Goal: Task Accomplishment & Management: Manage account settings

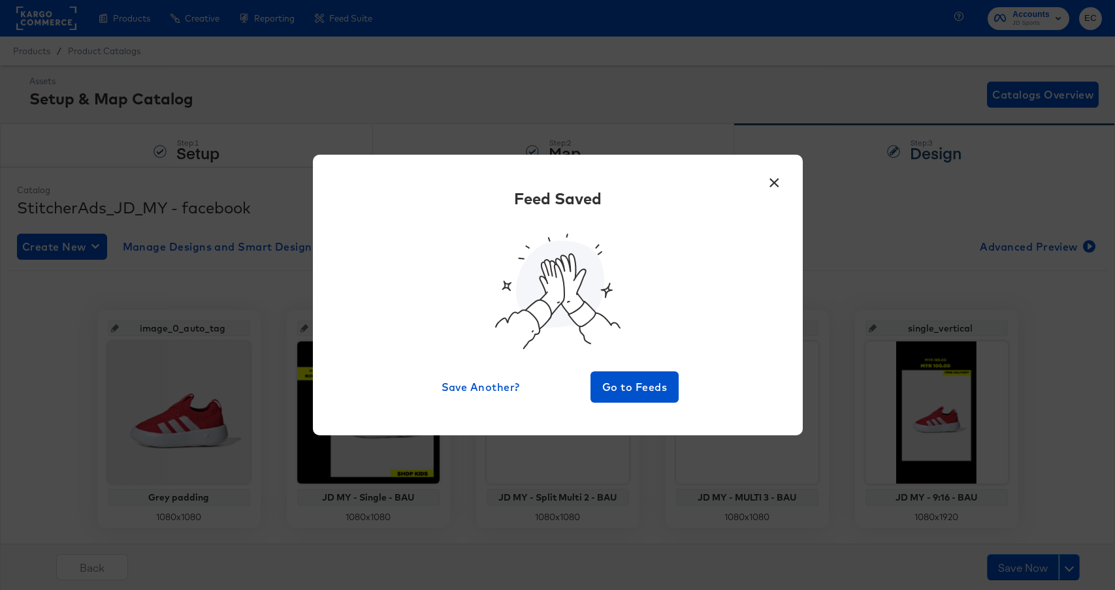
scroll to position [249, 0]
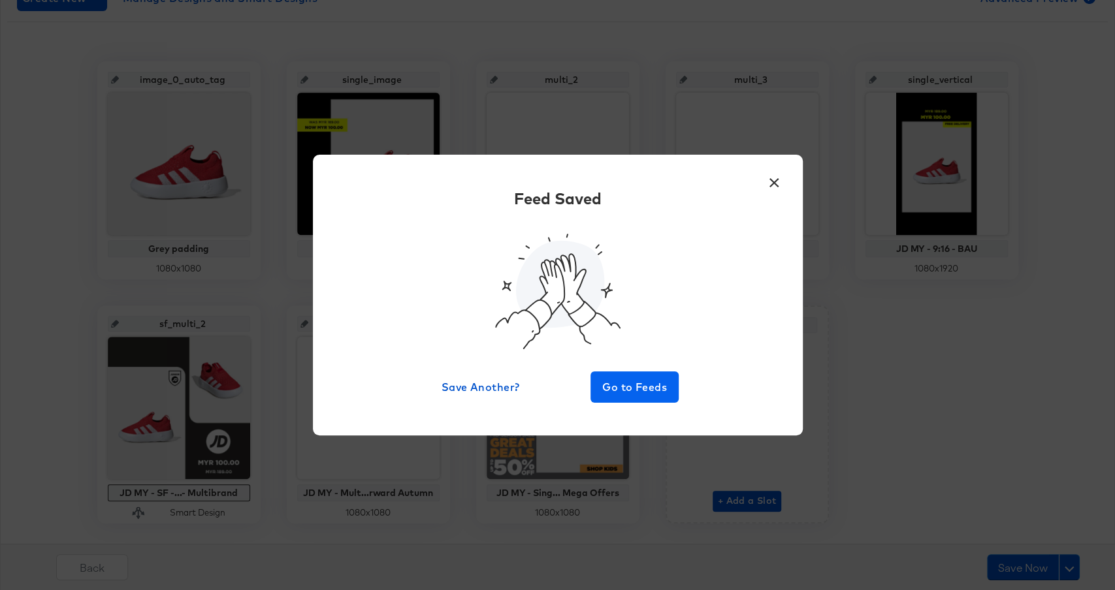
click at [653, 374] on button "Go to Feeds" at bounding box center [634, 387] width 89 height 31
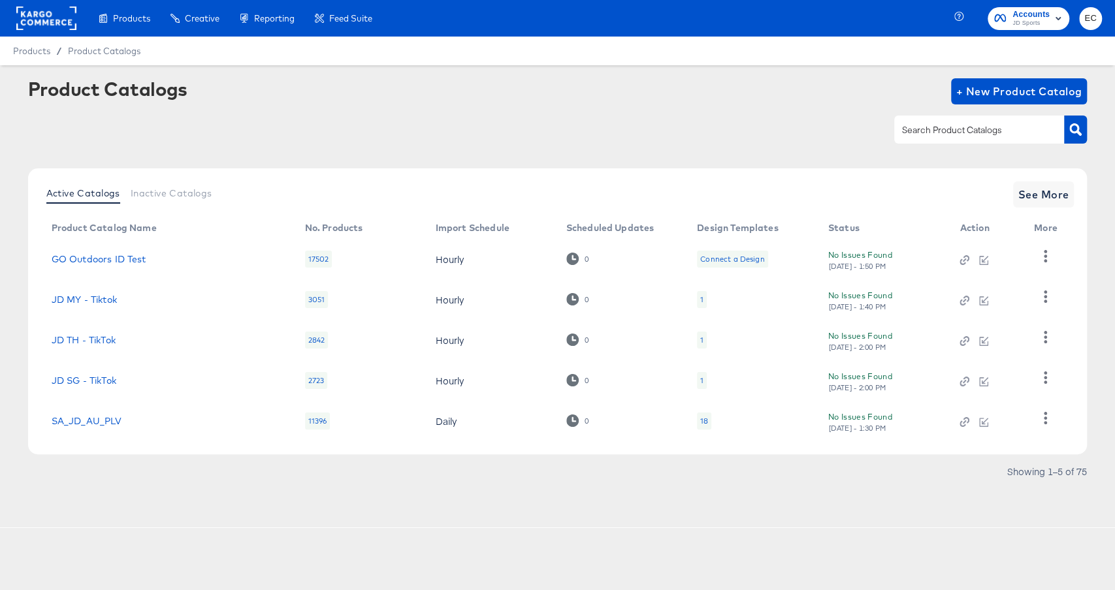
click at [1022, 30] on div "Accounts JD Sports EC" at bounding box center [1037, 18] width 156 height 37
click at [1017, 23] on span "JD Sports" at bounding box center [1030, 23] width 37 height 10
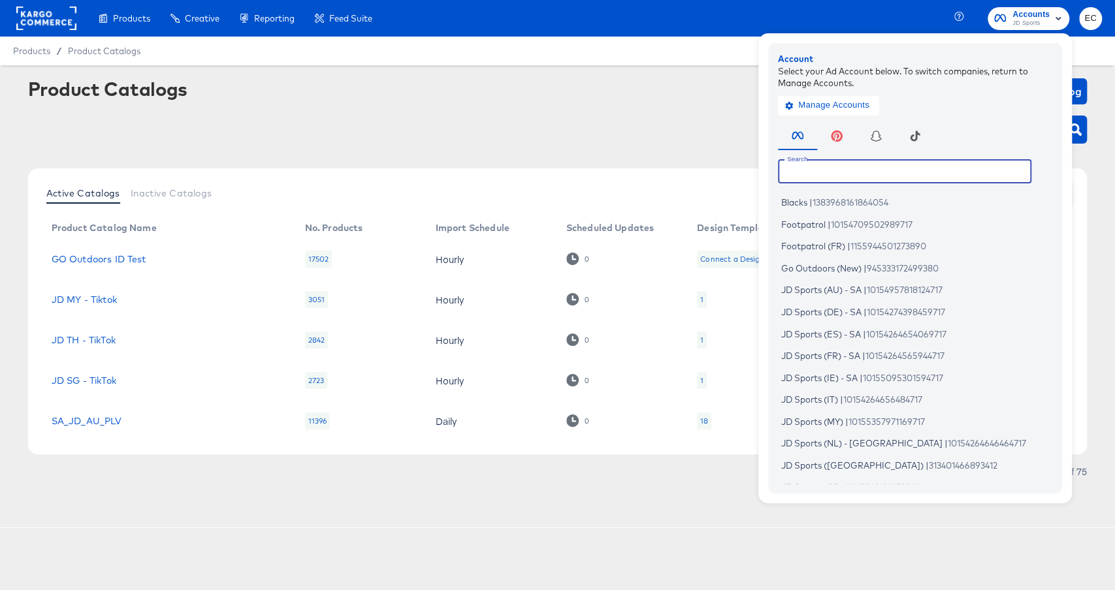
click at [845, 167] on input "text" at bounding box center [904, 171] width 253 height 24
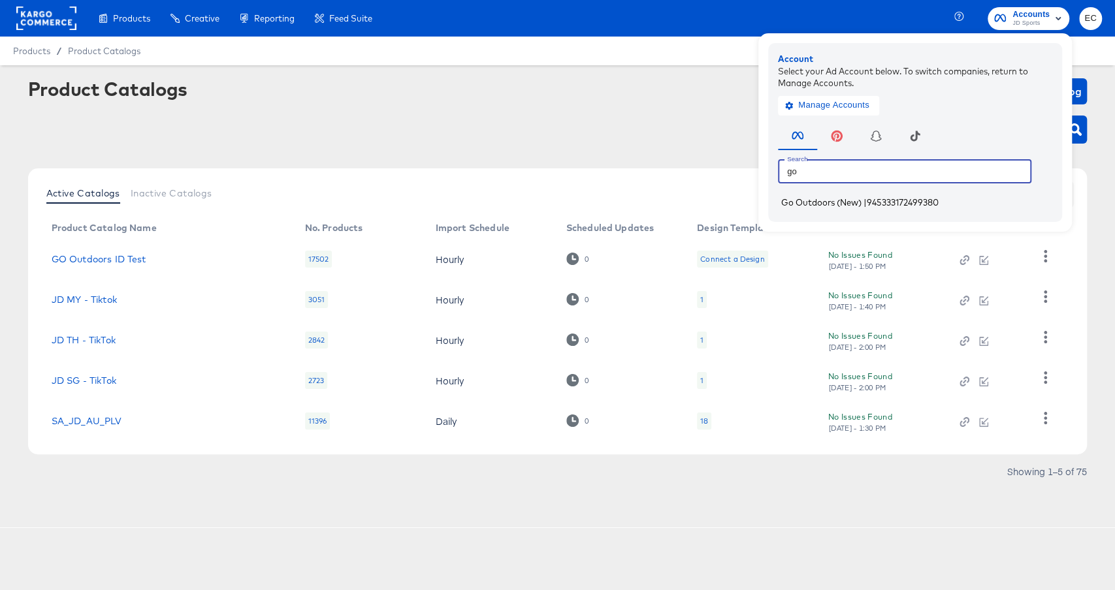
type input "go"
click at [822, 204] on span "Go Outdoors (New)" at bounding box center [821, 202] width 80 height 10
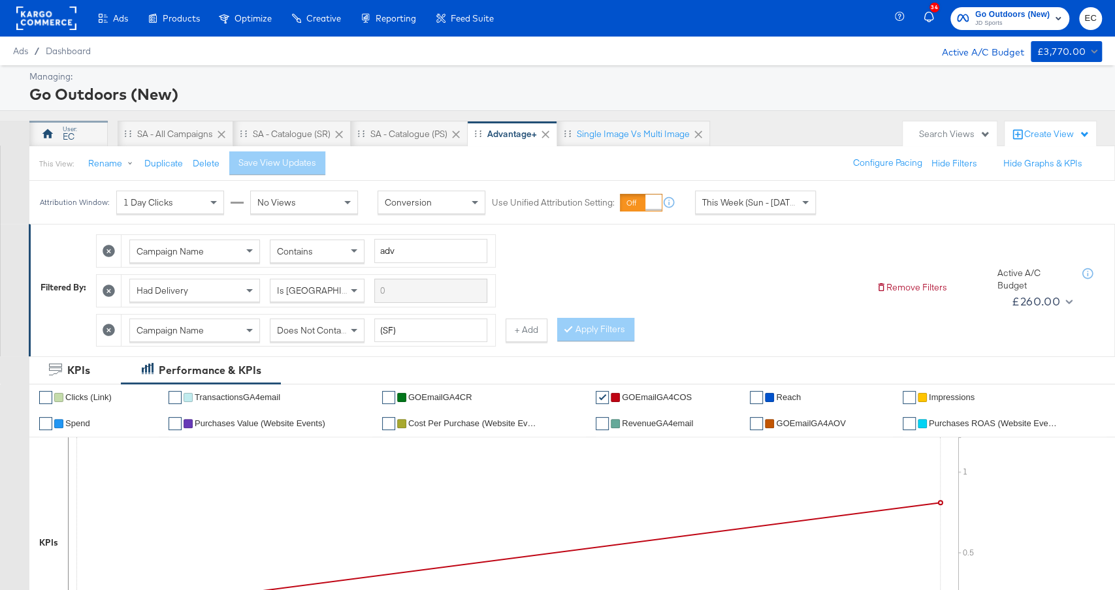
click at [70, 131] on div "EC" at bounding box center [69, 137] width 12 height 12
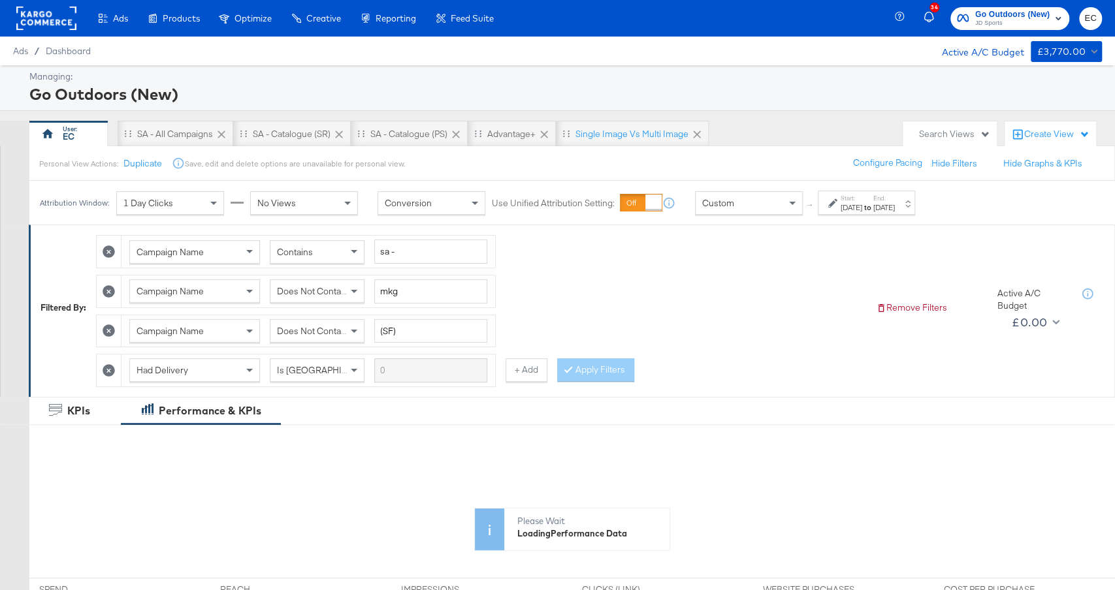
click at [895, 202] on div "Oct 7th 2025" at bounding box center [884, 207] width 22 height 10
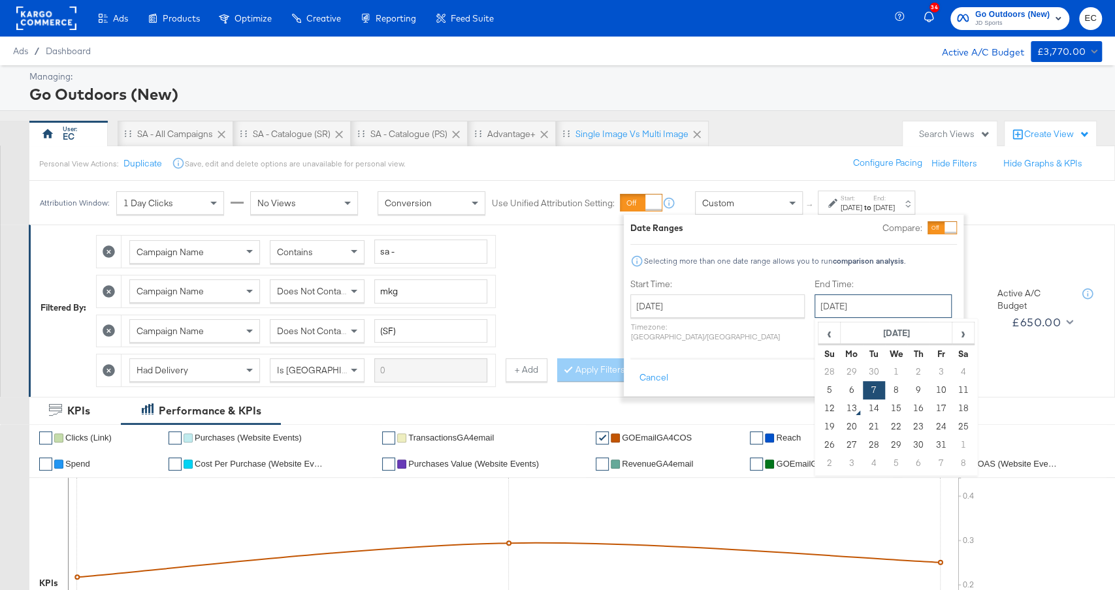
click at [863, 307] on input "October 7th 2025" at bounding box center [882, 307] width 137 height 24
click at [951, 390] on td "11" at bounding box center [962, 390] width 22 height 18
type input "October 11th 2025"
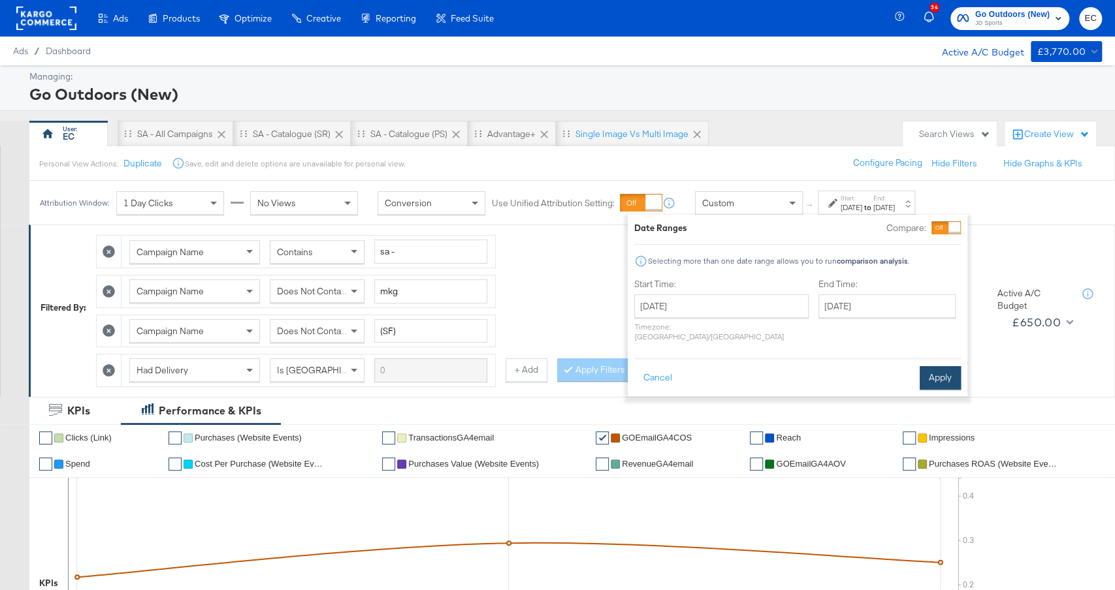
click at [946, 366] on button "Apply" at bounding box center [939, 378] width 41 height 24
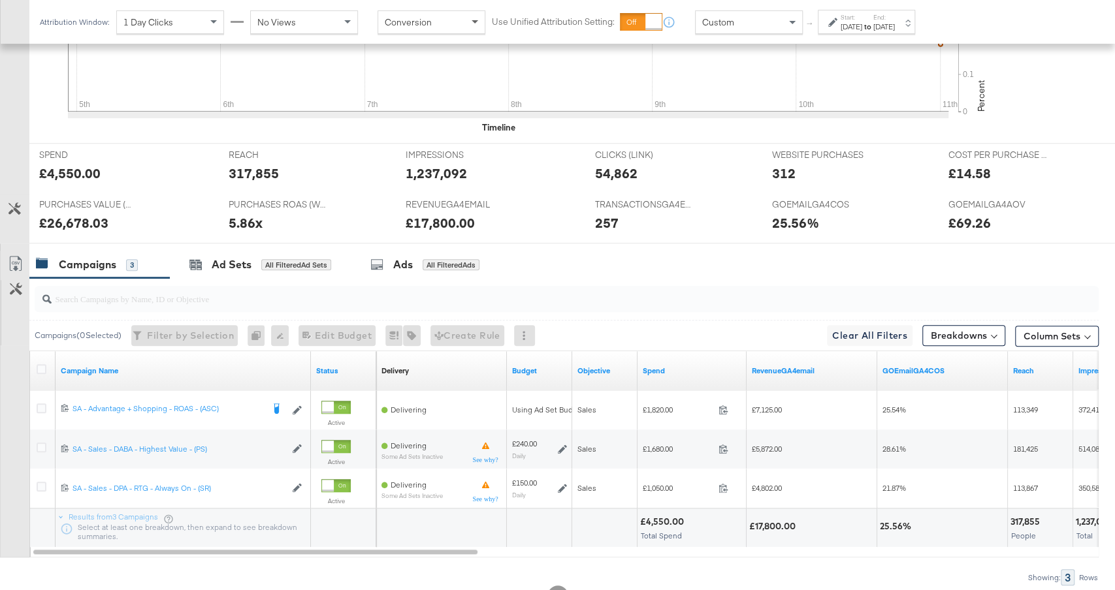
scroll to position [609, 0]
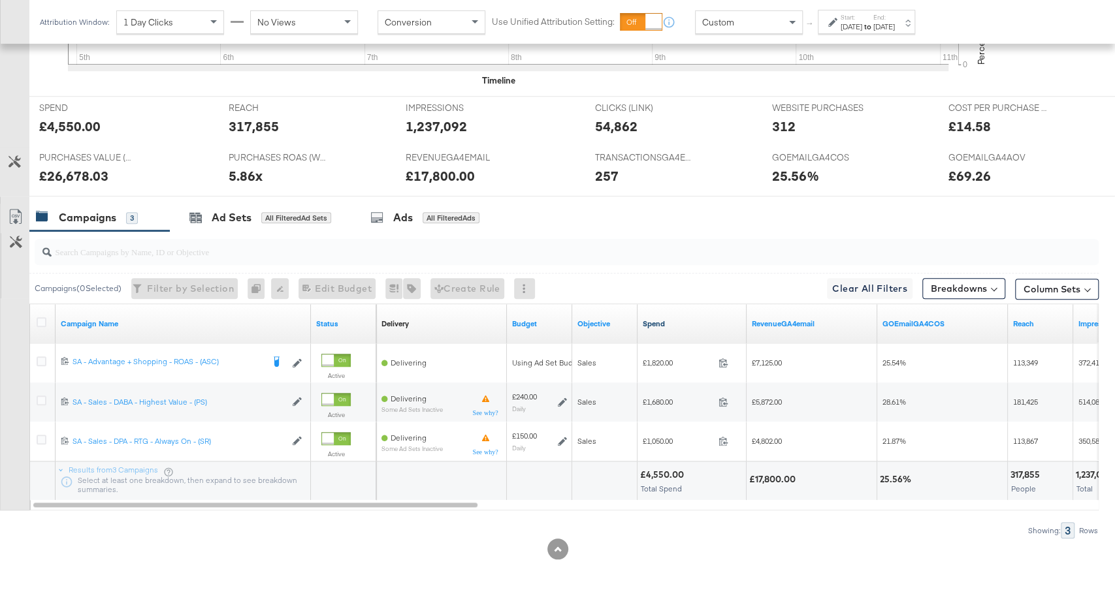
click at [687, 319] on link "Spend" at bounding box center [692, 324] width 99 height 10
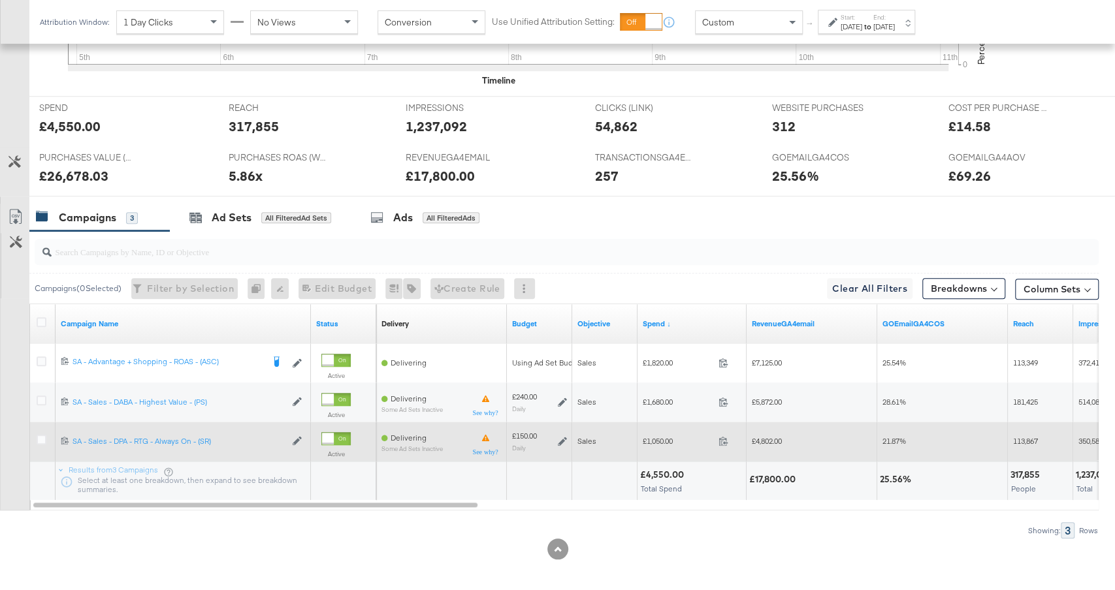
click at [673, 436] on span "£1,050.00" at bounding box center [678, 441] width 71 height 10
click at [656, 436] on span "£1,050.00" at bounding box center [678, 441] width 71 height 10
copy span "1,050.00"
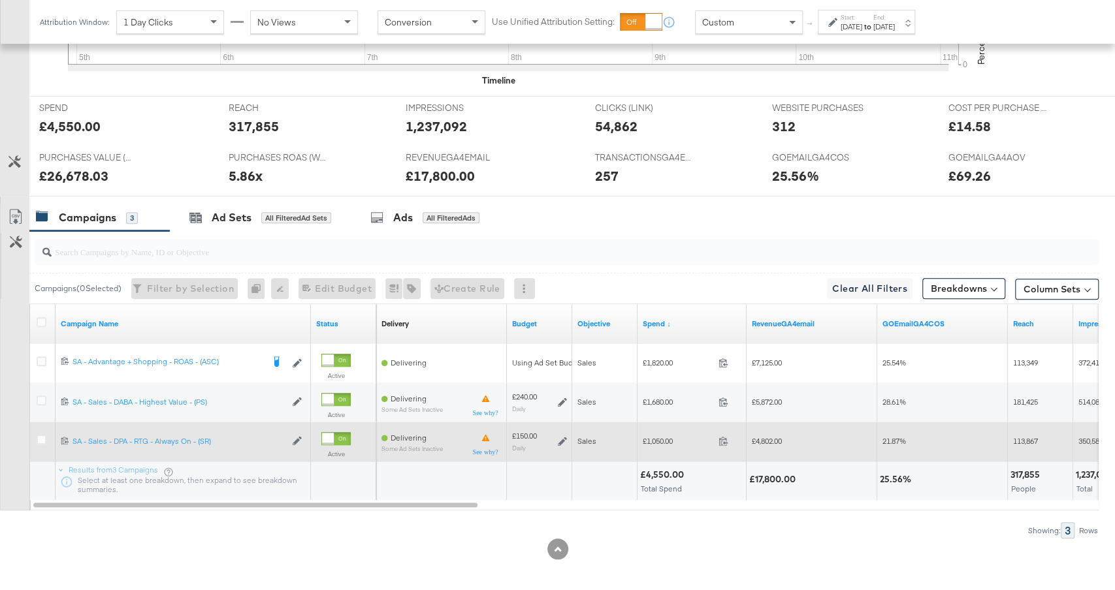
click at [777, 436] on span "£4,802.00" at bounding box center [767, 441] width 30 height 10
copy span "4,802.00"
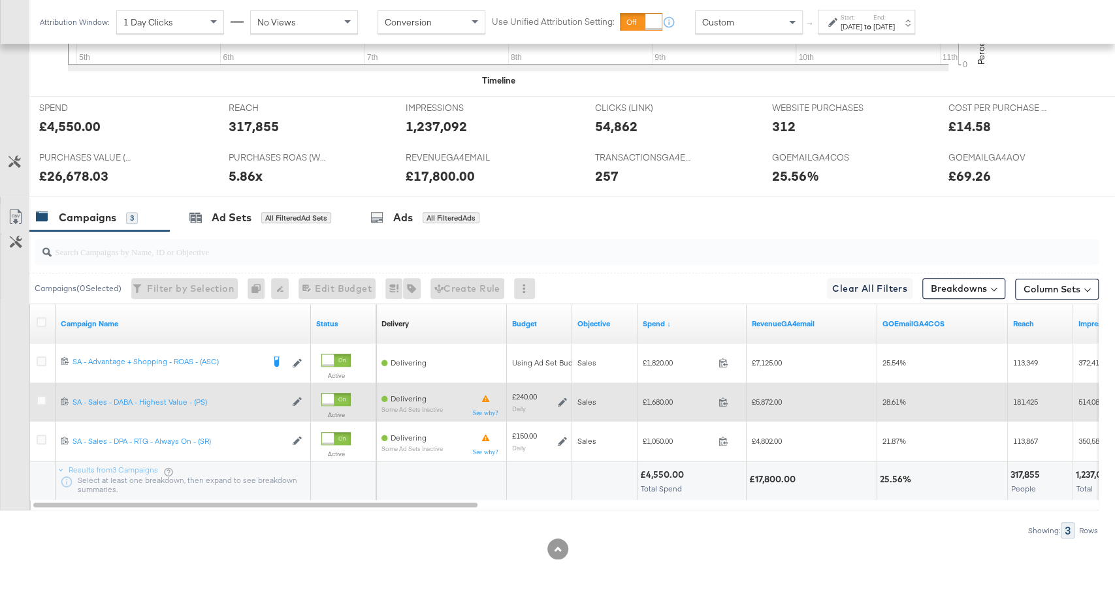
click at [668, 397] on span "£1,680.00" at bounding box center [678, 402] width 71 height 10
copy span "1,680.00"
click at [765, 392] on div "£5,872.00" at bounding box center [811, 402] width 131 height 21
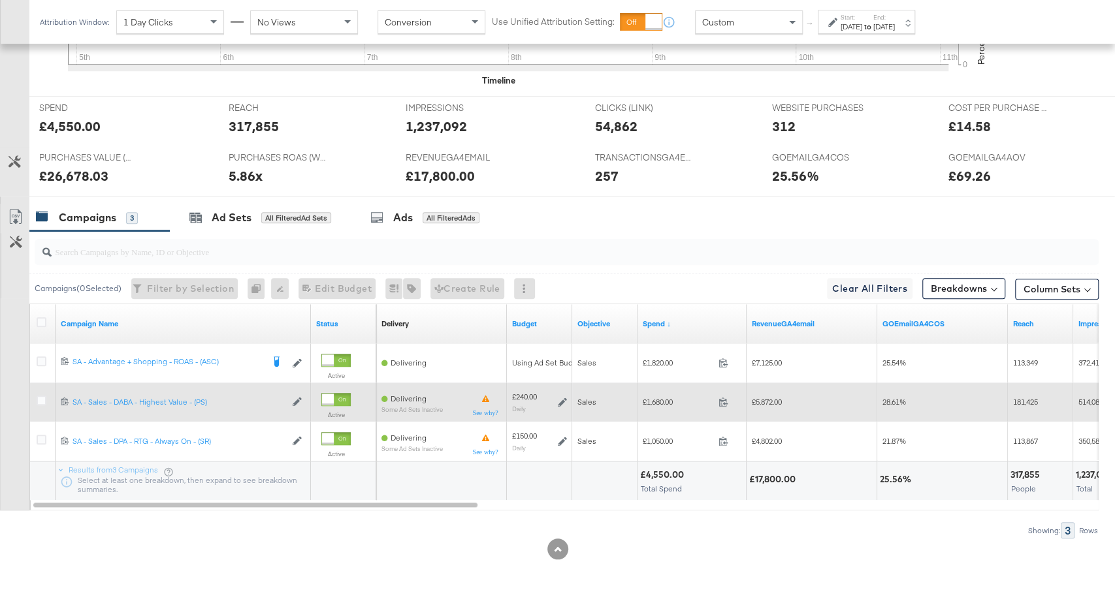
click at [765, 397] on span "£5,872.00" at bounding box center [767, 402] width 30 height 10
copy span "5,872.00"
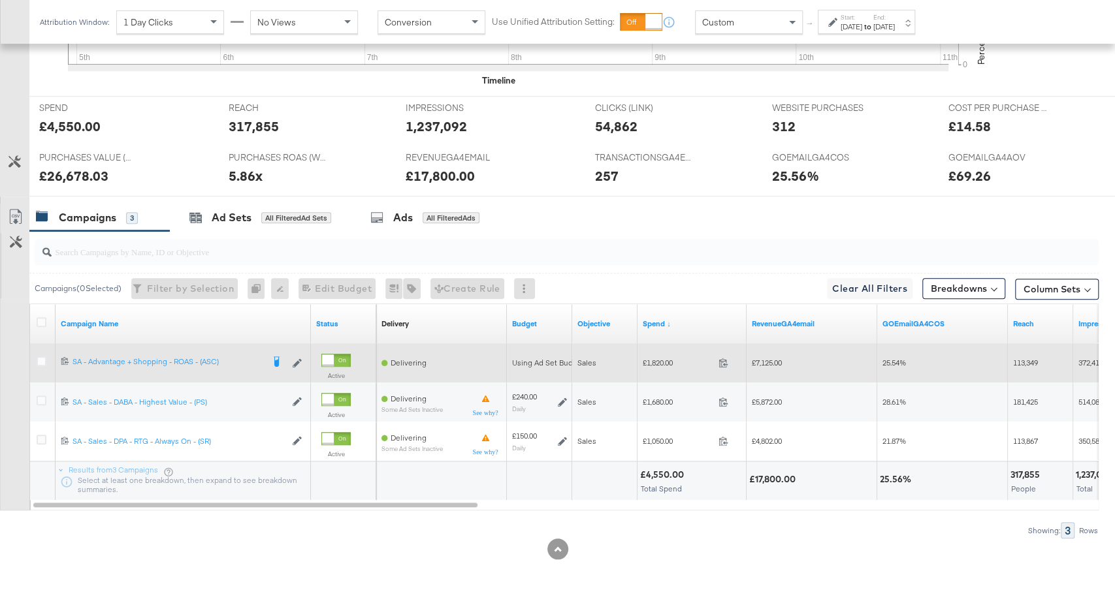
click at [657, 358] on span "£1,820.00" at bounding box center [678, 363] width 71 height 10
copy span "1,820.00"
click at [770, 358] on span "£7,125.00" at bounding box center [767, 363] width 30 height 10
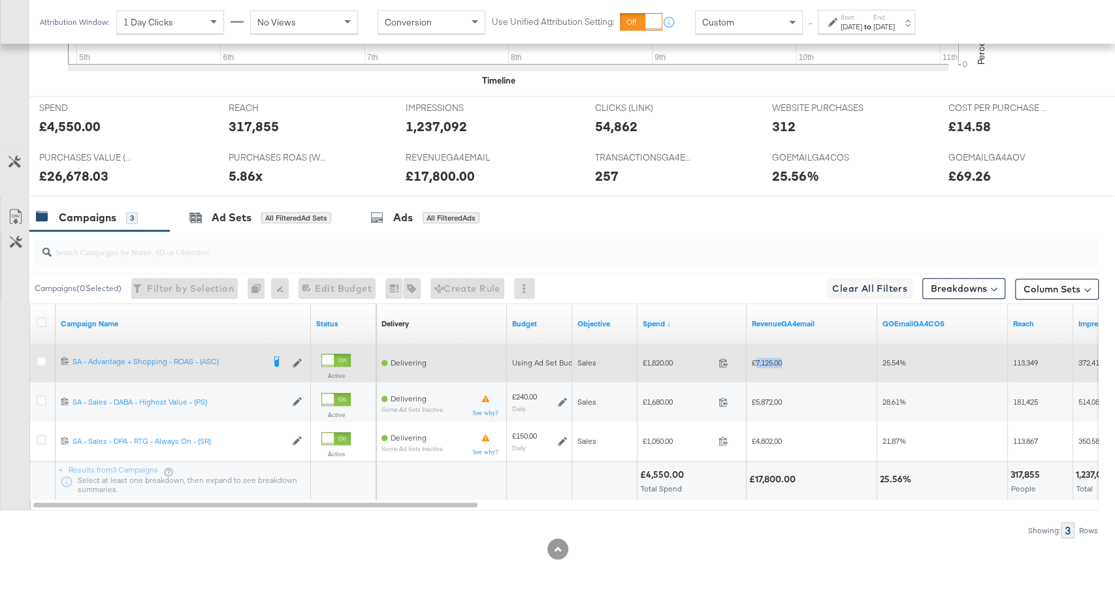
copy span "7,125.00"
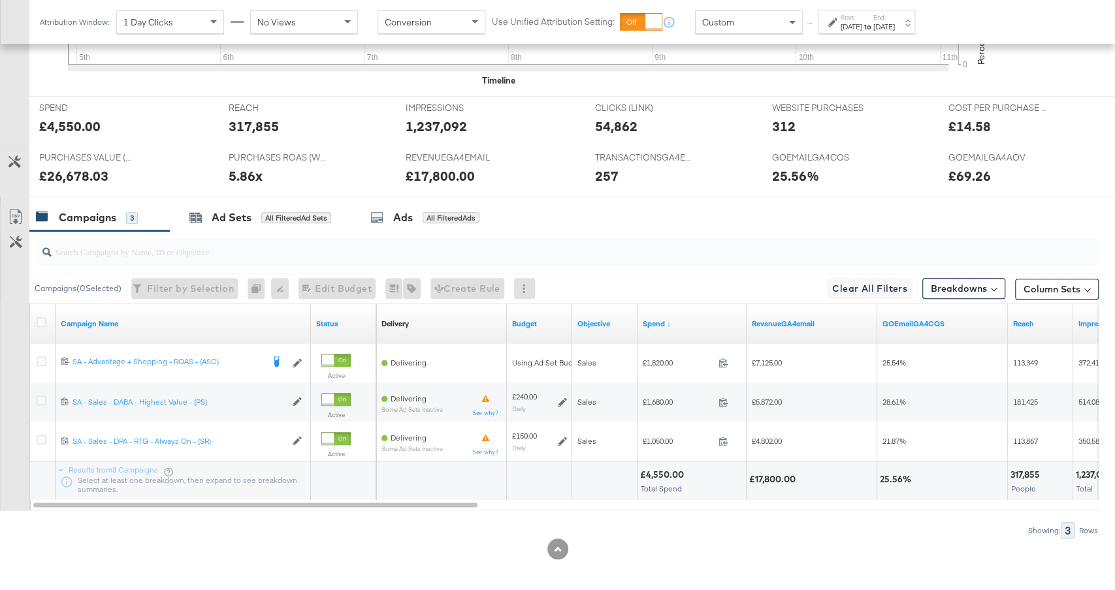
click at [895, 25] on div "Oct 11th 2025" at bounding box center [884, 27] width 22 height 10
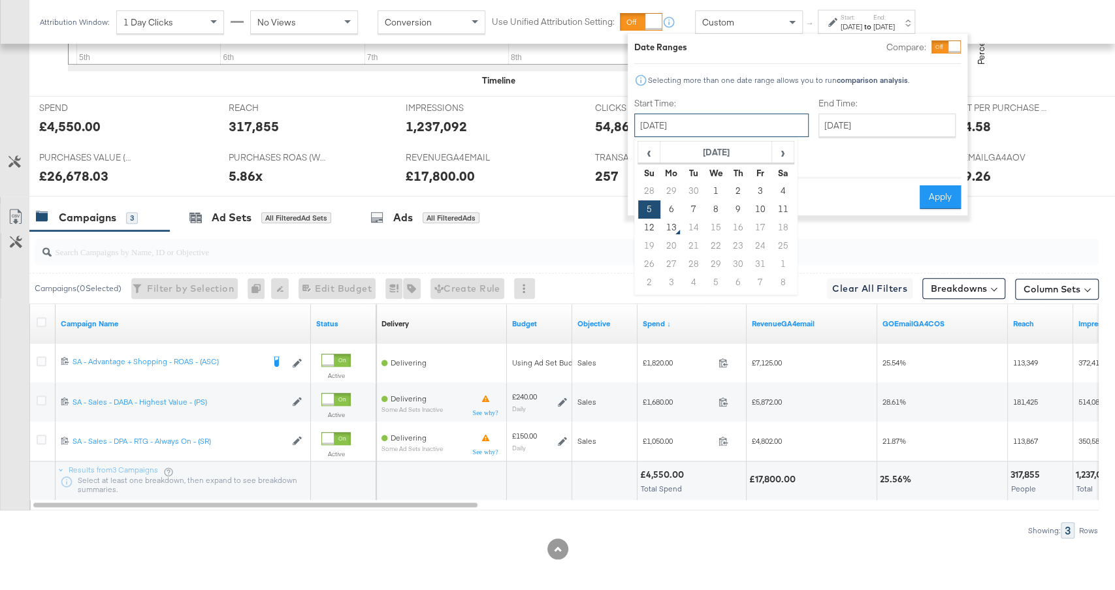
click at [729, 130] on input "October 5th 2025" at bounding box center [721, 126] width 174 height 24
click at [654, 225] on td "12" at bounding box center [649, 228] width 22 height 18
type input "October 12th 2025"
click at [949, 185] on button "Apply" at bounding box center [943, 197] width 41 height 24
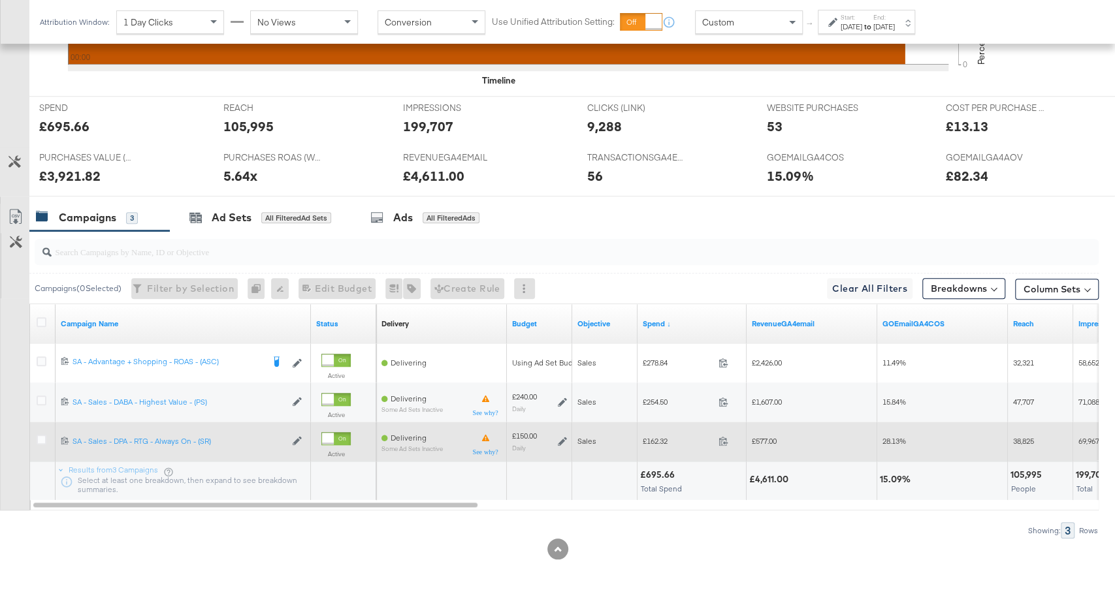
click at [658, 436] on span "£162.32" at bounding box center [678, 441] width 71 height 10
copy span "162.32"
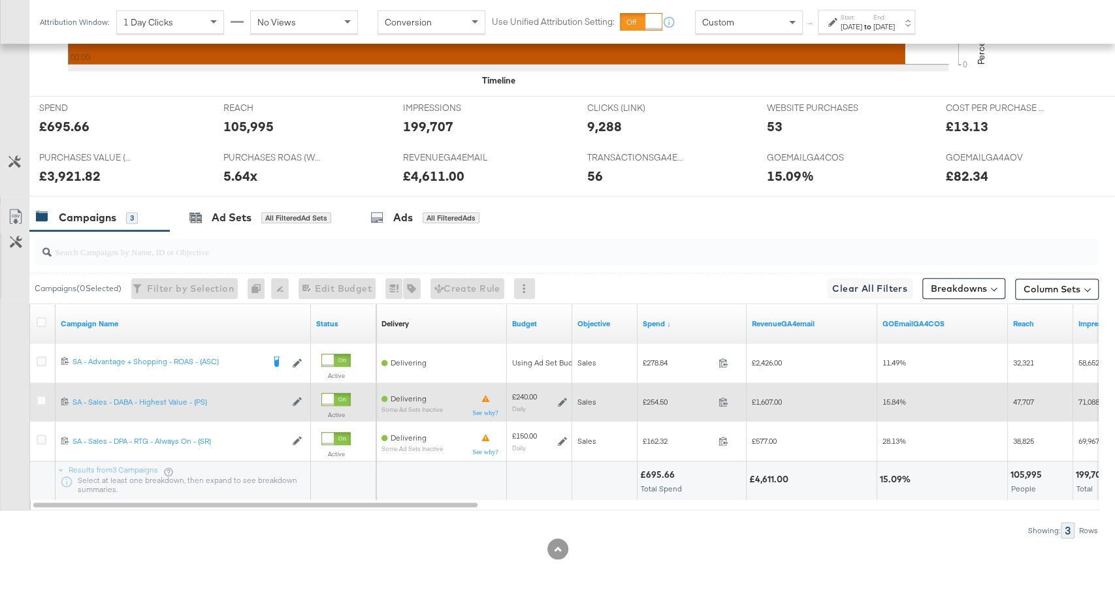
click at [654, 400] on span "£254.50" at bounding box center [678, 402] width 71 height 10
copy span "254.50"
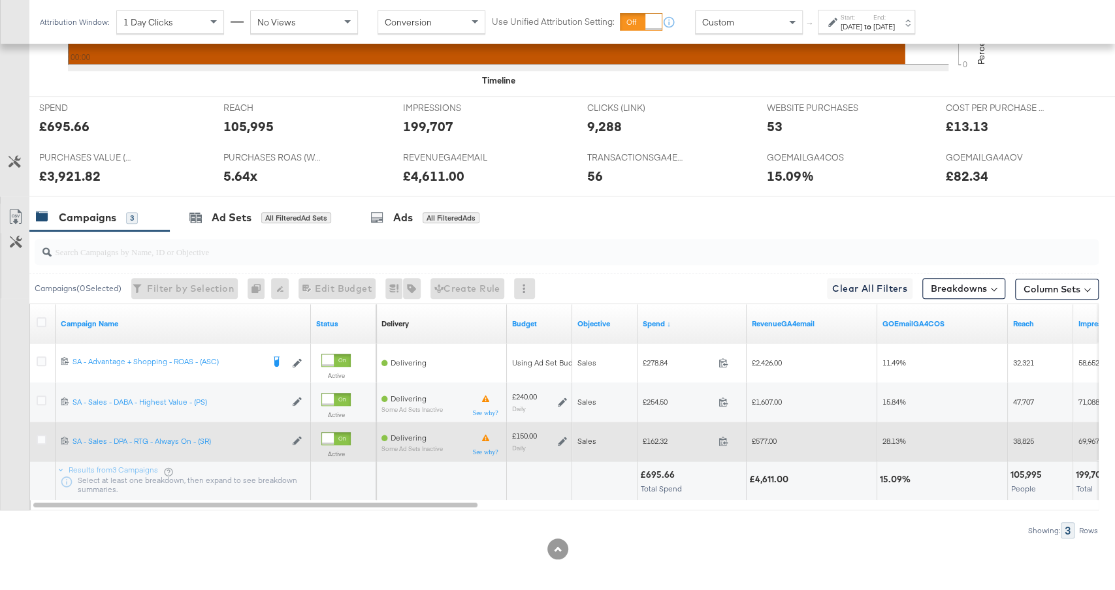
click at [763, 436] on span "£577.00" at bounding box center [764, 441] width 25 height 10
copy span "577.00"
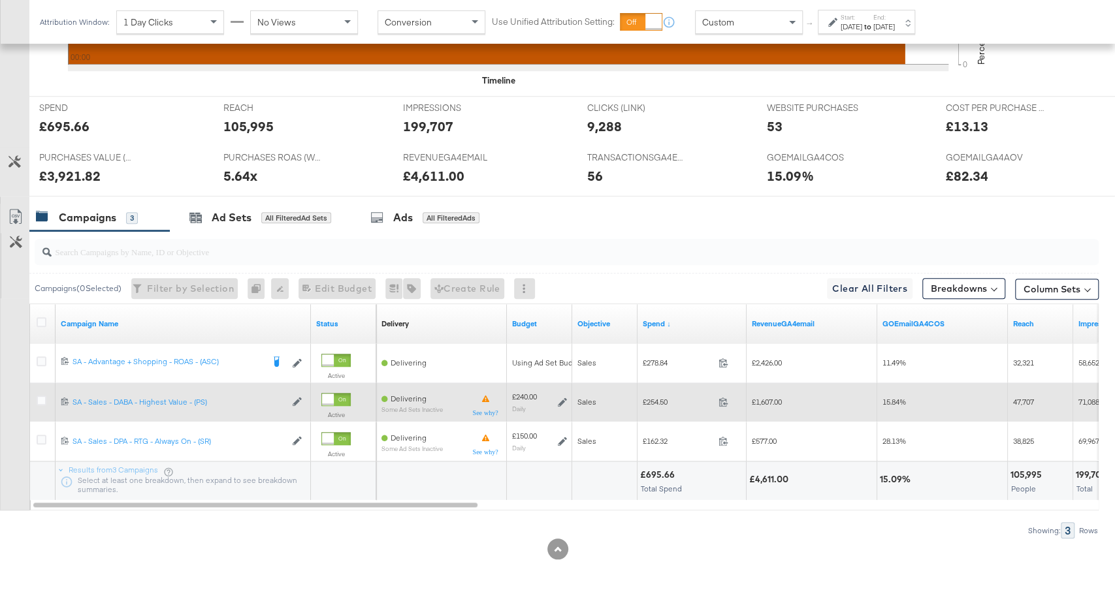
click at [655, 397] on span "£254.50" at bounding box center [678, 402] width 71 height 10
copy span "254.50"
click at [765, 398] on span "£1,607.00" at bounding box center [767, 402] width 30 height 10
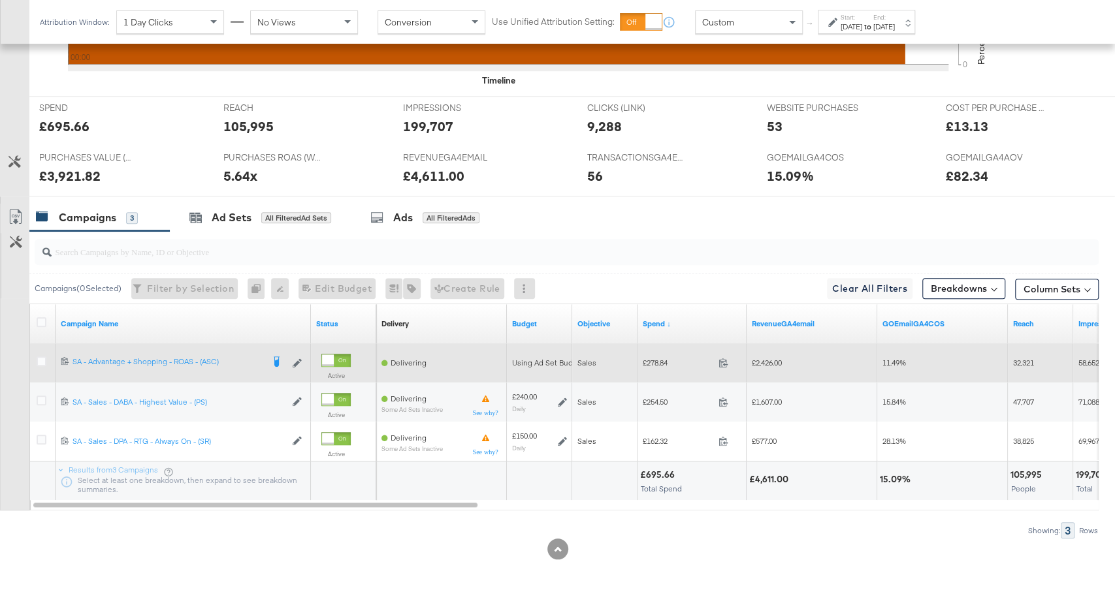
click at [658, 360] on span "£278.84" at bounding box center [678, 363] width 71 height 10
click at [774, 358] on span "£2,426.00" at bounding box center [767, 363] width 30 height 10
click at [39, 357] on icon at bounding box center [42, 362] width 10 height 10
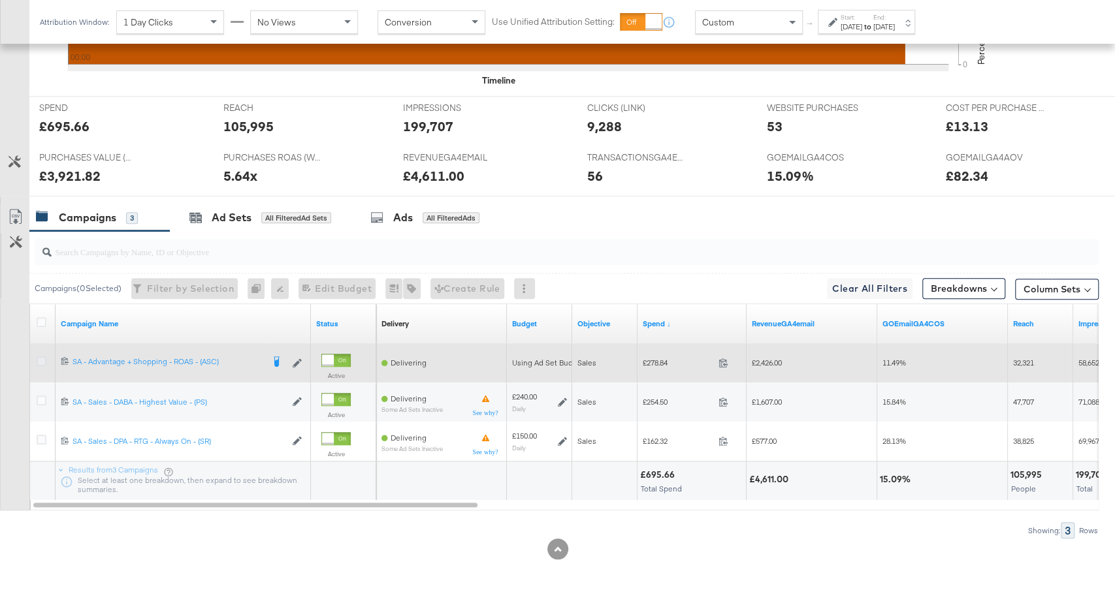
click at [0, 0] on input "checkbox" at bounding box center [0, 0] width 0 height 0
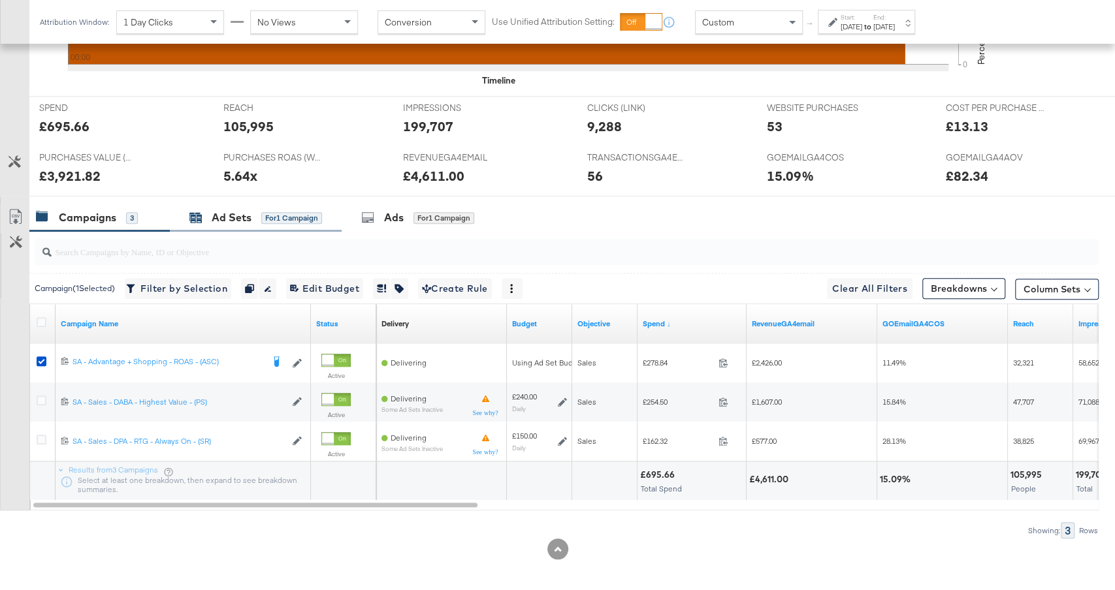
click at [290, 212] on span "for 1 Campaign" at bounding box center [291, 218] width 61 height 12
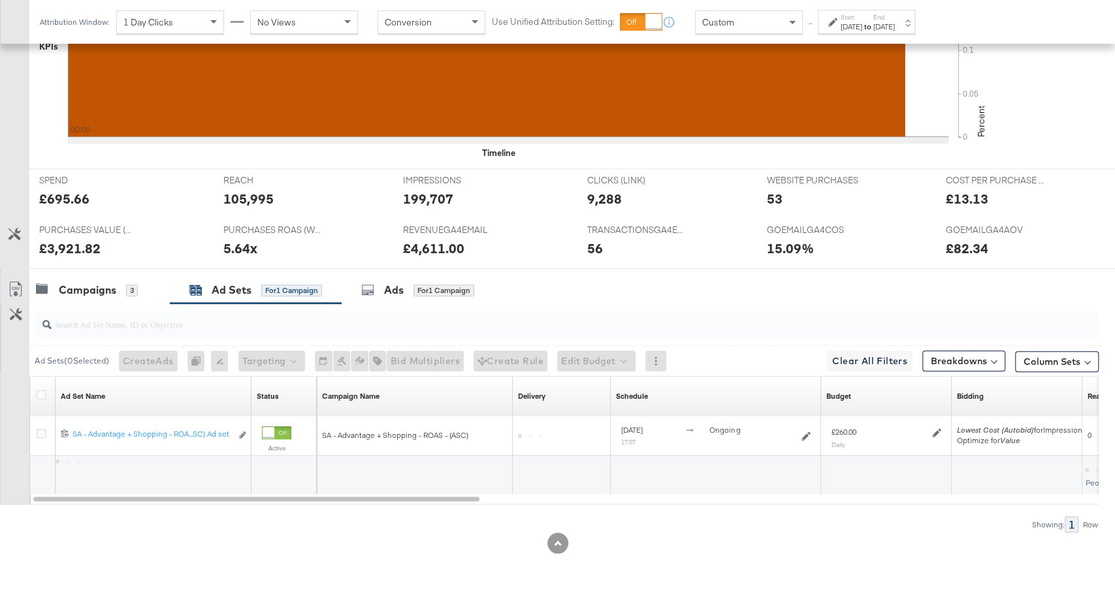
scroll to position [531, 0]
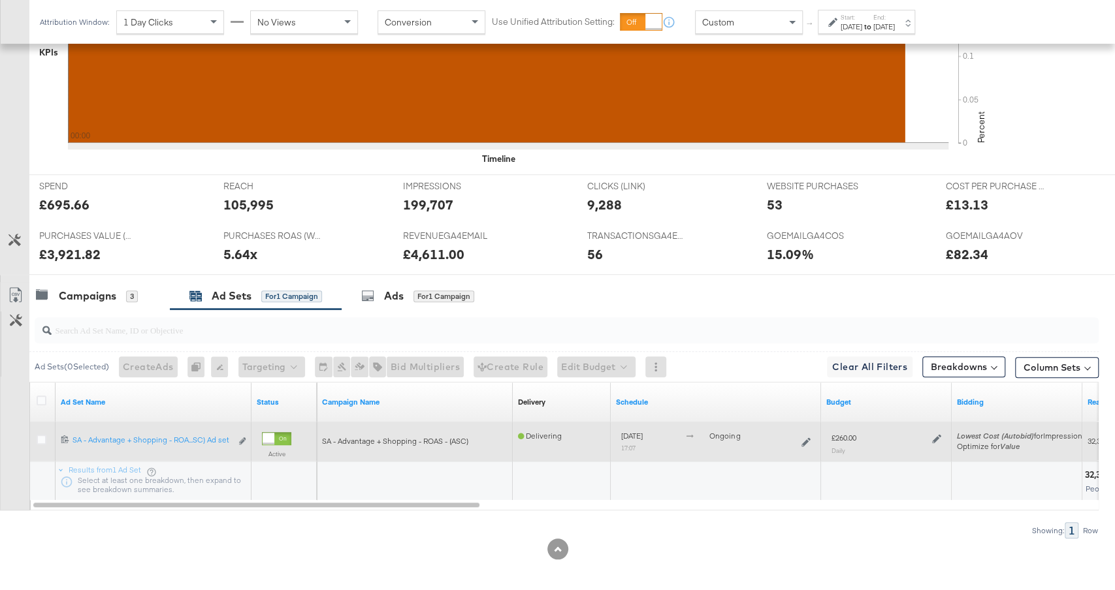
click at [936, 434] on icon at bounding box center [936, 438] width 9 height 9
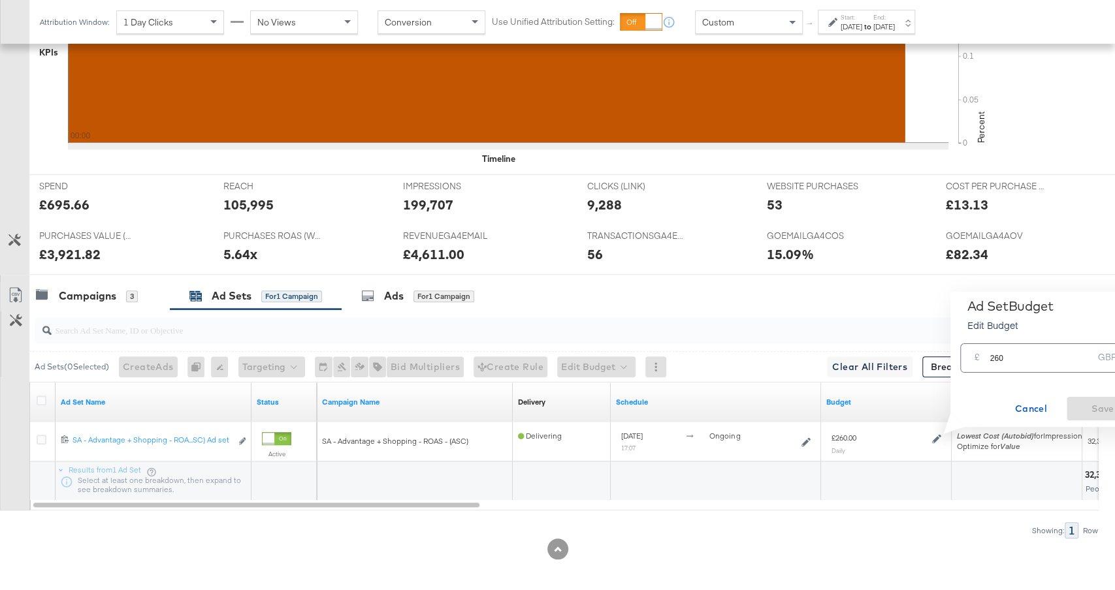
click at [1015, 361] on input "260" at bounding box center [1040, 353] width 103 height 28
type input "2"
type input "300"
click at [1096, 407] on span "Save" at bounding box center [1102, 409] width 61 height 16
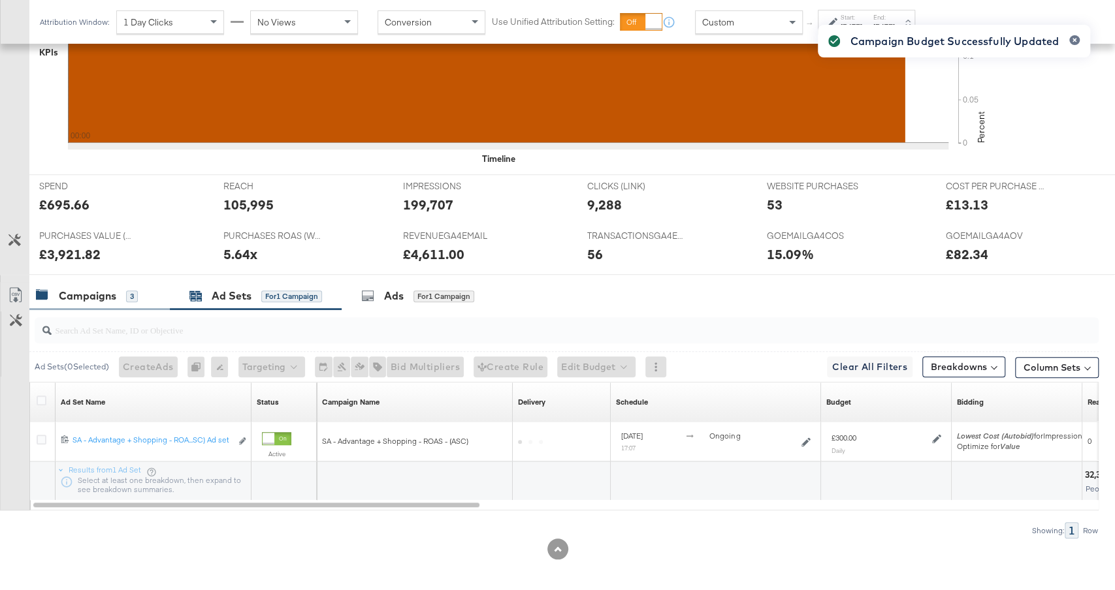
click at [123, 290] on div "Campaigns 3" at bounding box center [87, 296] width 102 height 15
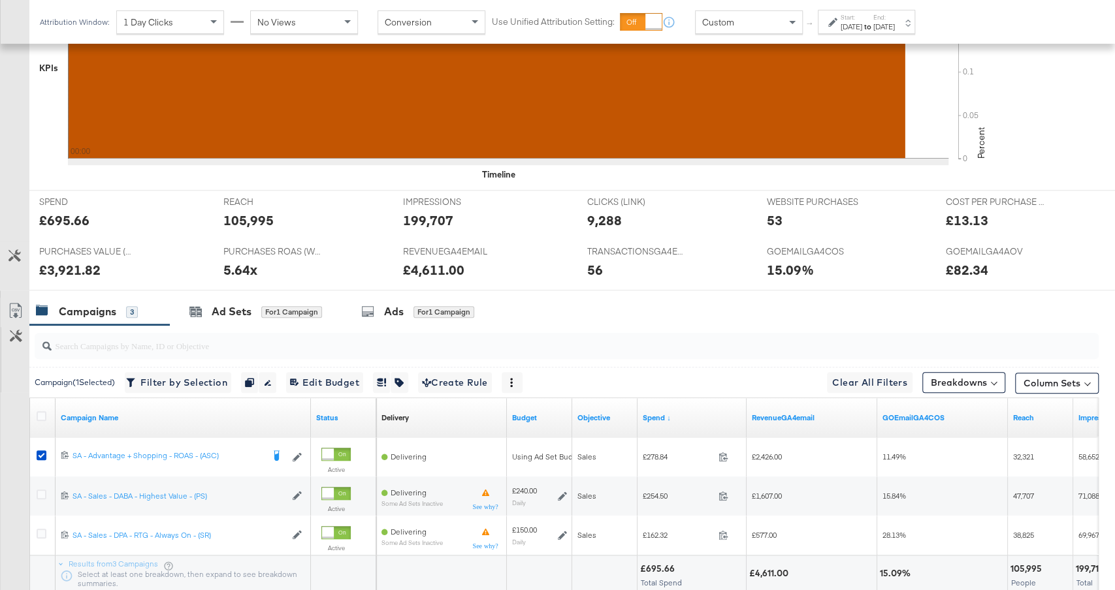
scroll to position [609, 0]
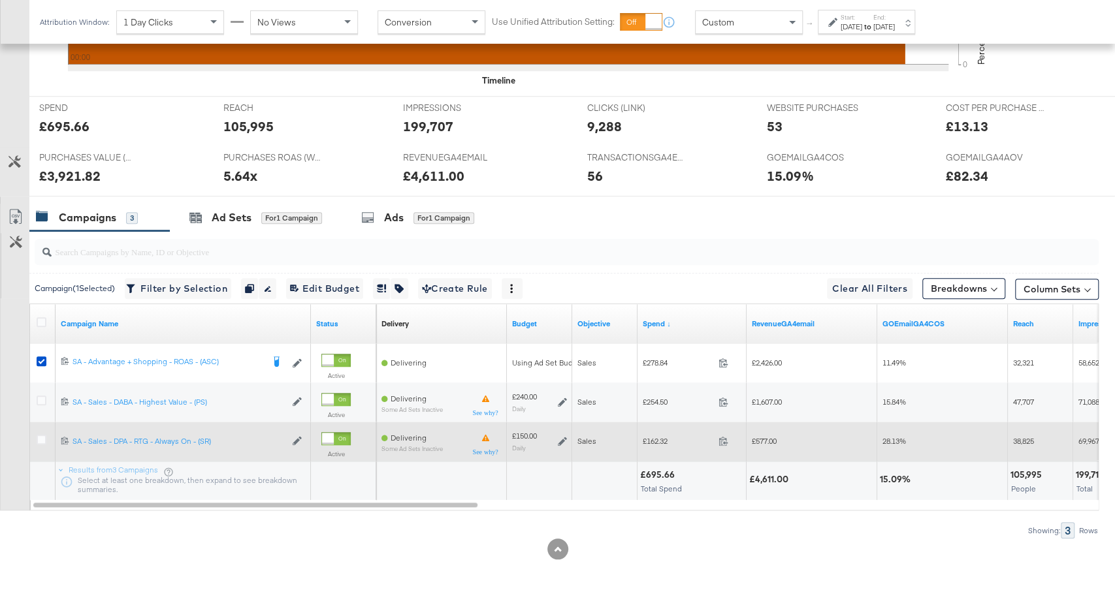
click at [564, 437] on icon at bounding box center [562, 441] width 9 height 9
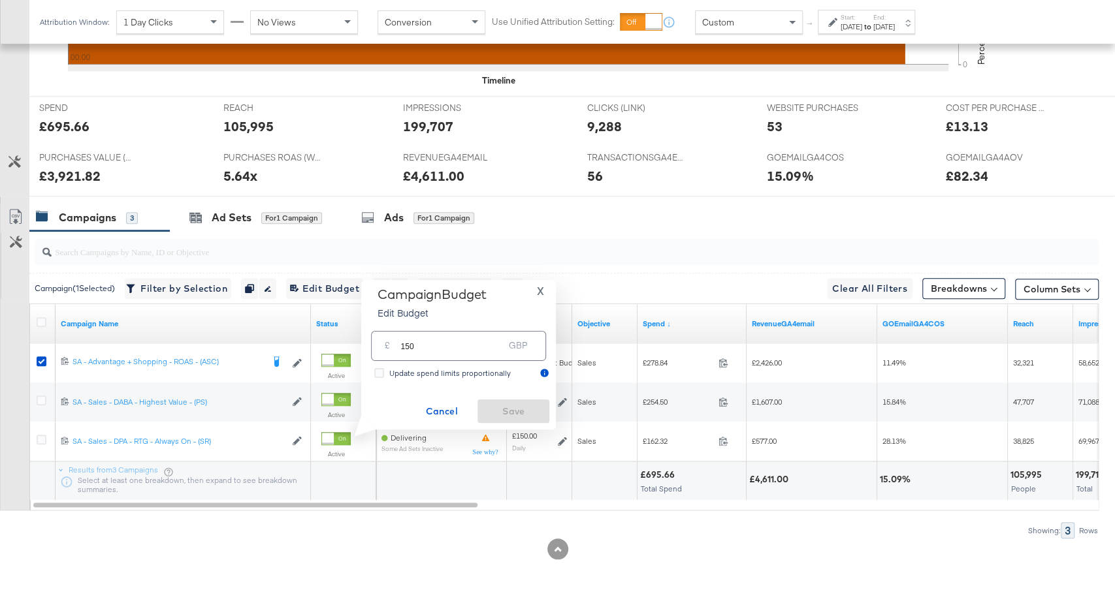
click at [410, 343] on input "150" at bounding box center [451, 341] width 103 height 28
type input "140"
click at [537, 409] on span "Save" at bounding box center [513, 412] width 61 height 16
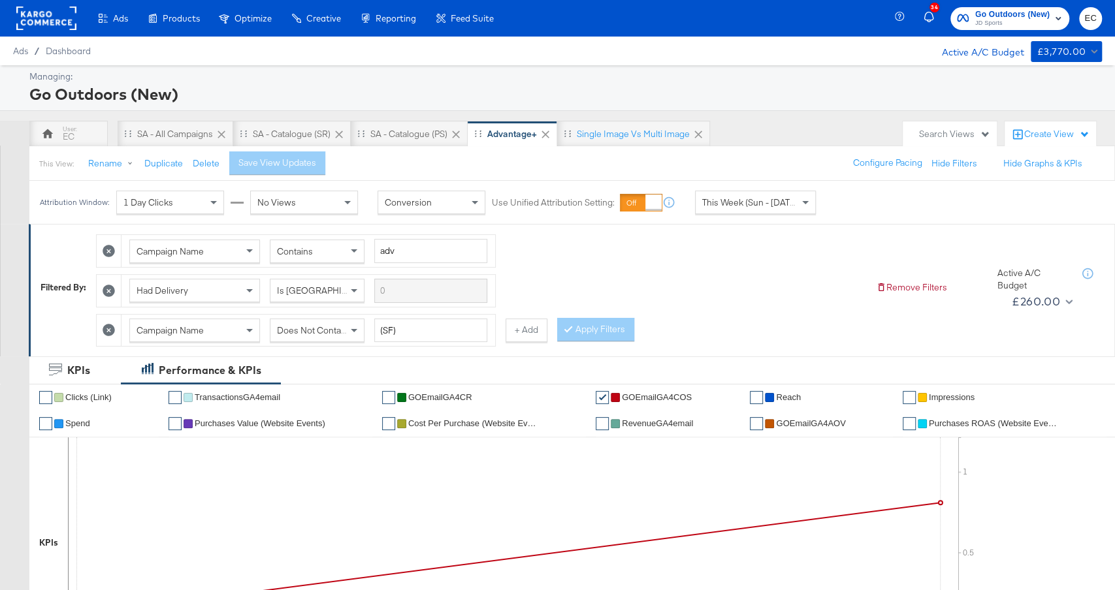
click at [1000, 24] on span "JD Sports" at bounding box center [1012, 23] width 74 height 10
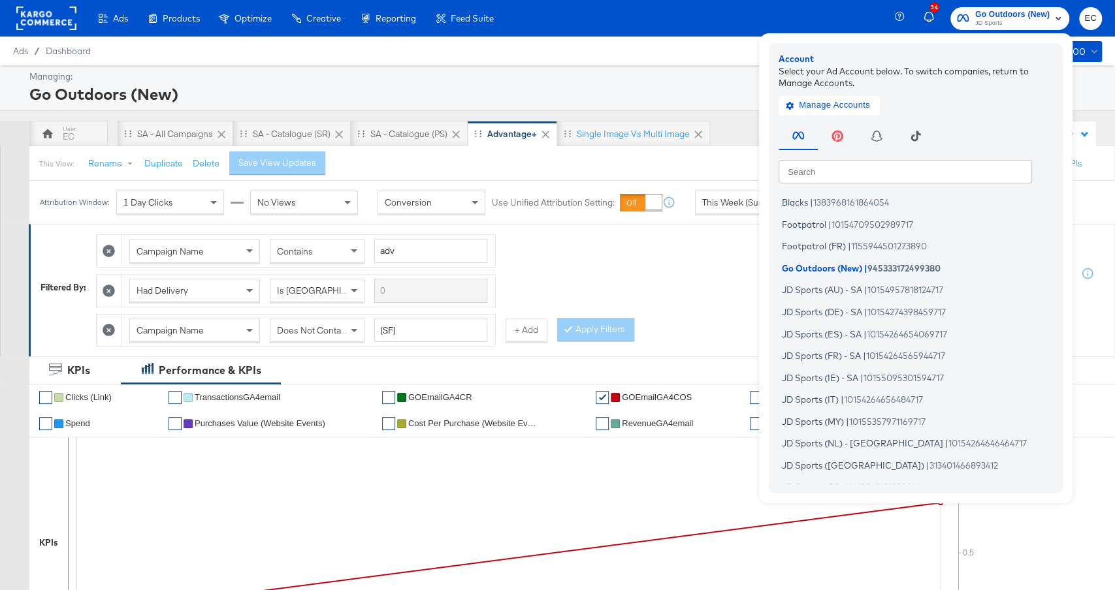
click at [850, 167] on input "text" at bounding box center [904, 171] width 253 height 24
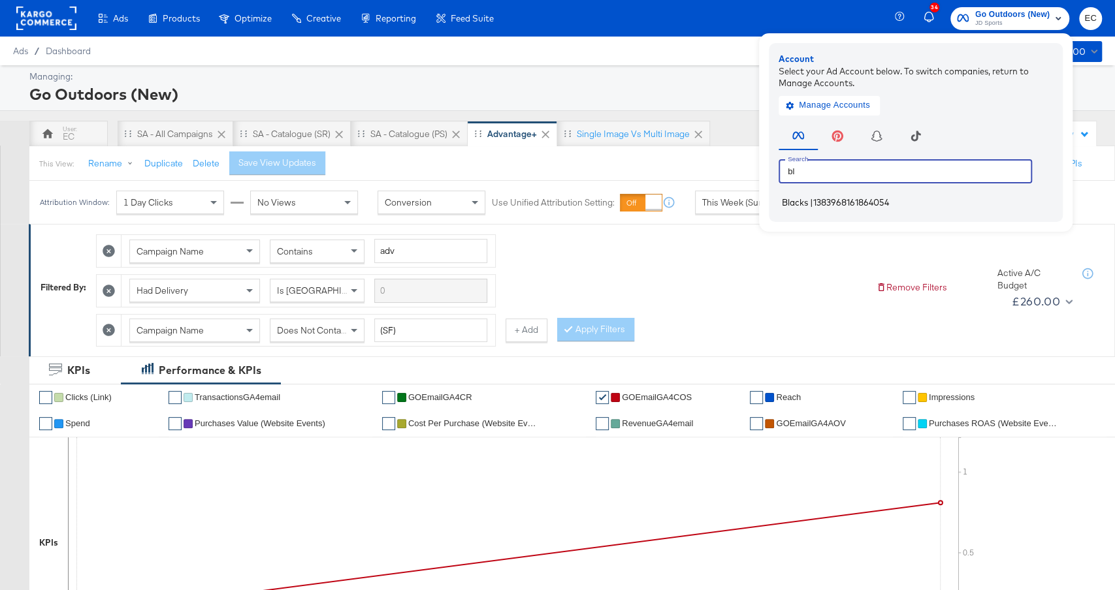
type input "bl"
click at [831, 205] on span "1383968161864054" at bounding box center [851, 202] width 76 height 10
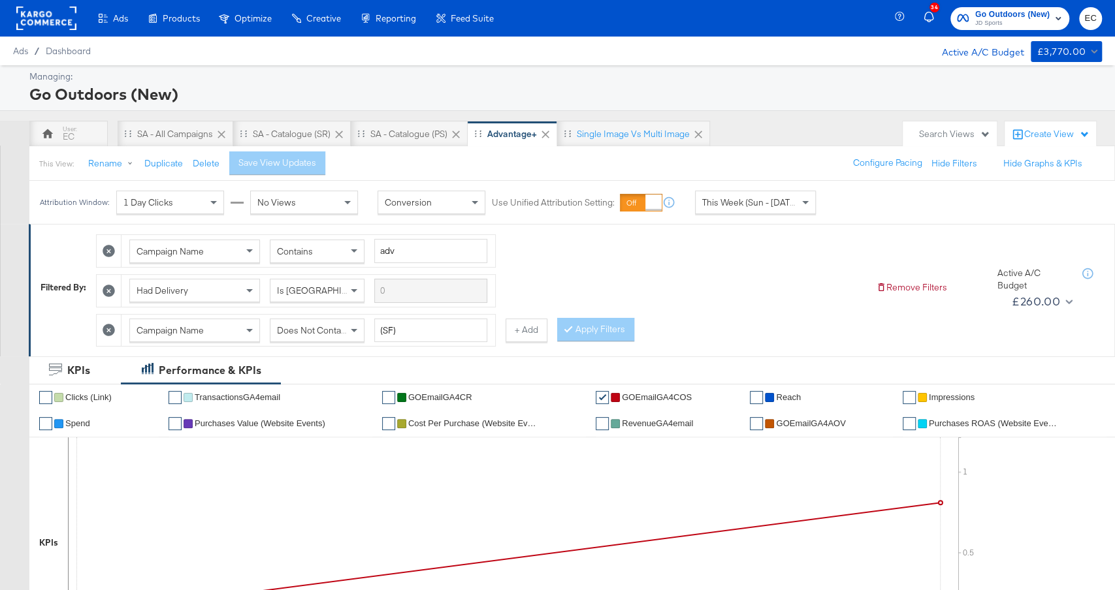
click at [1028, 7] on button "Go Outdoors (New) JD Sports" at bounding box center [1009, 18] width 119 height 23
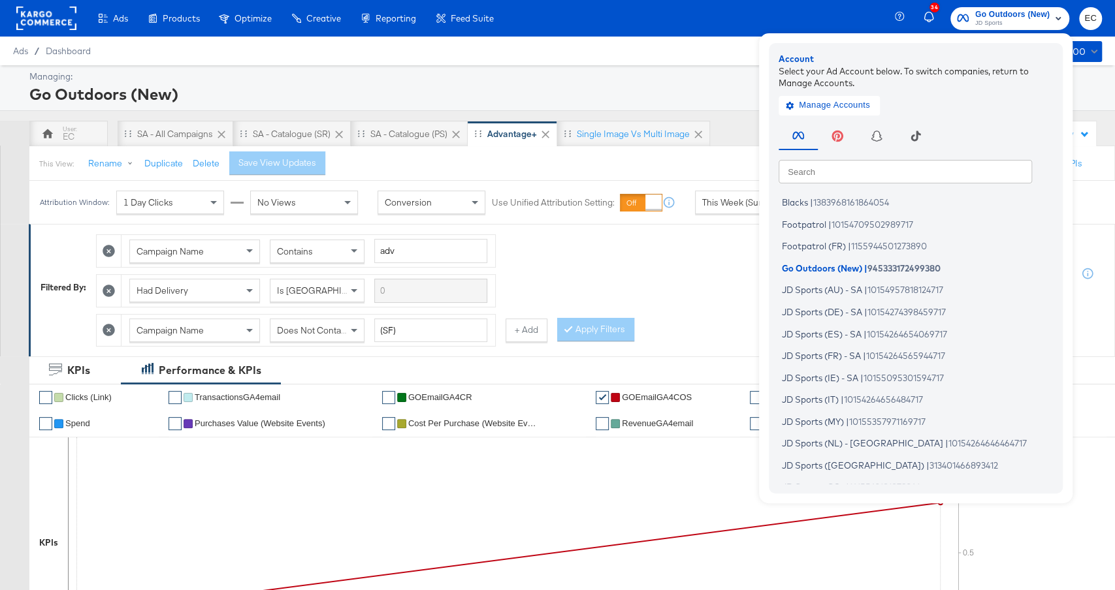
click at [874, 185] on div "Search Search Blacks | 1383968161864054 Footpatrol | 10154709502989717 Footpatr…" at bounding box center [918, 300] width 281 height 365
click at [875, 167] on input "text" at bounding box center [904, 171] width 253 height 24
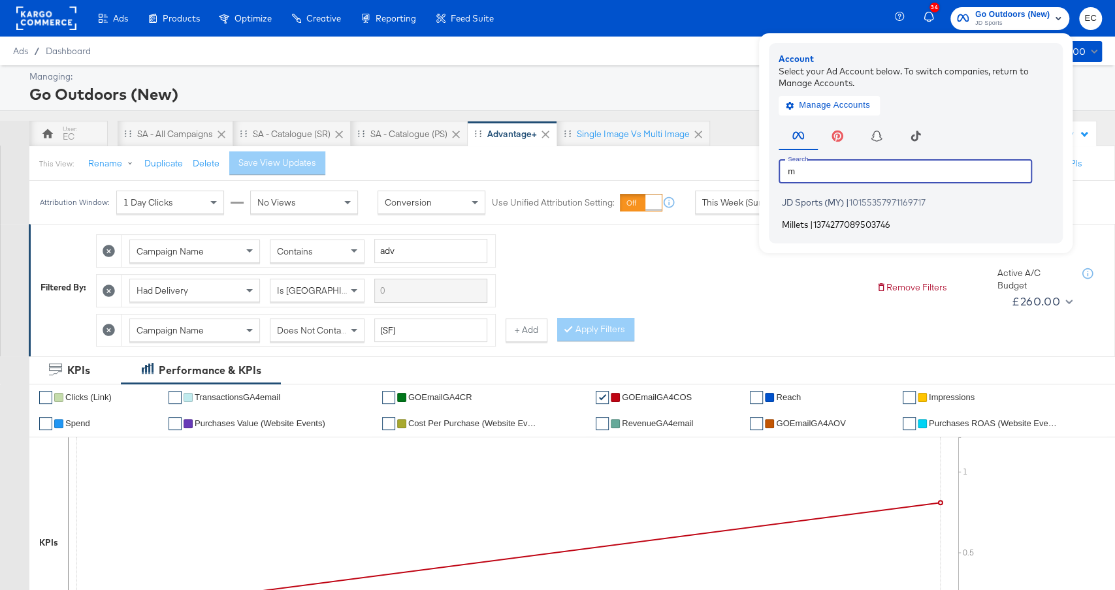
type input "m"
click at [839, 221] on span "1374277089503746" at bounding box center [851, 224] width 77 height 10
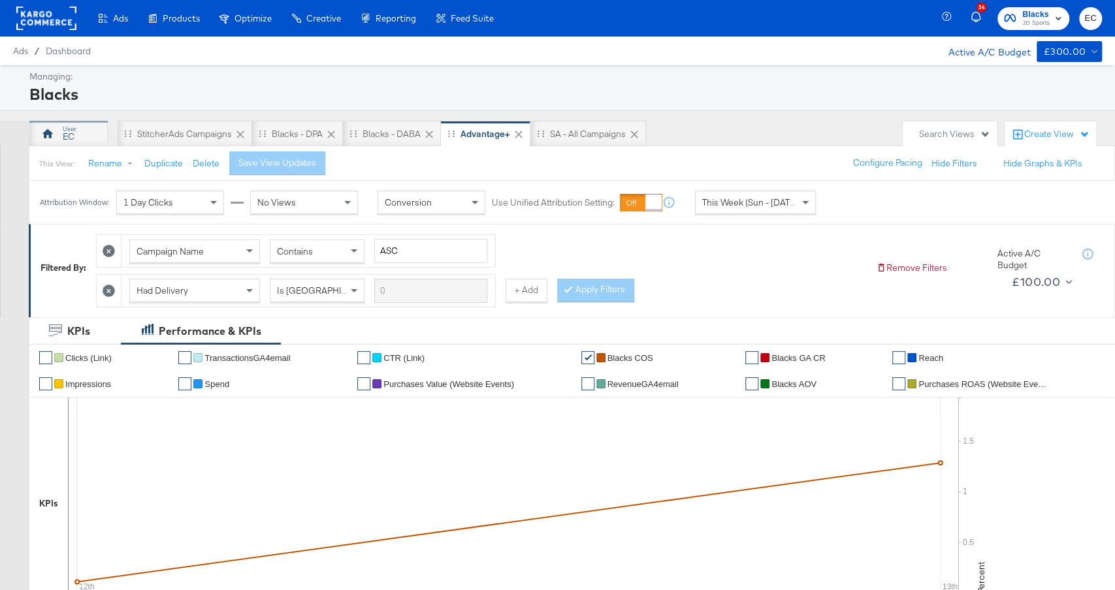
click at [66, 131] on div "EC" at bounding box center [69, 137] width 12 height 12
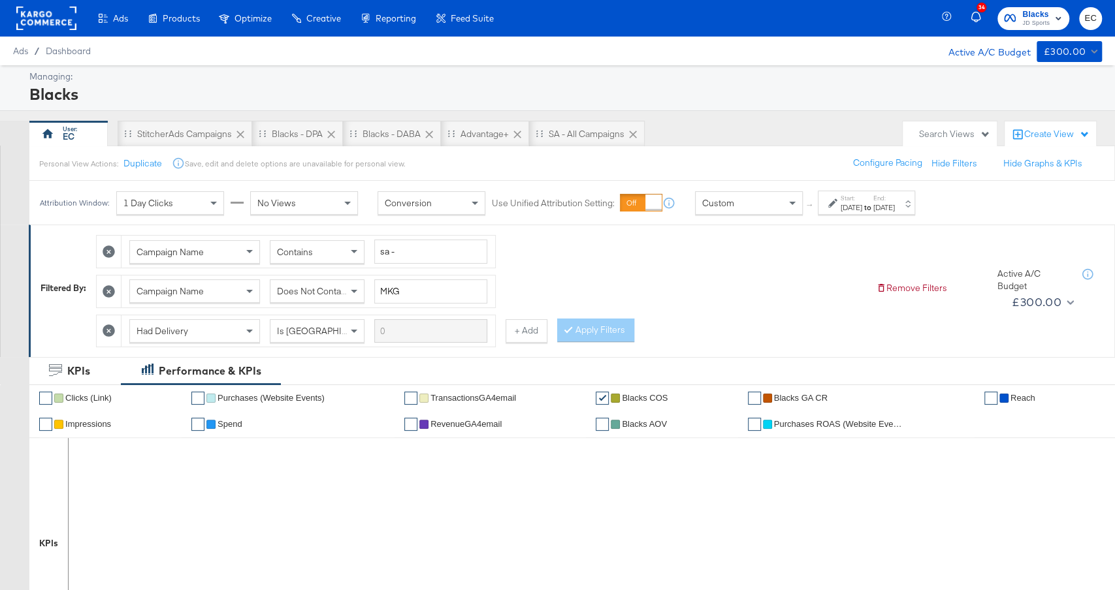
click at [873, 204] on strong "to" at bounding box center [867, 207] width 11 height 10
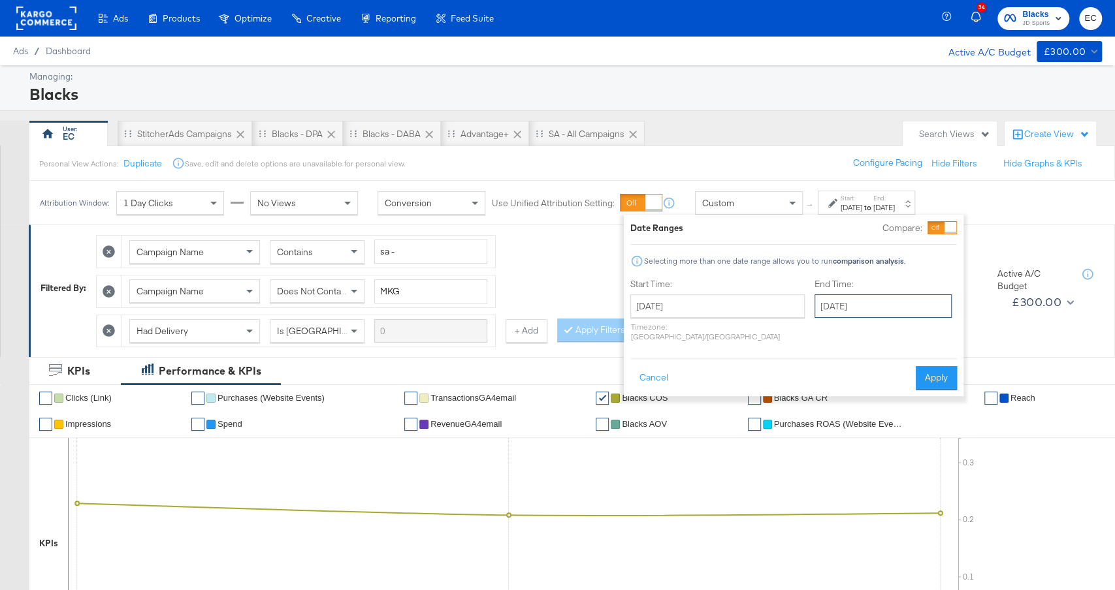
click at [859, 310] on input "October 7th 2025" at bounding box center [882, 307] width 137 height 24
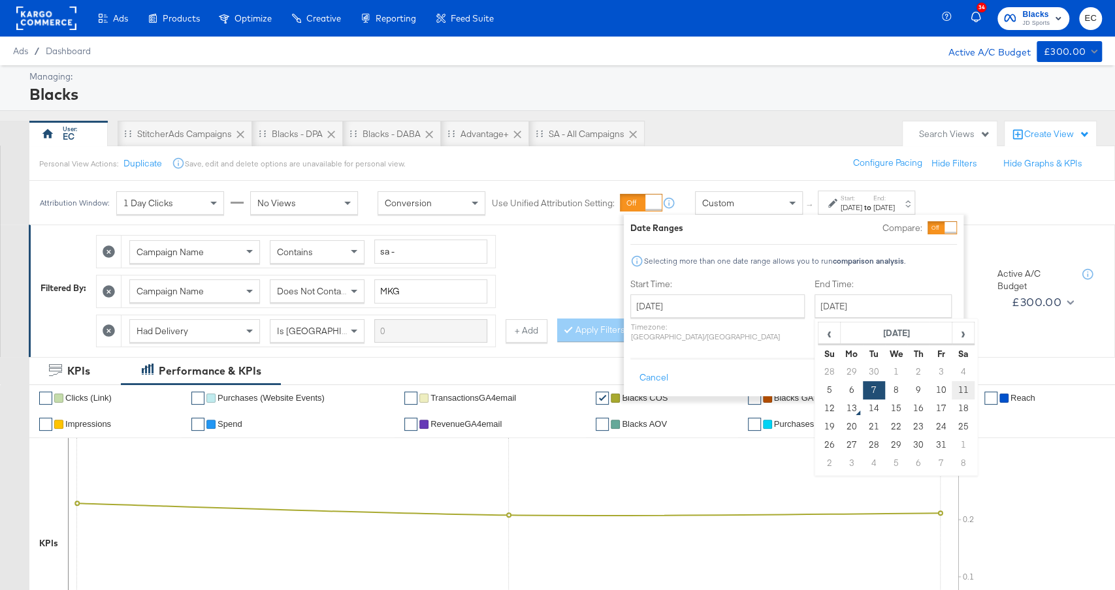
click at [951, 385] on td "11" at bounding box center [962, 390] width 22 height 18
type input "October 11th 2025"
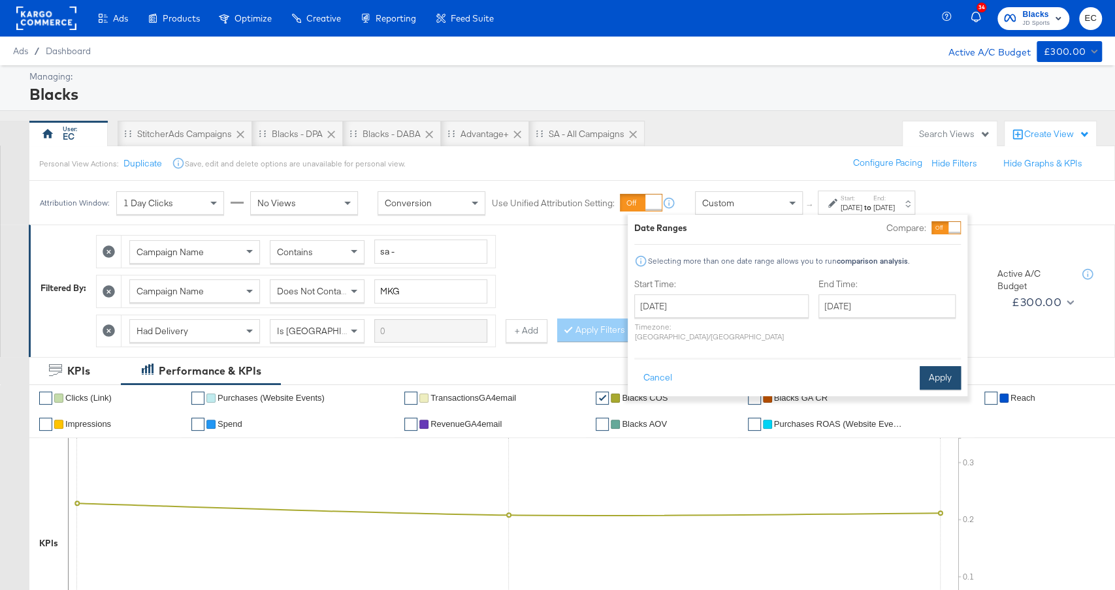
click at [943, 366] on button "Apply" at bounding box center [939, 378] width 41 height 24
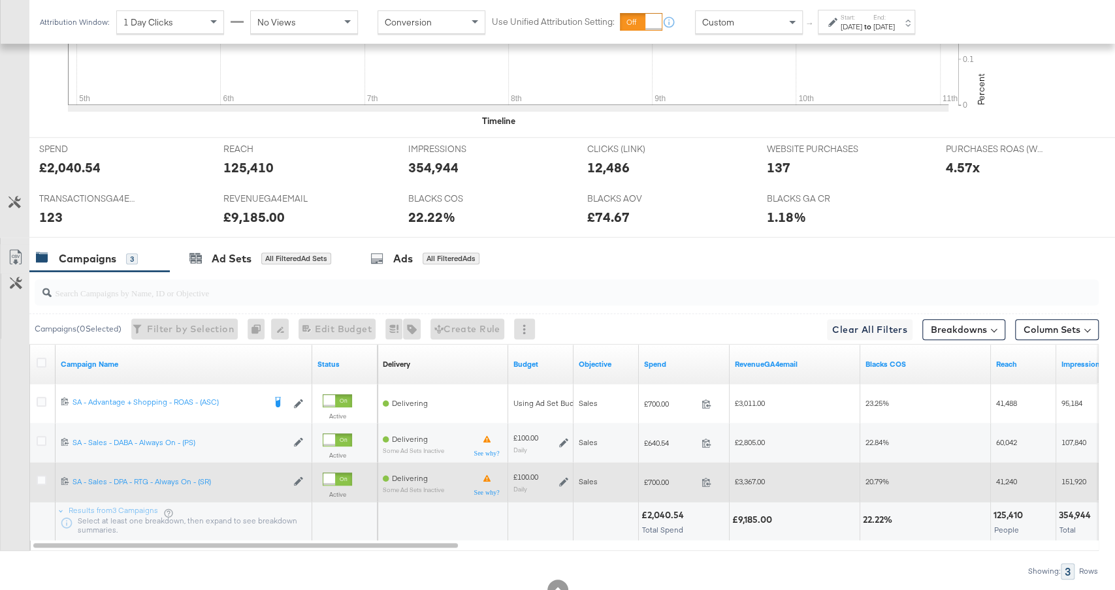
scroll to position [530, 0]
click at [660, 476] on span "£700.00" at bounding box center [670, 481] width 52 height 10
click at [656, 476] on span "£700.00" at bounding box center [670, 481] width 52 height 10
copy span "700.00"
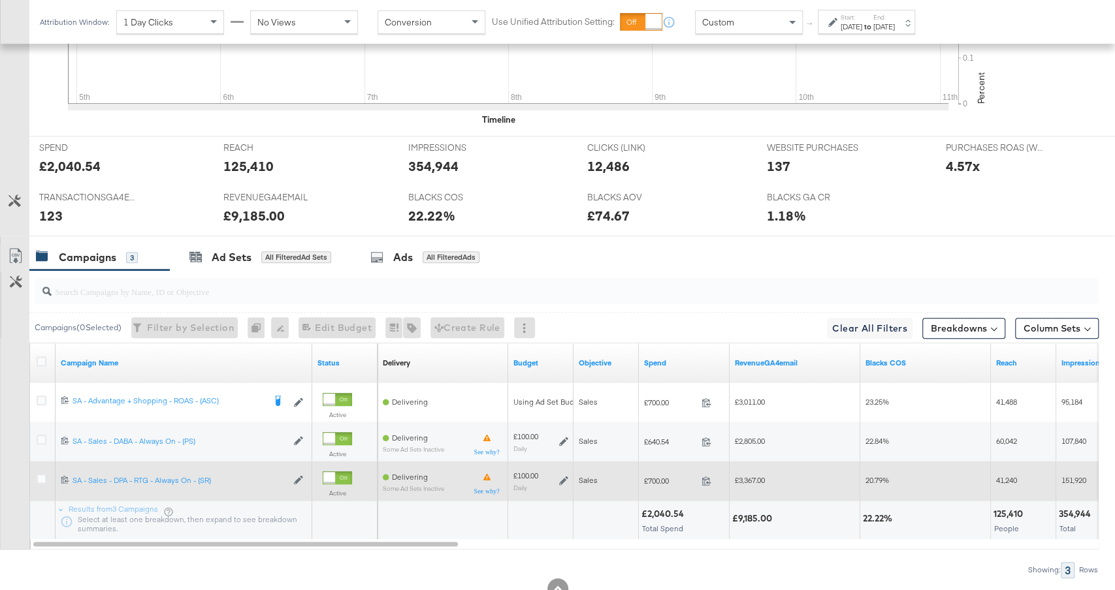
click at [754, 476] on span "£3,367.00" at bounding box center [750, 480] width 30 height 10
copy span "3,367.00"
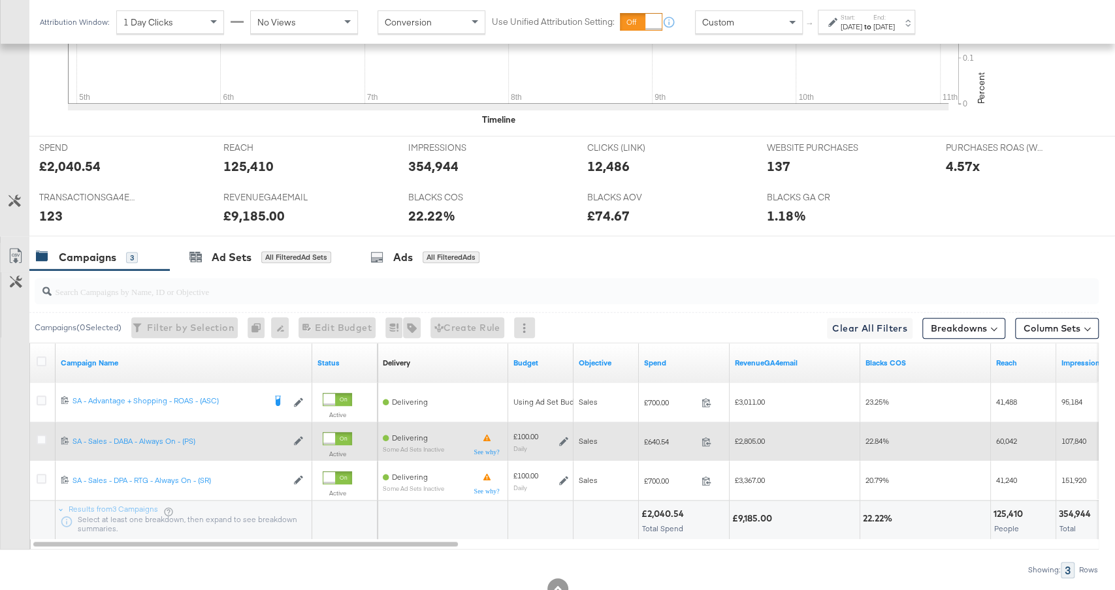
click at [661, 443] on div "£640.54 640.54" at bounding box center [684, 442] width 91 height 20
click at [659, 437] on span "£640.54" at bounding box center [670, 442] width 52 height 10
copy span "640.54"
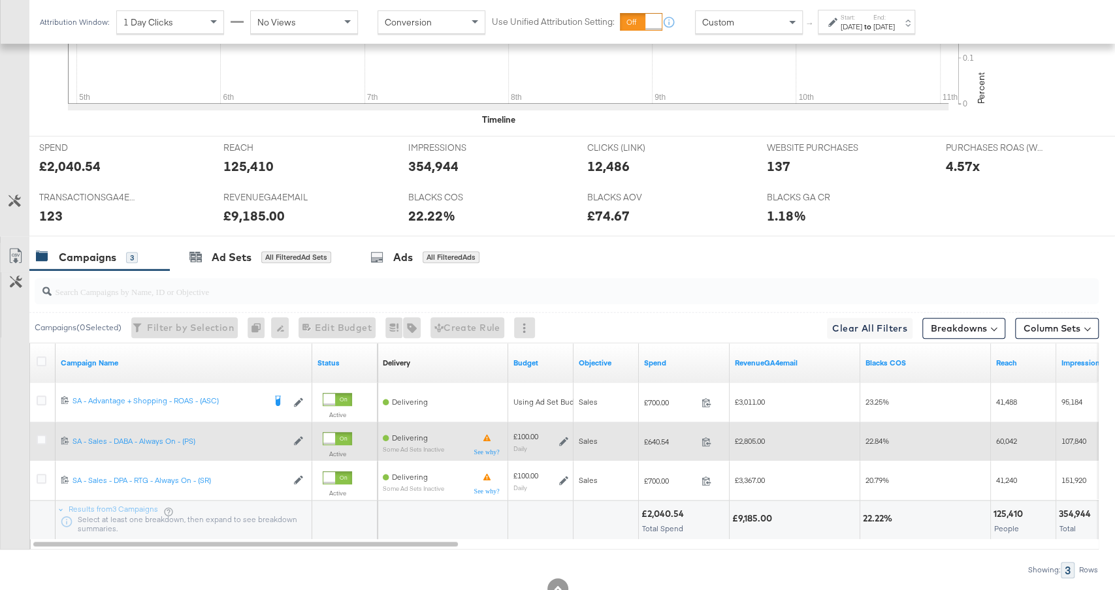
click at [747, 436] on span "£2,805.00" at bounding box center [750, 441] width 30 height 10
copy span "2,805.00"
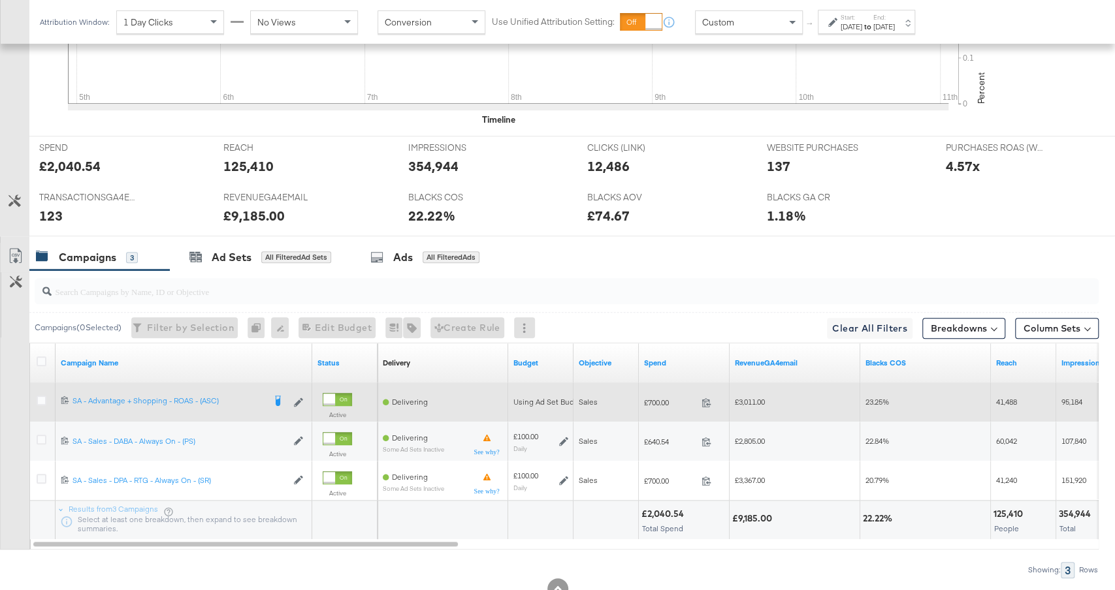
click at [660, 398] on span "£700.00" at bounding box center [670, 403] width 52 height 10
copy span "700.00"
click at [751, 402] on span "£3,011.00" at bounding box center [750, 402] width 30 height 10
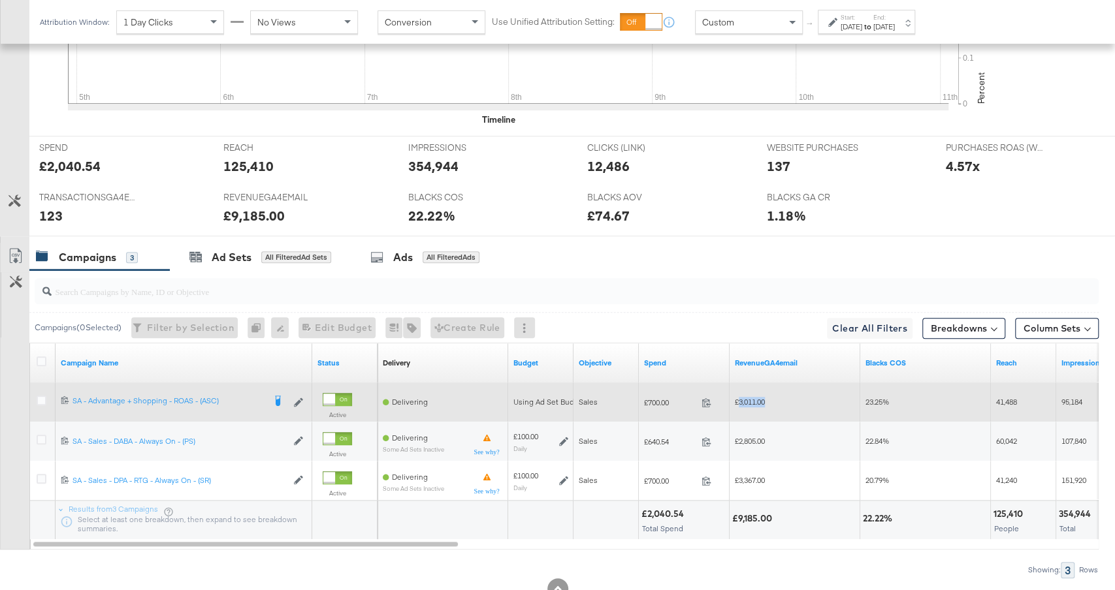
copy span "3,011.00"
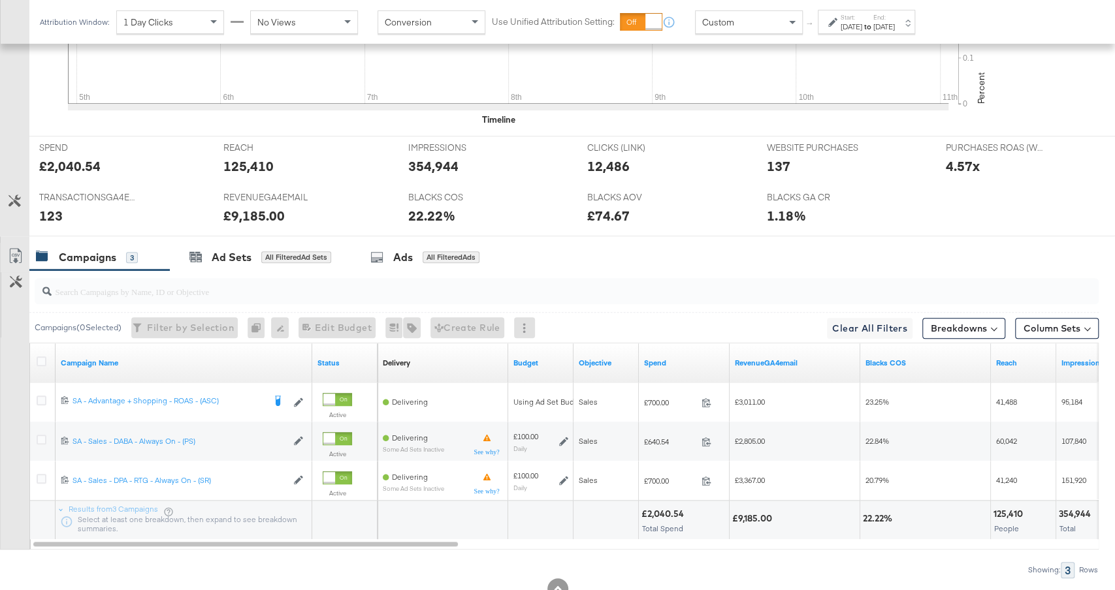
click at [862, 29] on div "Oct 5th 2025" at bounding box center [851, 27] width 22 height 10
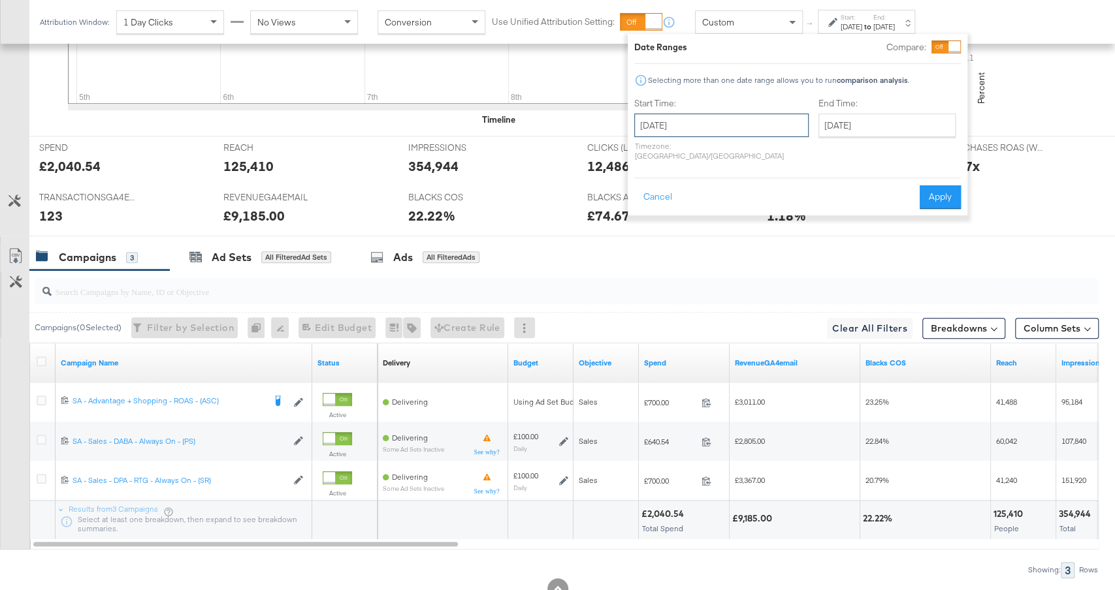
click at [678, 123] on input "October 5th 2025" at bounding box center [721, 126] width 174 height 24
click at [649, 230] on td "12" at bounding box center [649, 228] width 22 height 18
type input "October 12th 2025"
click at [948, 188] on button "Apply" at bounding box center [943, 197] width 41 height 24
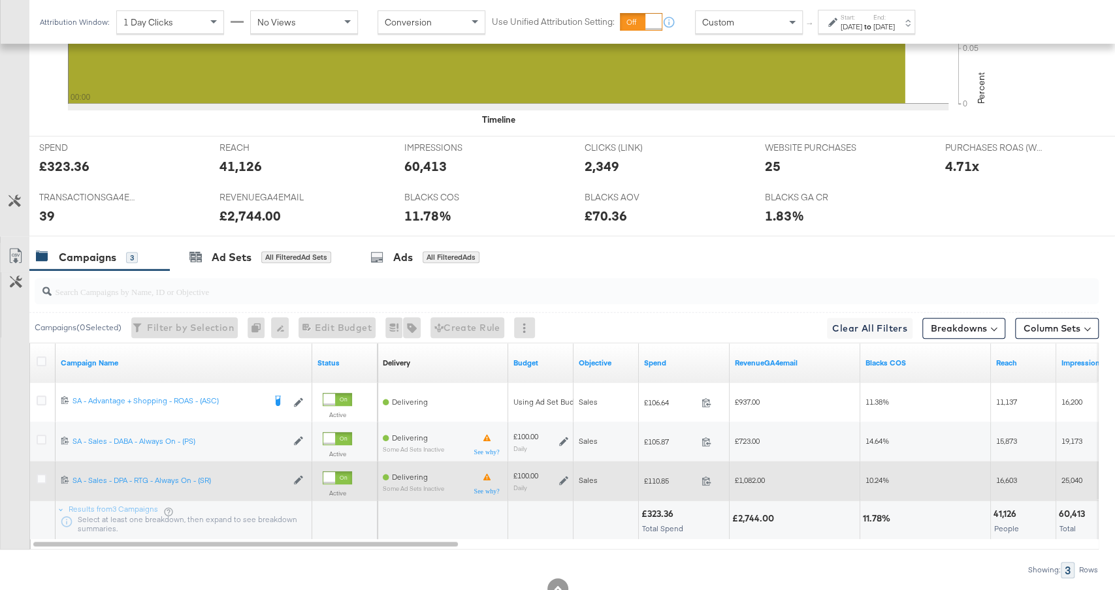
click at [660, 478] on span "£110.85" at bounding box center [670, 481] width 52 height 10
copy span "110.85"
click at [750, 478] on span "£1,082.00" at bounding box center [750, 480] width 30 height 10
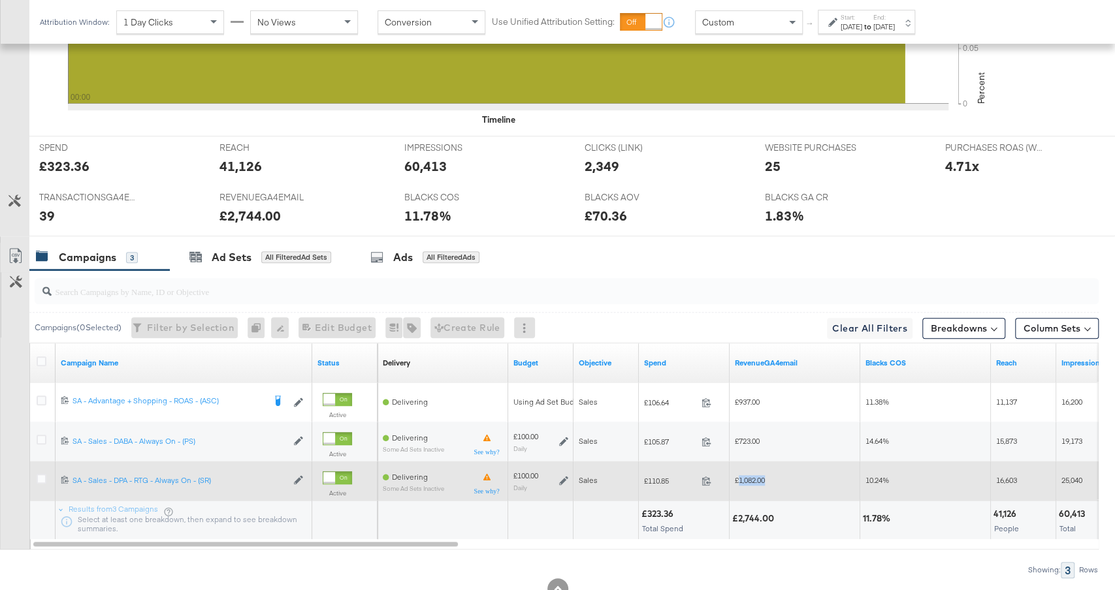
copy span "1,082.00"
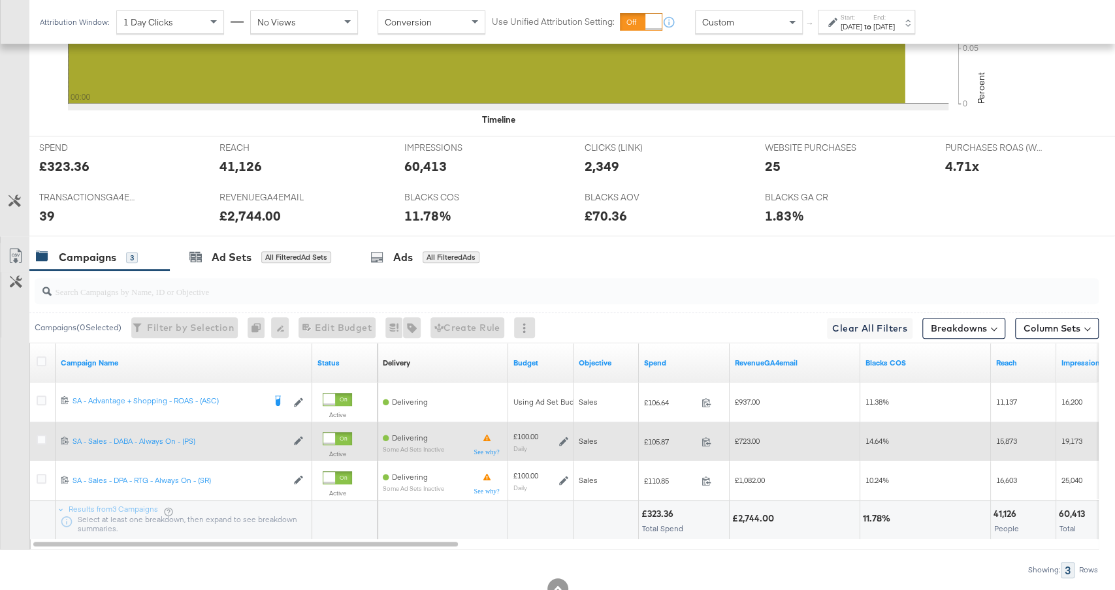
click at [661, 439] on span "£105.87" at bounding box center [670, 442] width 52 height 10
copy span "105.87"
click at [752, 436] on span "£723.00" at bounding box center [747, 441] width 25 height 10
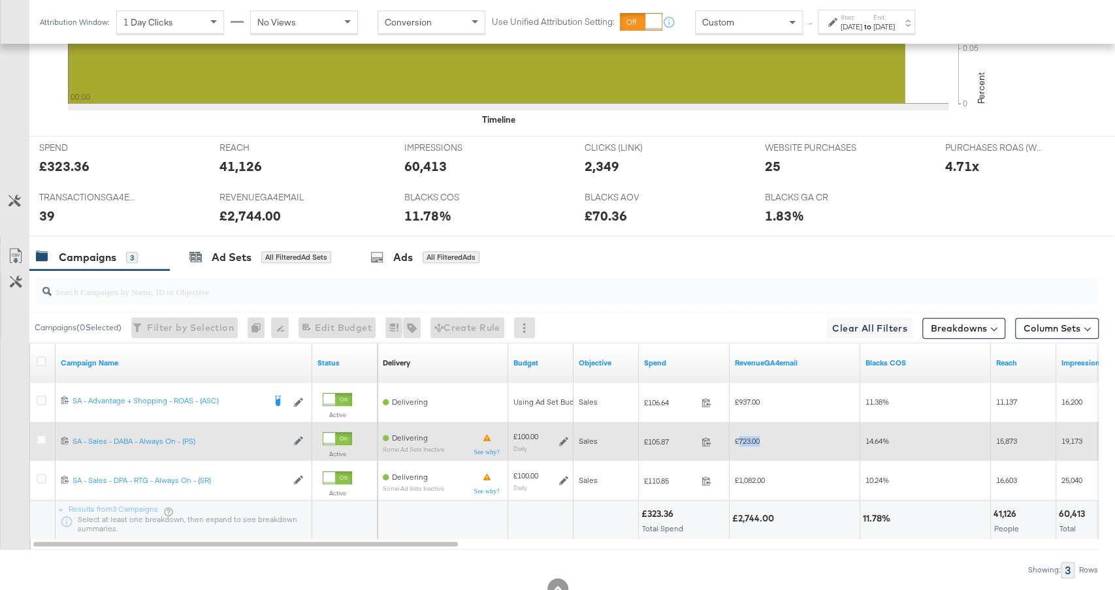
copy span "723.00"
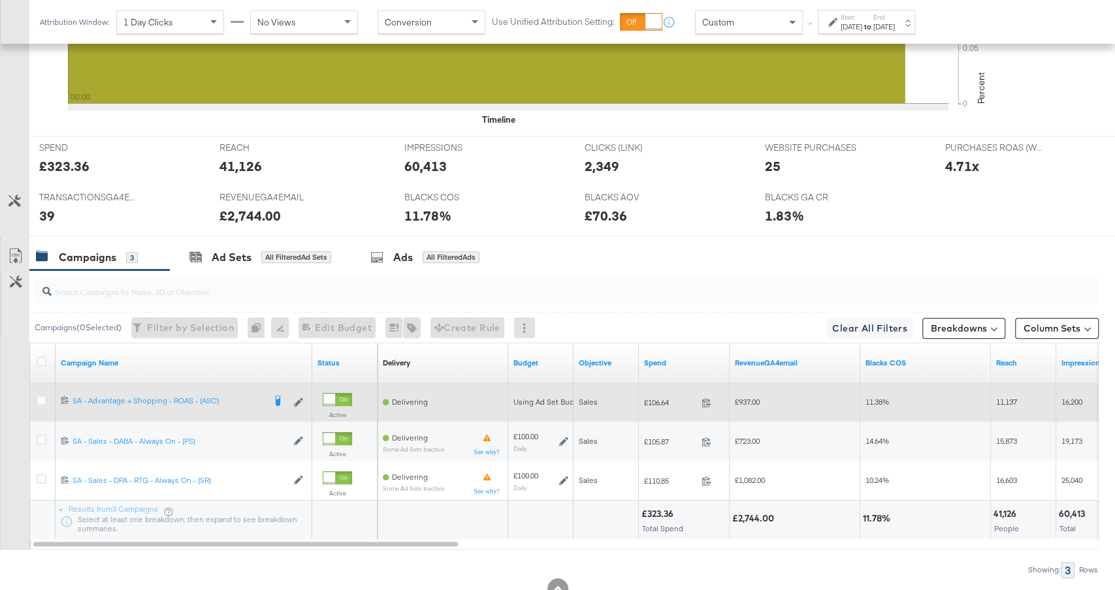
click at [661, 398] on span "£106.64" at bounding box center [670, 403] width 52 height 10
click at [754, 397] on span "£937.00" at bounding box center [747, 402] width 25 height 10
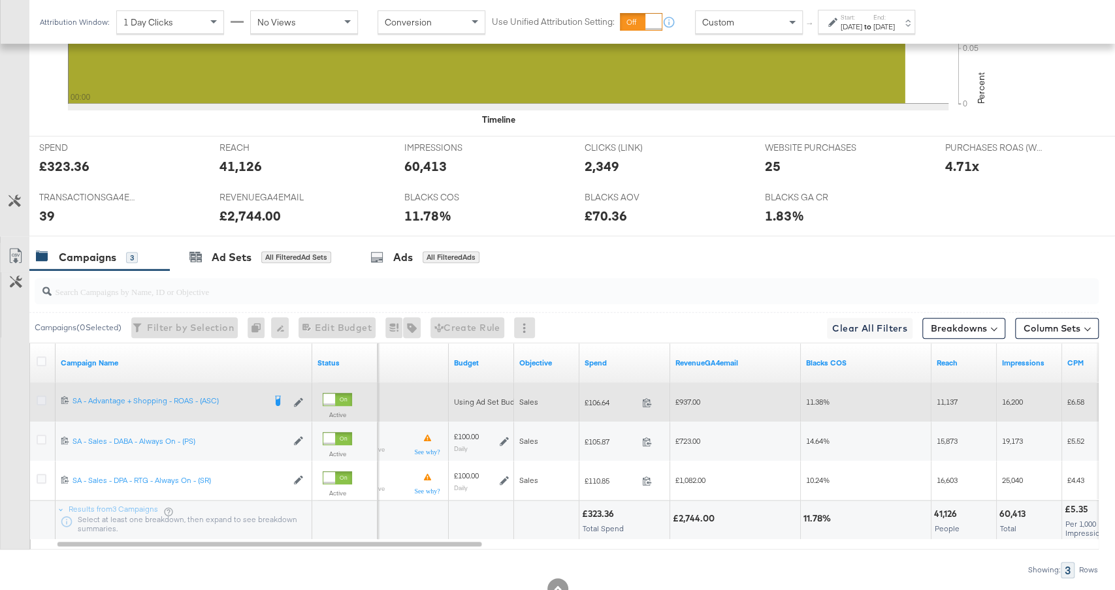
click at [42, 396] on icon at bounding box center [42, 401] width 10 height 10
click at [0, 0] on input "checkbox" at bounding box center [0, 0] width 0 height 0
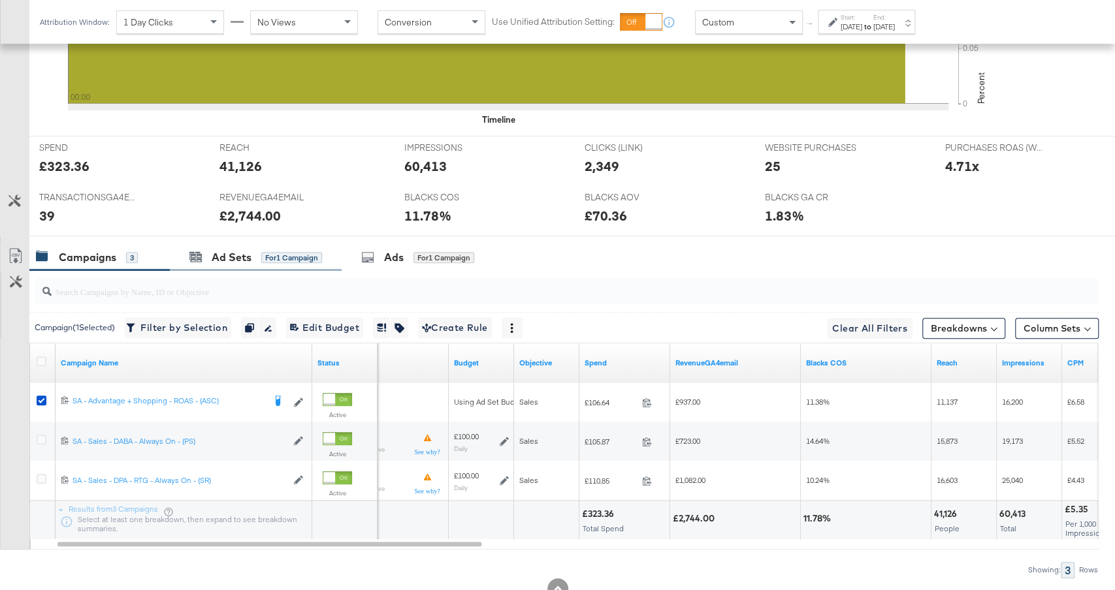
click at [261, 262] on div "Ad Sets for 1 Campaign" at bounding box center [256, 258] width 172 height 28
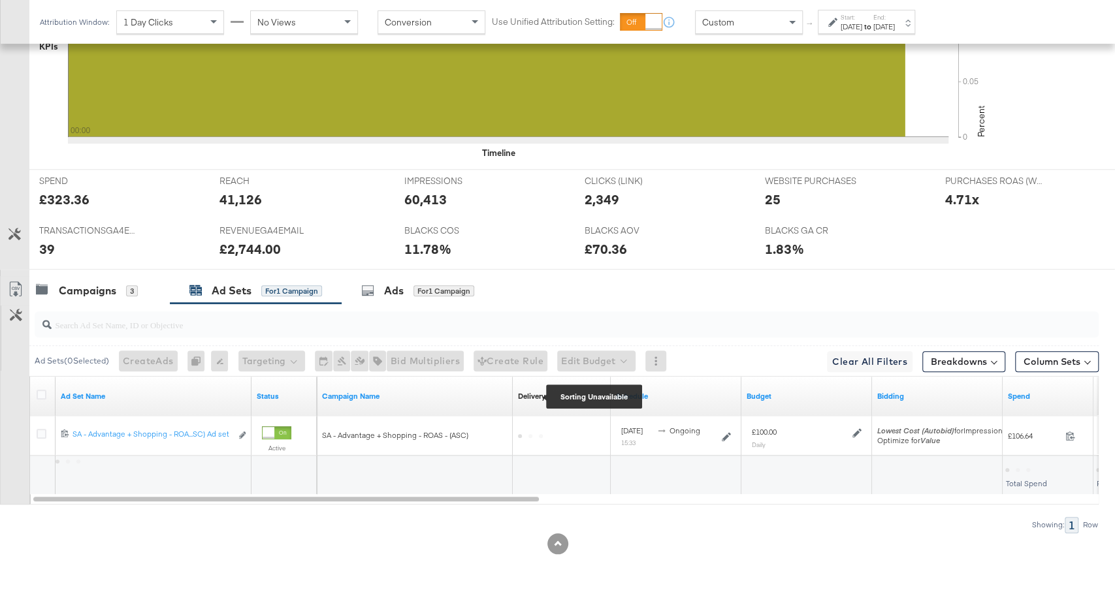
scroll to position [492, 0]
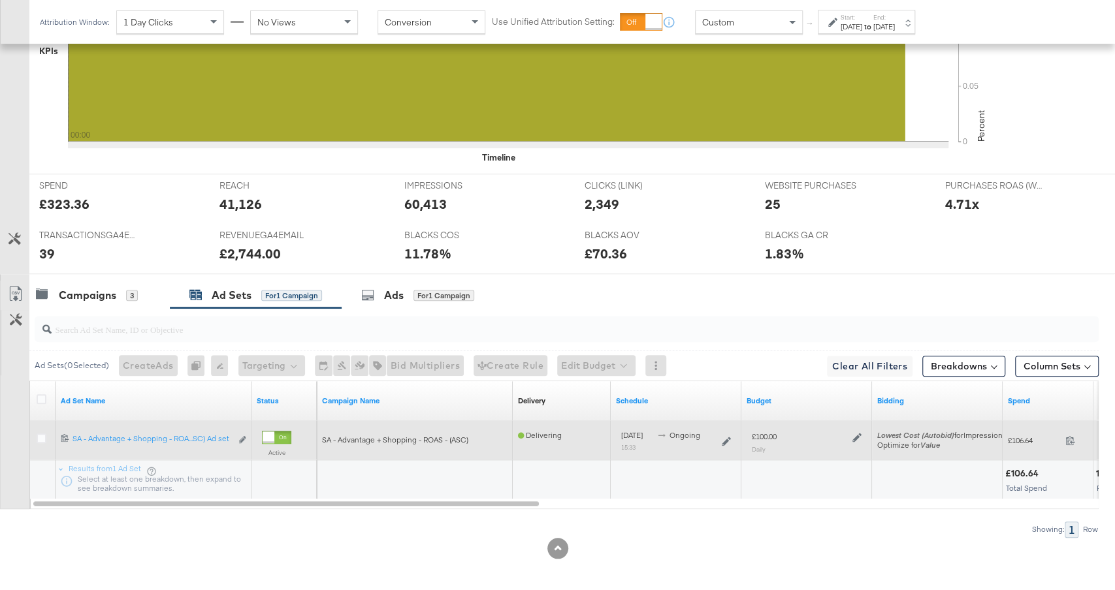
click at [857, 434] on icon at bounding box center [856, 438] width 9 height 9
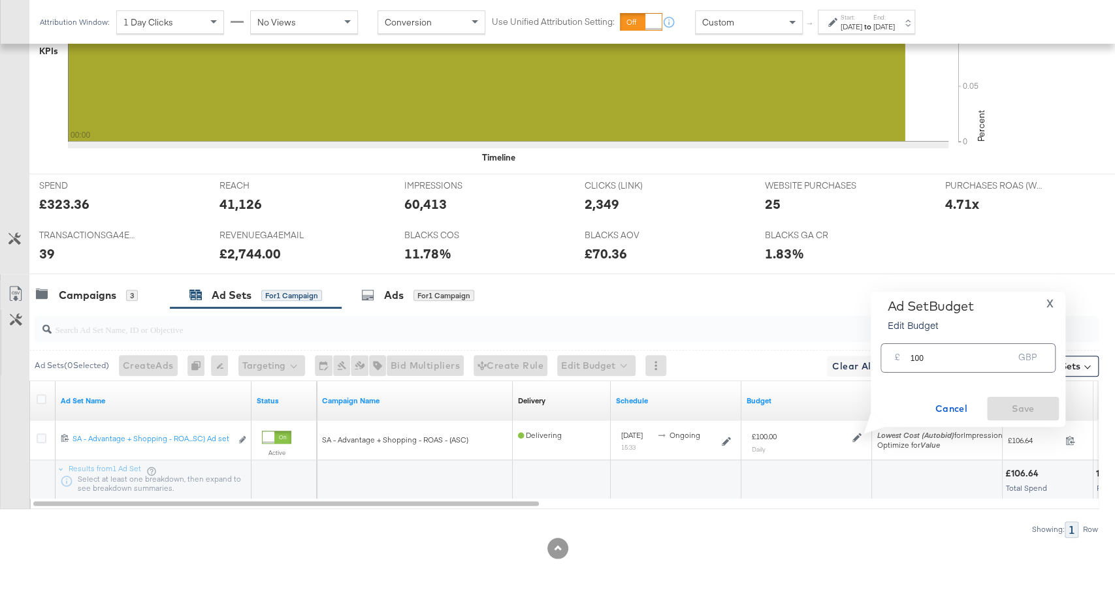
click at [917, 355] on input "100" at bounding box center [961, 353] width 103 height 28
type input "150"
click at [1019, 407] on span "Save" at bounding box center [1022, 409] width 61 height 16
click at [127, 290] on div "3" at bounding box center [132, 296] width 12 height 12
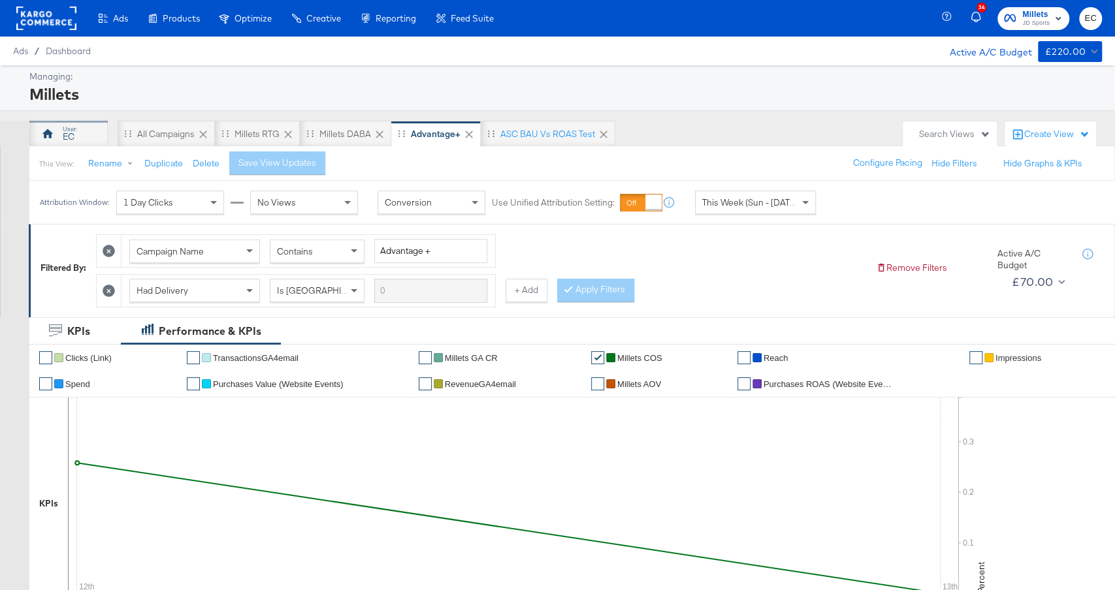
click at [74, 135] on div "EC" at bounding box center [68, 134] width 78 height 26
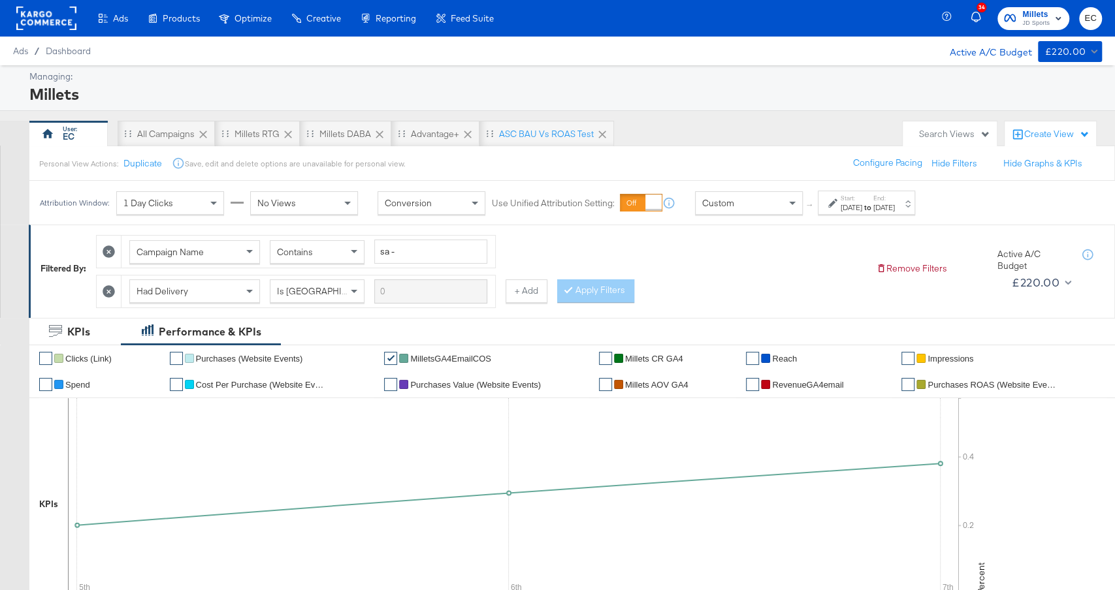
click at [895, 197] on label "End:" at bounding box center [884, 198] width 22 height 8
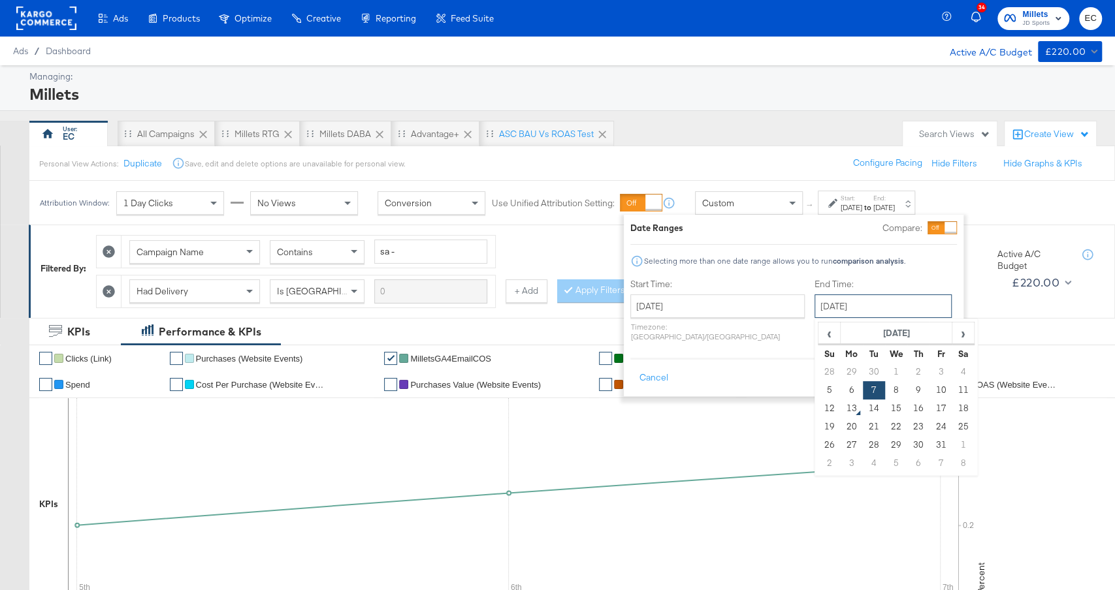
click at [833, 315] on input "October 7th 2025" at bounding box center [882, 307] width 137 height 24
click at [951, 387] on td "11" at bounding box center [962, 390] width 22 height 18
type input "October 11th 2025"
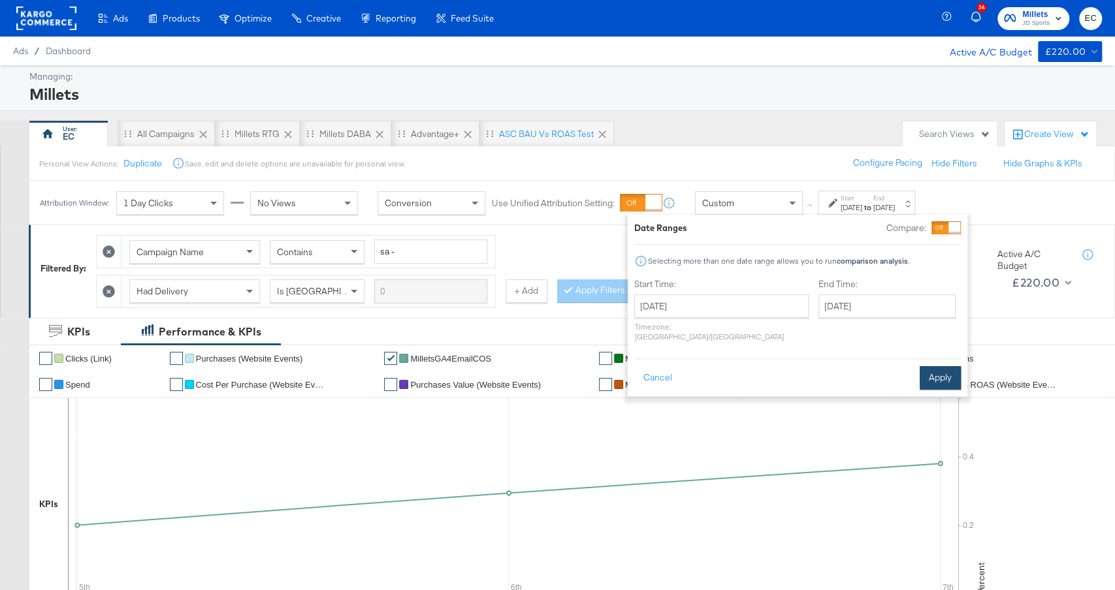
click at [940, 368] on button "Apply" at bounding box center [939, 378] width 41 height 24
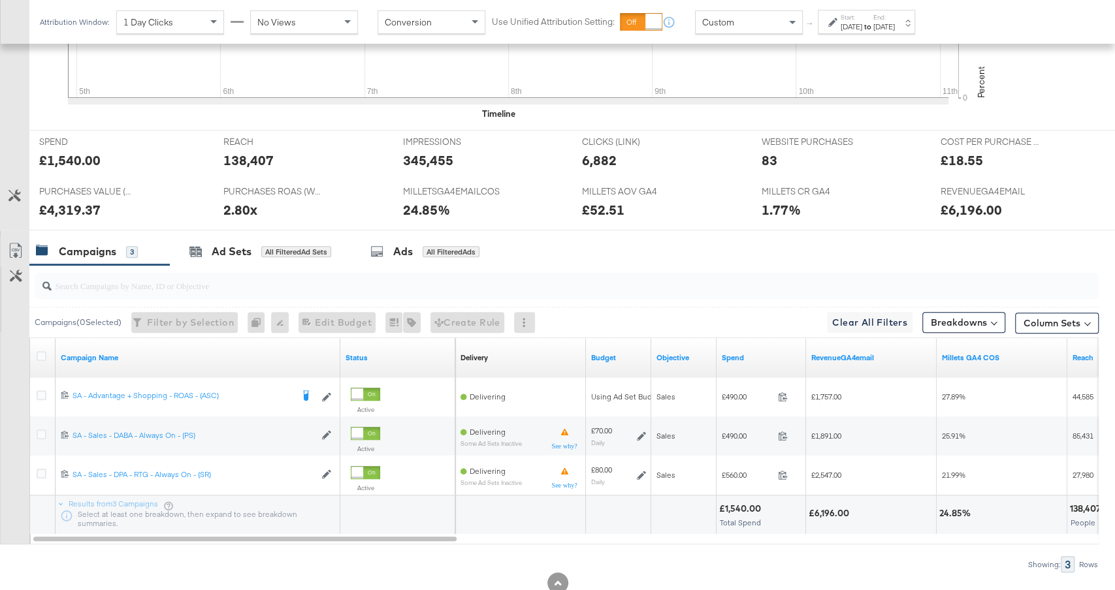
scroll to position [532, 0]
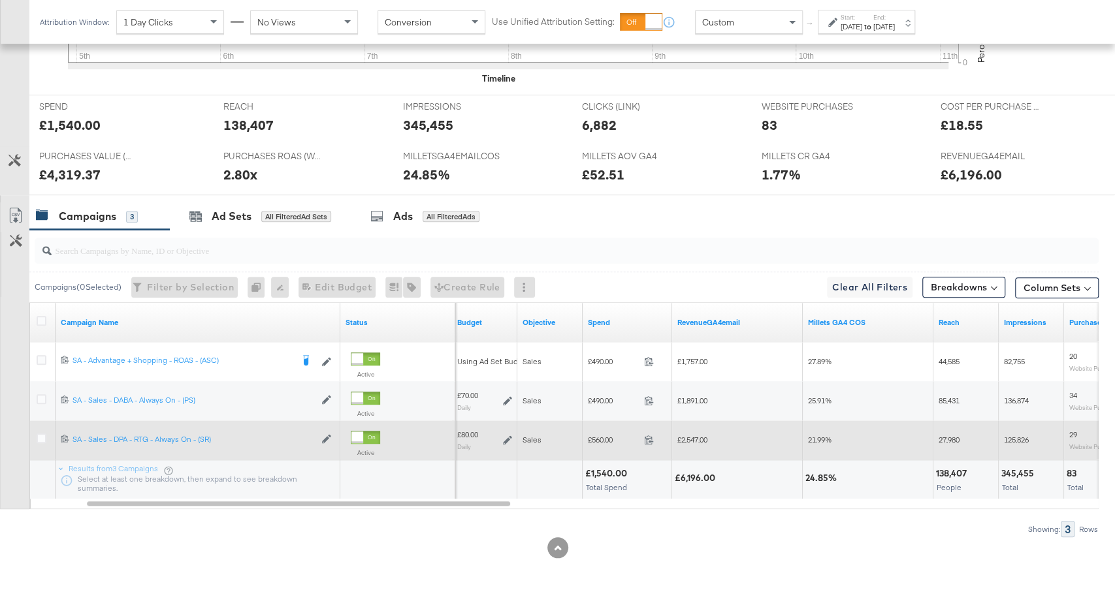
click at [605, 436] on span "£560.00" at bounding box center [613, 440] width 51 height 10
copy span "560.00"
click at [694, 435] on span "£2,547.00" at bounding box center [692, 440] width 30 height 10
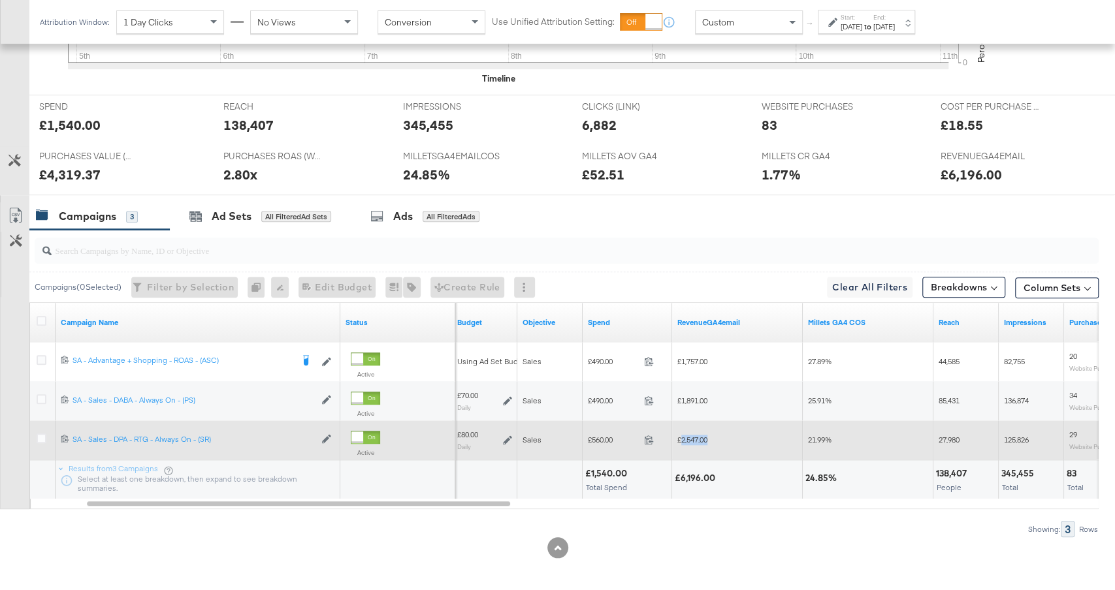
copy span "2,547.00"
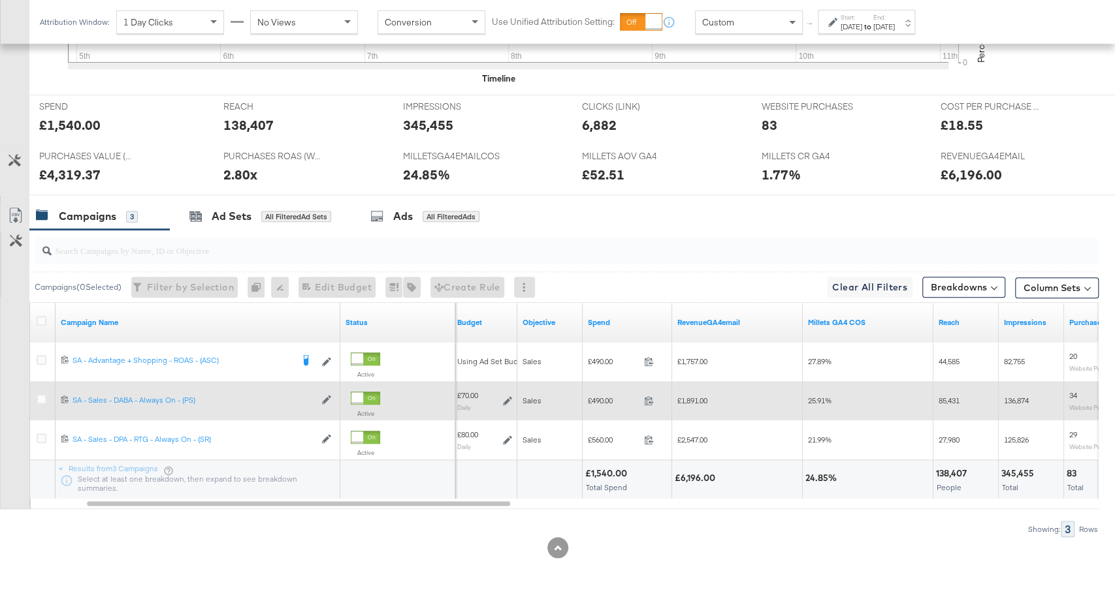
click at [604, 400] on span "£490.00" at bounding box center [613, 401] width 51 height 10
copy span "490.00"
click at [695, 396] on span "£1,891.00" at bounding box center [692, 401] width 30 height 10
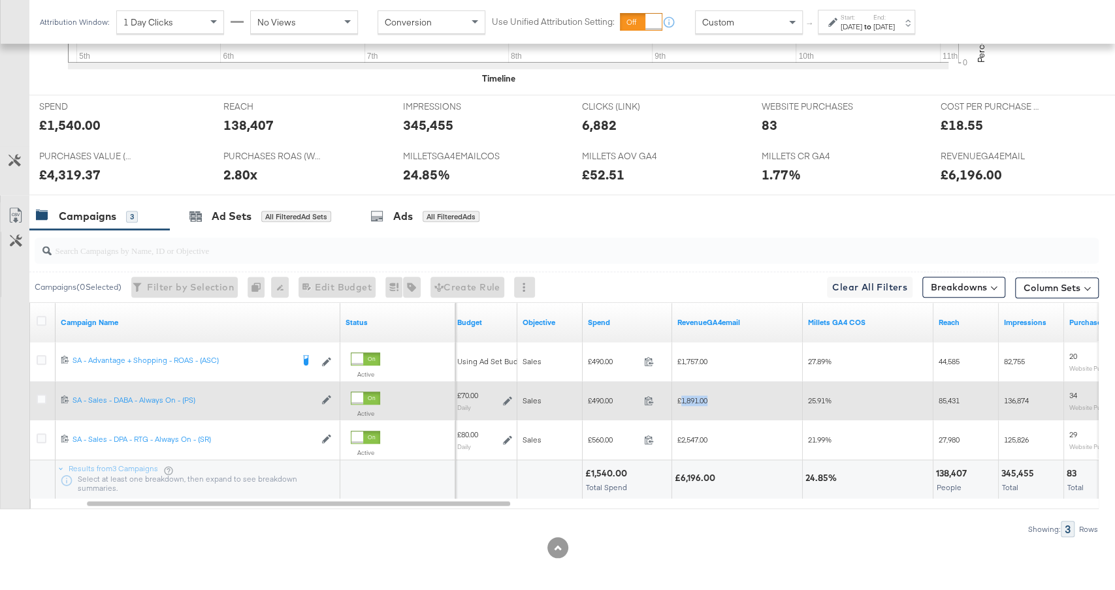
copy span "1,891.00"
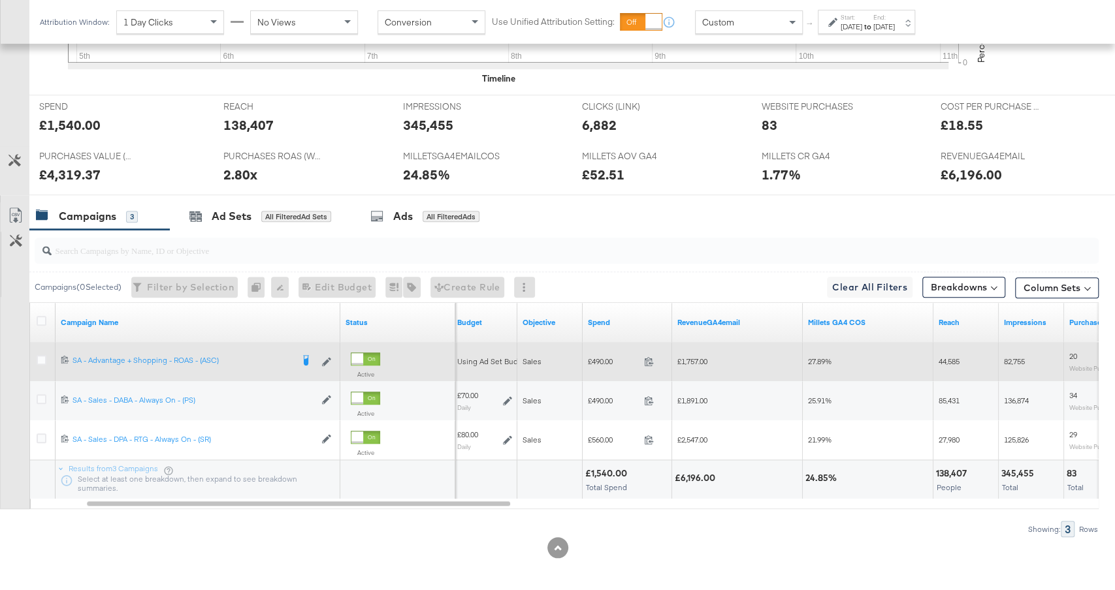
click at [601, 358] on span "£490.00" at bounding box center [613, 362] width 51 height 10
copy span "490.00"
click at [695, 358] on span "£1,757.00" at bounding box center [692, 362] width 30 height 10
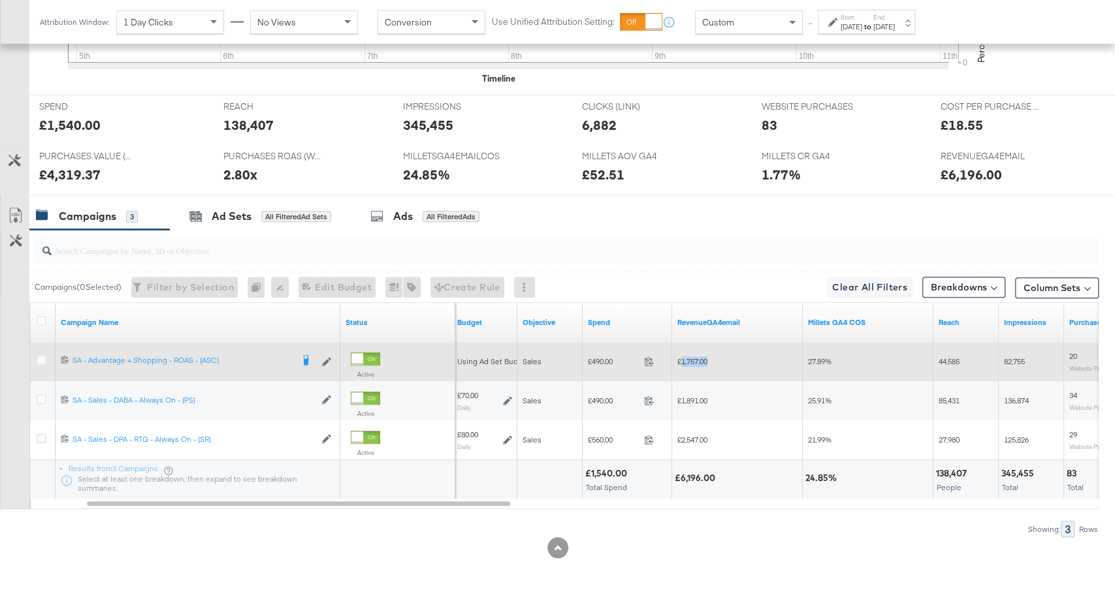
copy span "1,757.00"
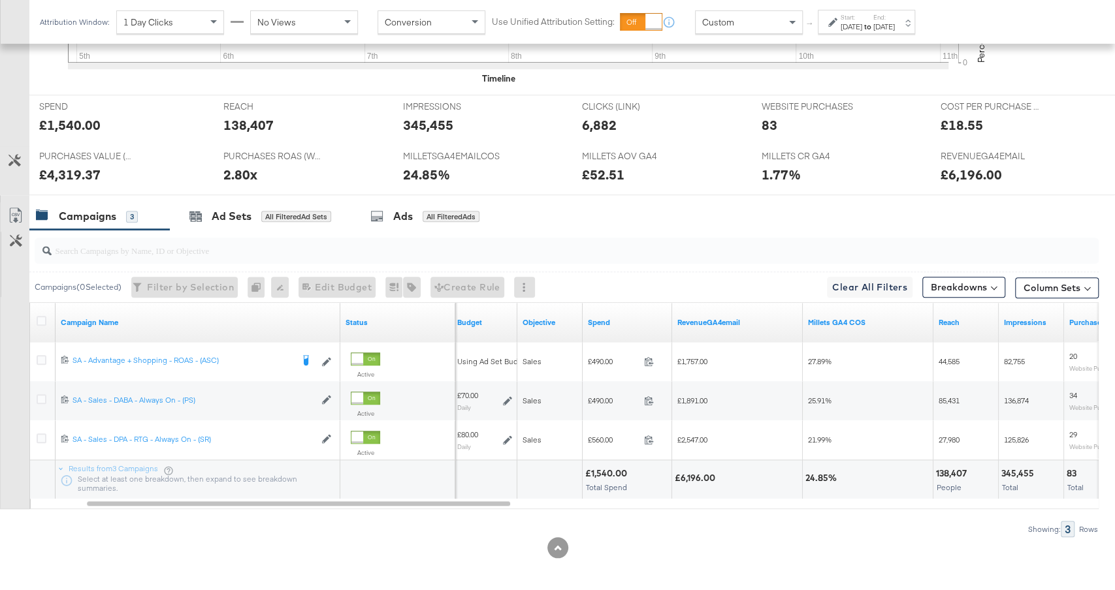
click at [857, 25] on div "Oct 5th 2025" at bounding box center [851, 27] width 22 height 10
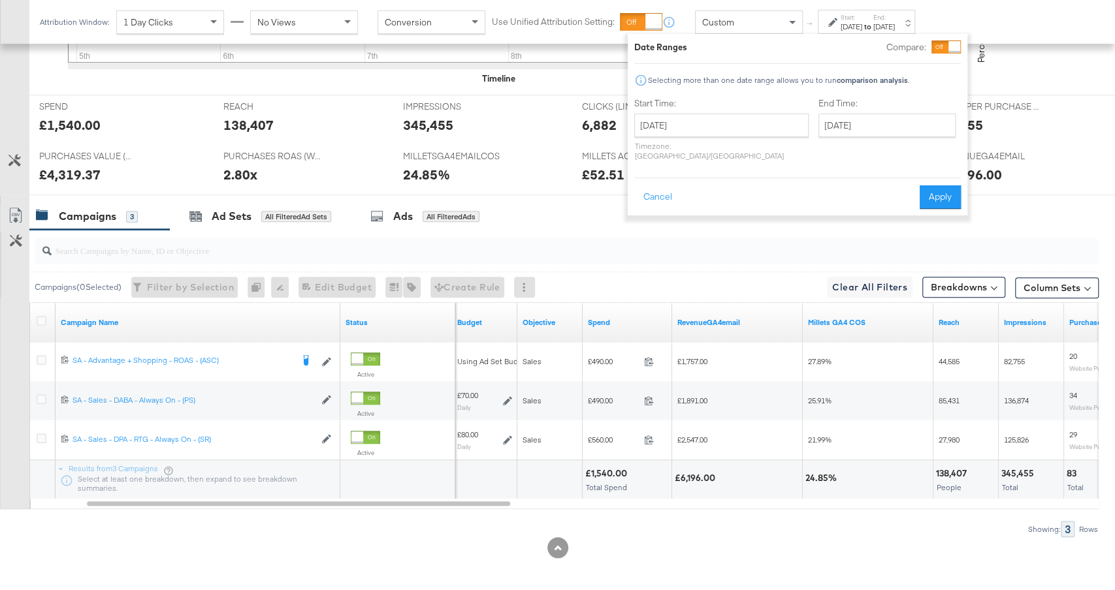
click at [673, 138] on div "October 5th 2025 ‹ October 2025 › Su Mo Tu We Th Fr Sa 28 29 30 1 2 3 4 5 6 7 8…" at bounding box center [721, 137] width 174 height 47
click at [673, 129] on input "October 5th 2025" at bounding box center [721, 126] width 174 height 24
click at [650, 219] on td "12" at bounding box center [649, 228] width 22 height 18
type input "October 12th 2025"
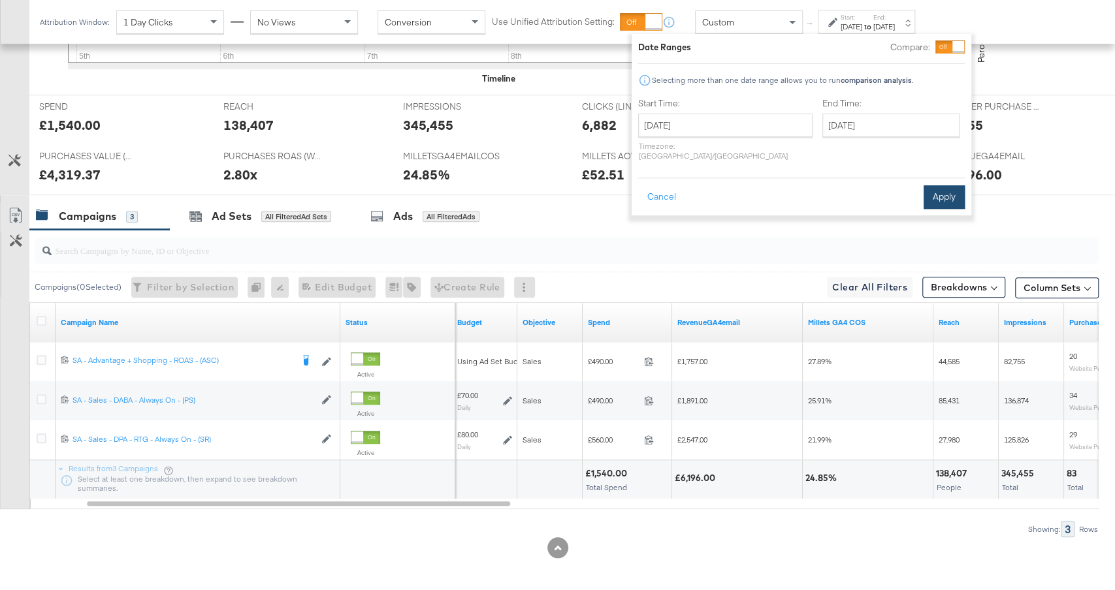
click at [946, 189] on button "Apply" at bounding box center [943, 197] width 41 height 24
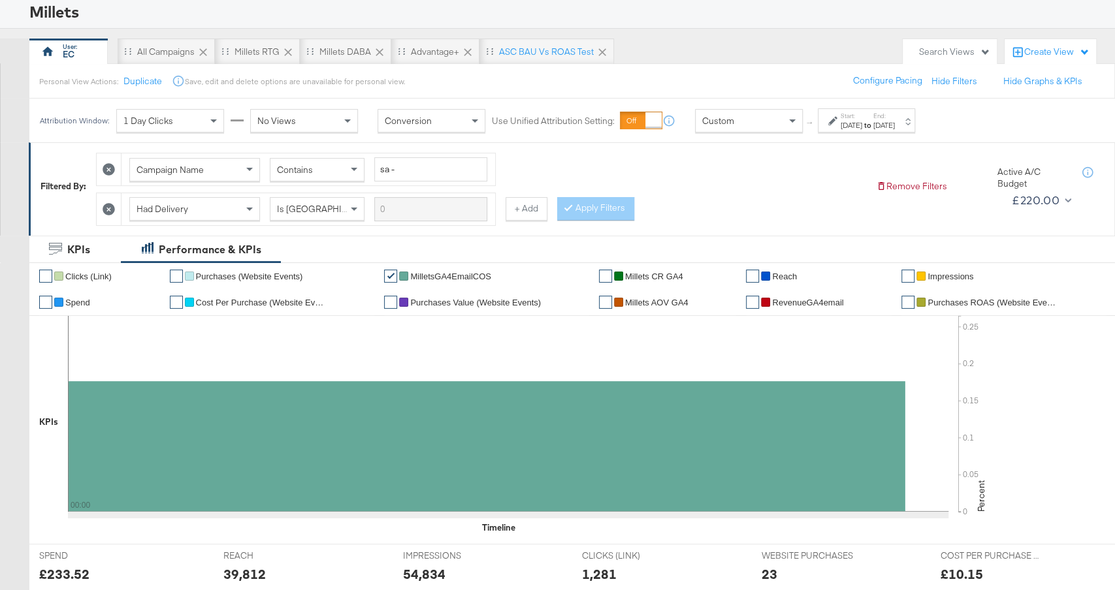
scroll to position [76, 0]
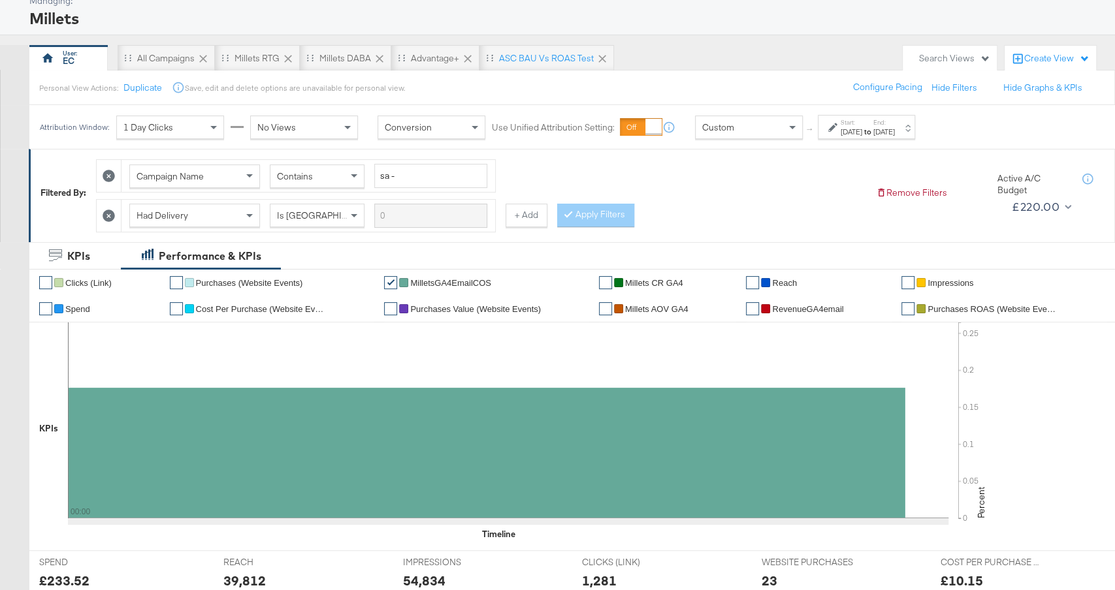
click at [110, 212] on icon at bounding box center [109, 216] width 12 height 12
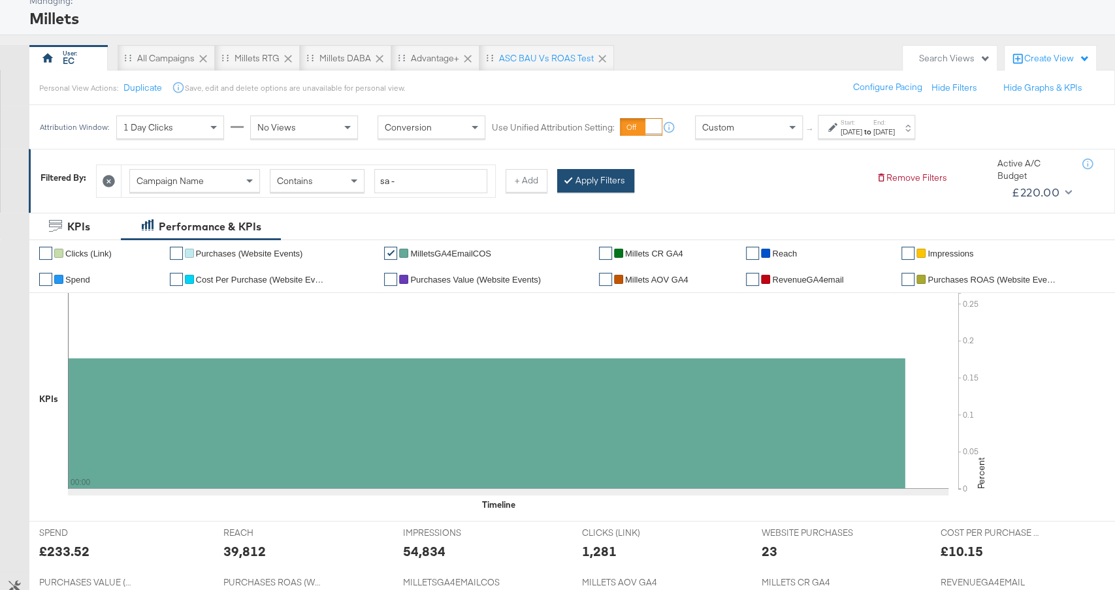
click at [586, 180] on button "Apply Filters" at bounding box center [595, 181] width 77 height 24
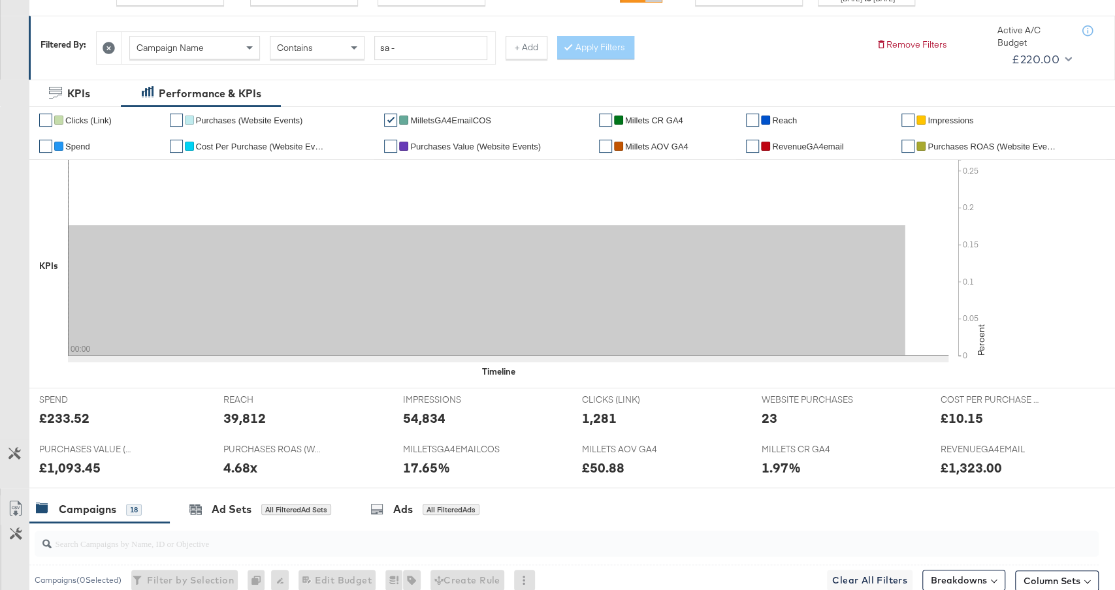
scroll to position [119, 0]
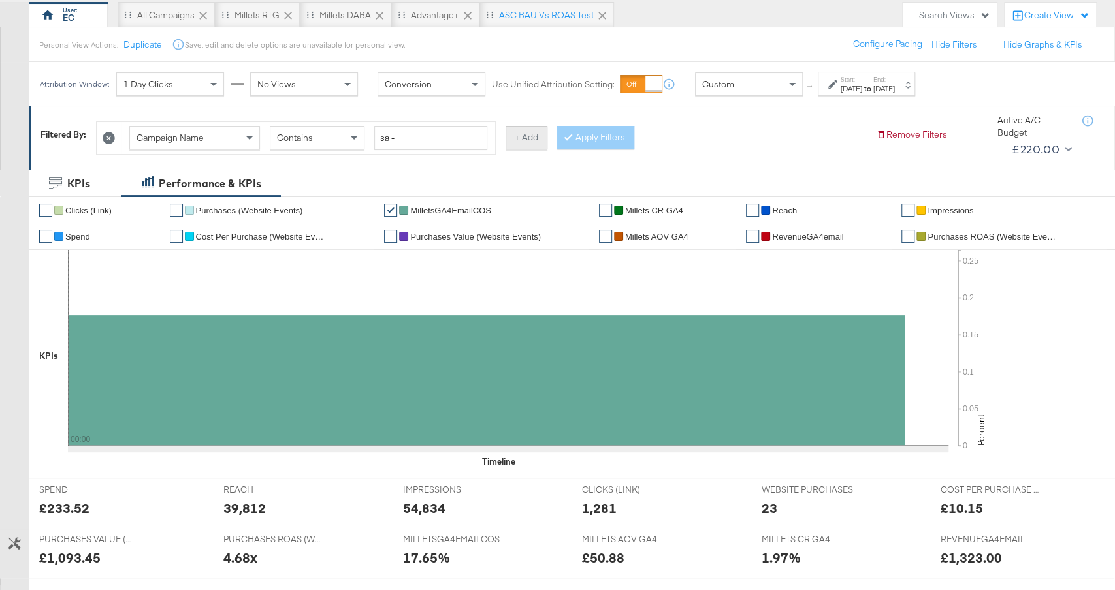
click at [542, 135] on button "+ Add" at bounding box center [526, 138] width 42 height 24
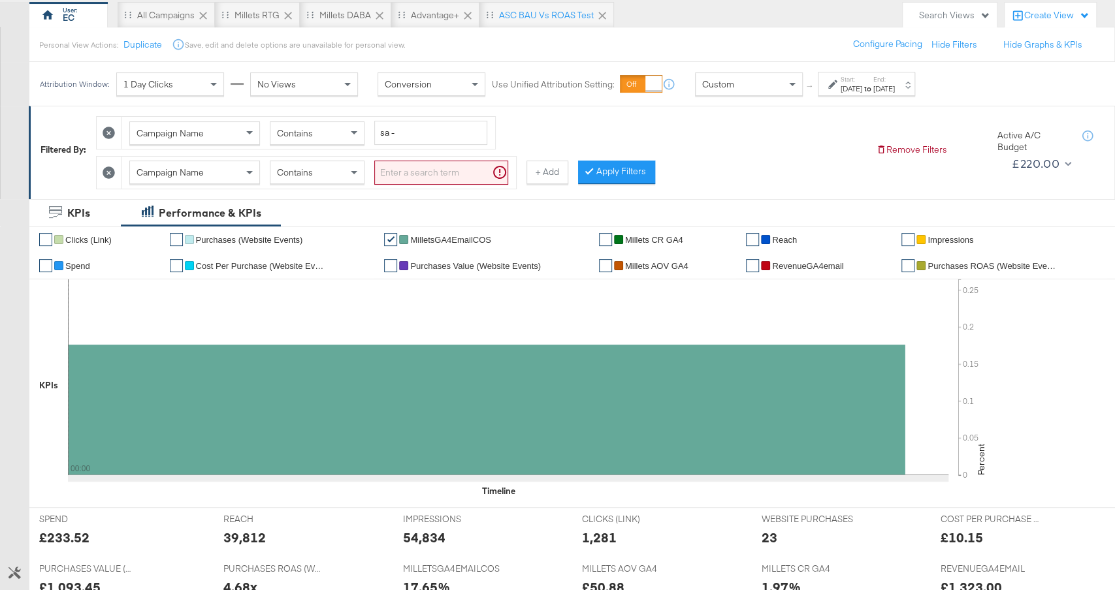
click at [209, 175] on div "Campaign Name" at bounding box center [194, 172] width 129 height 22
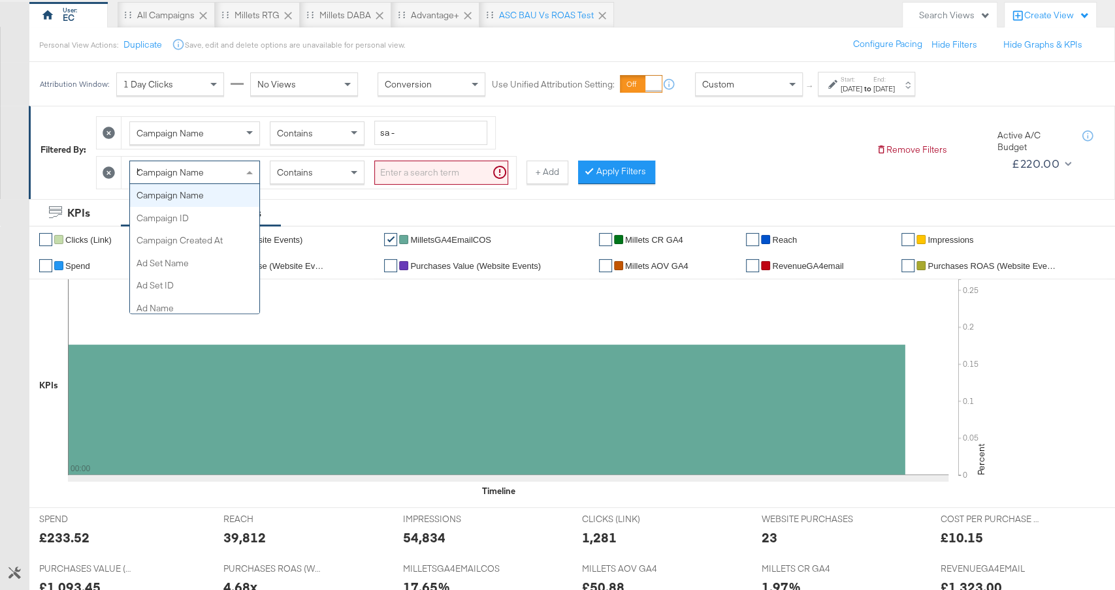
scroll to position [0, 0]
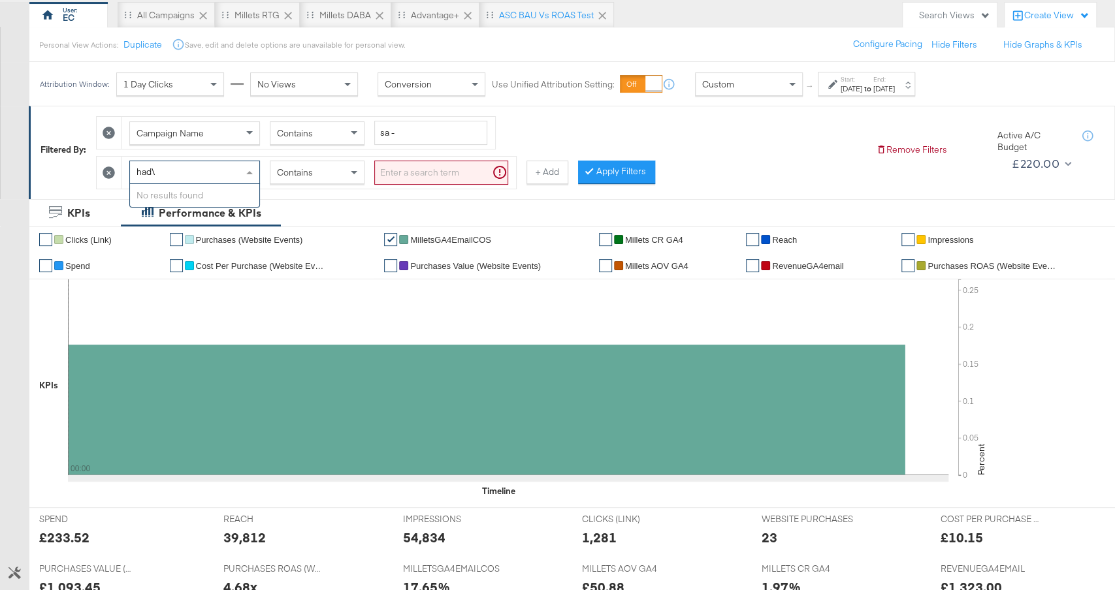
type input "had"
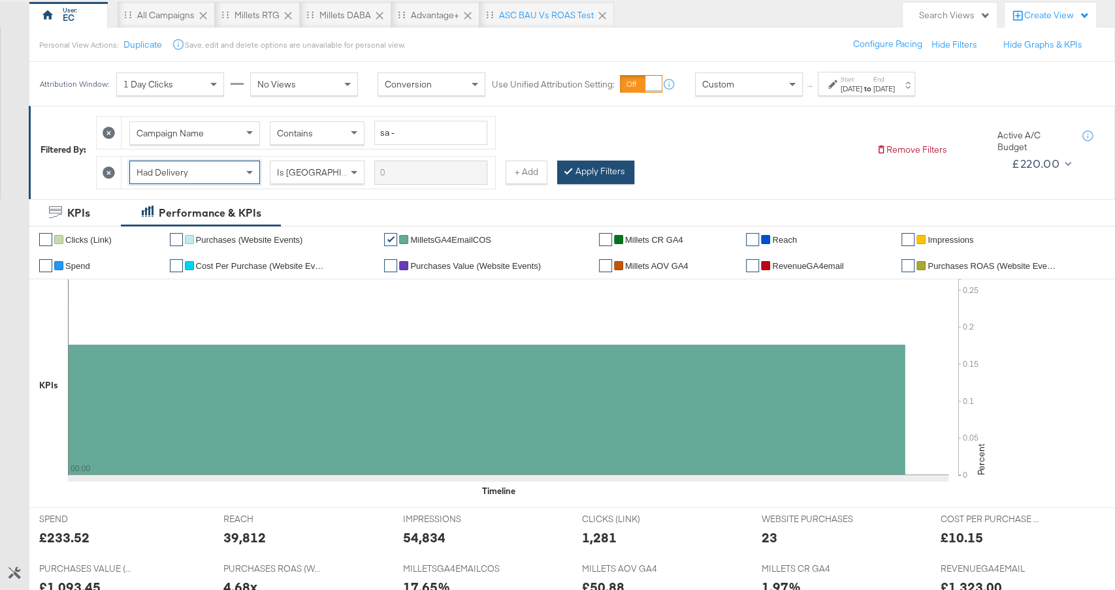
click at [597, 176] on button "Apply Filters" at bounding box center [595, 173] width 77 height 24
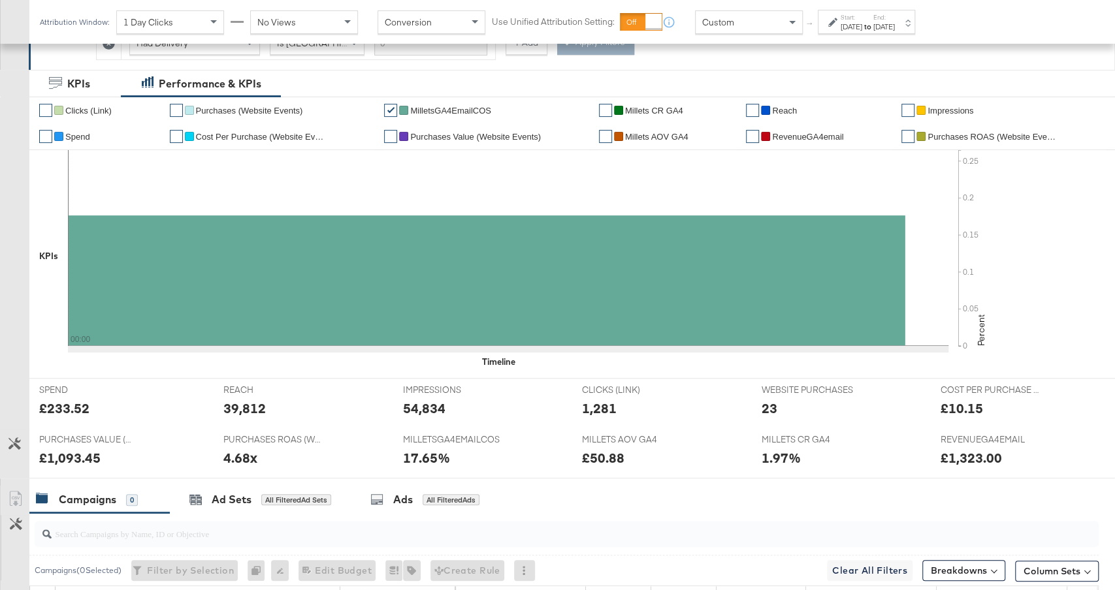
scroll to position [159, 0]
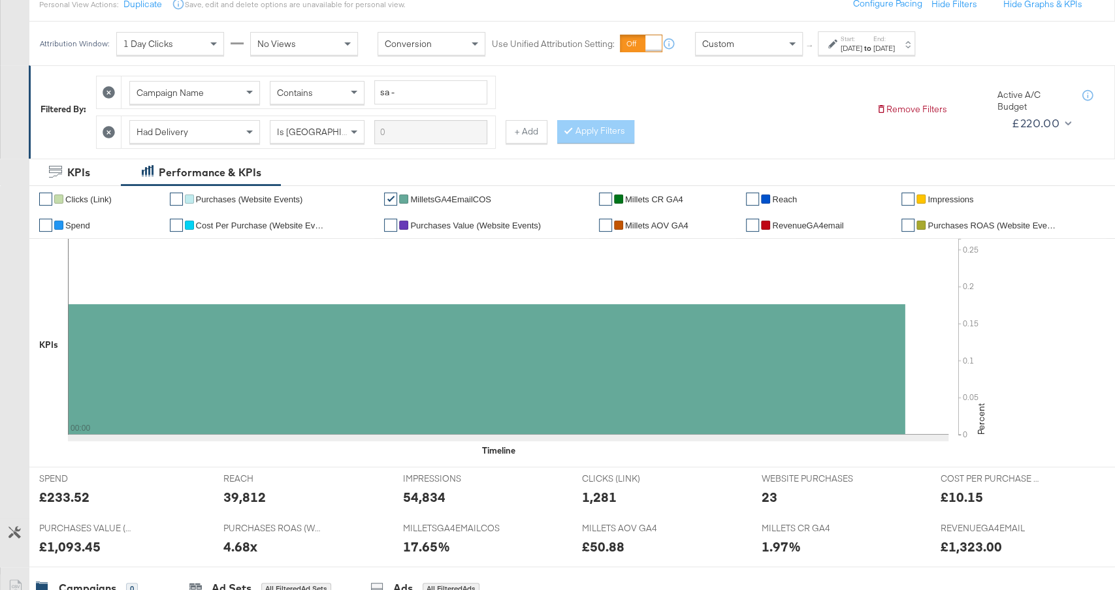
click at [109, 129] on icon at bounding box center [109, 132] width 12 height 12
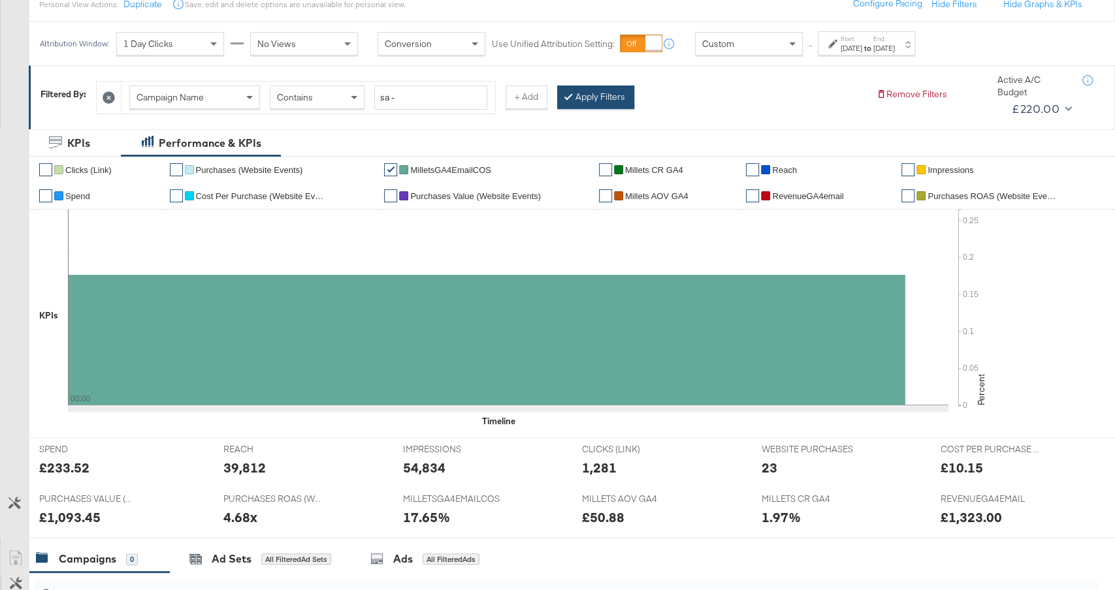
click at [622, 94] on button "Apply Filters" at bounding box center [595, 98] width 77 height 24
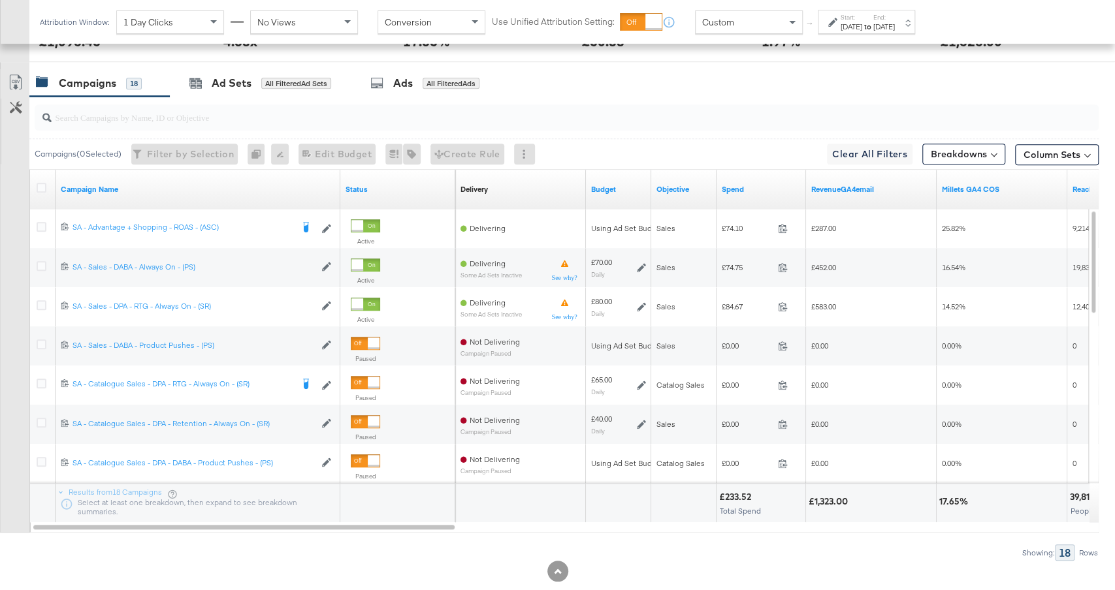
scroll to position [661, 0]
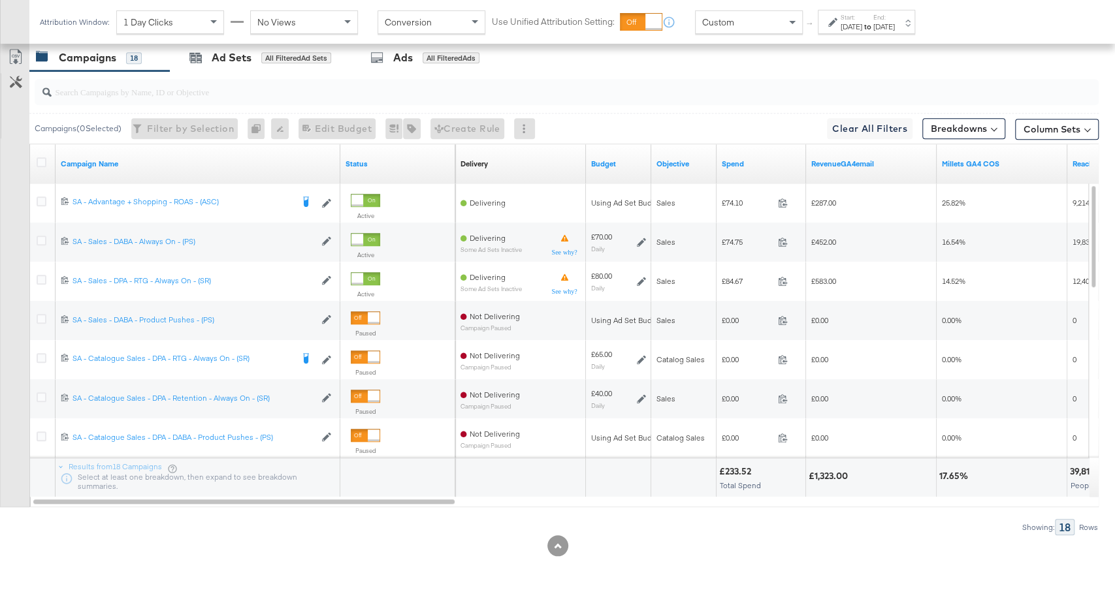
click at [748, 169] on div "Spend" at bounding box center [760, 163] width 89 height 21
click at [745, 163] on link "Spend" at bounding box center [761, 164] width 79 height 10
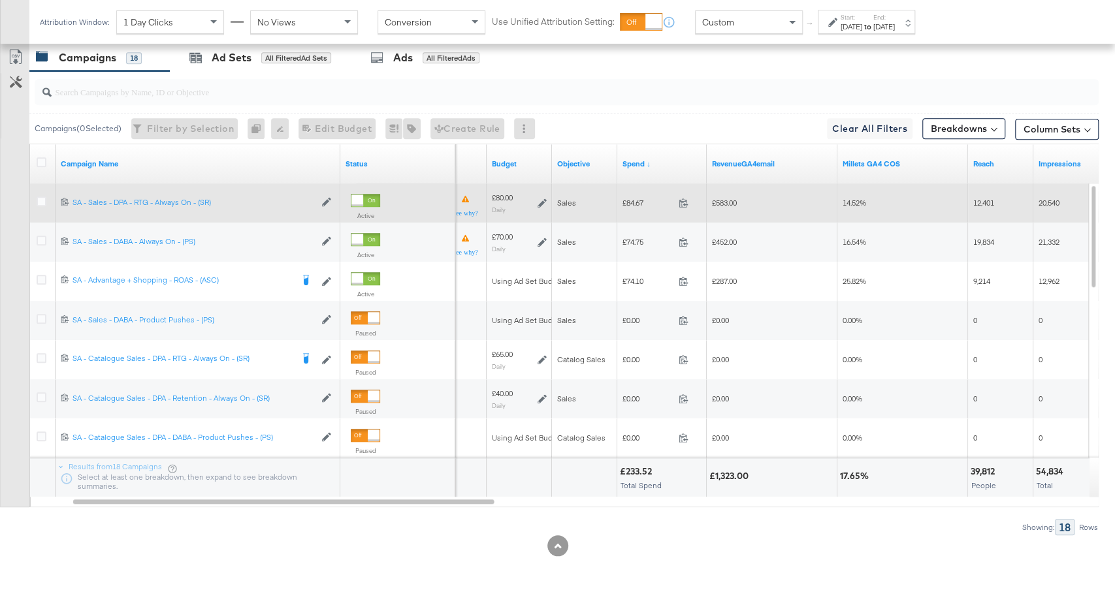
click at [635, 201] on span "£84.67" at bounding box center [647, 203] width 51 height 10
copy span "84.67"
click at [721, 200] on span "£583.00" at bounding box center [724, 203] width 25 height 10
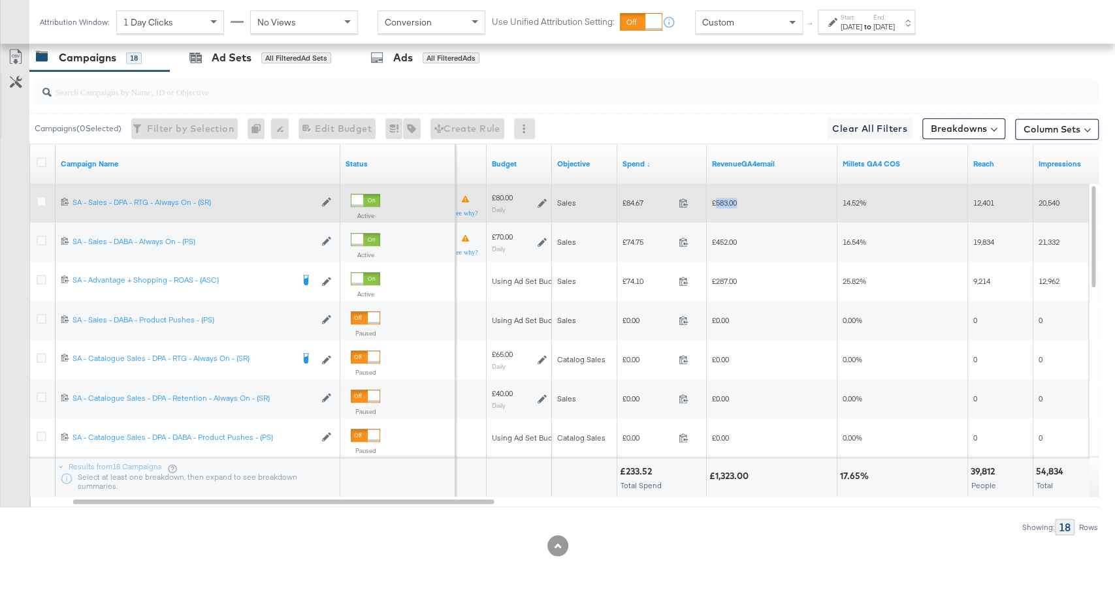
copy span "583.00"
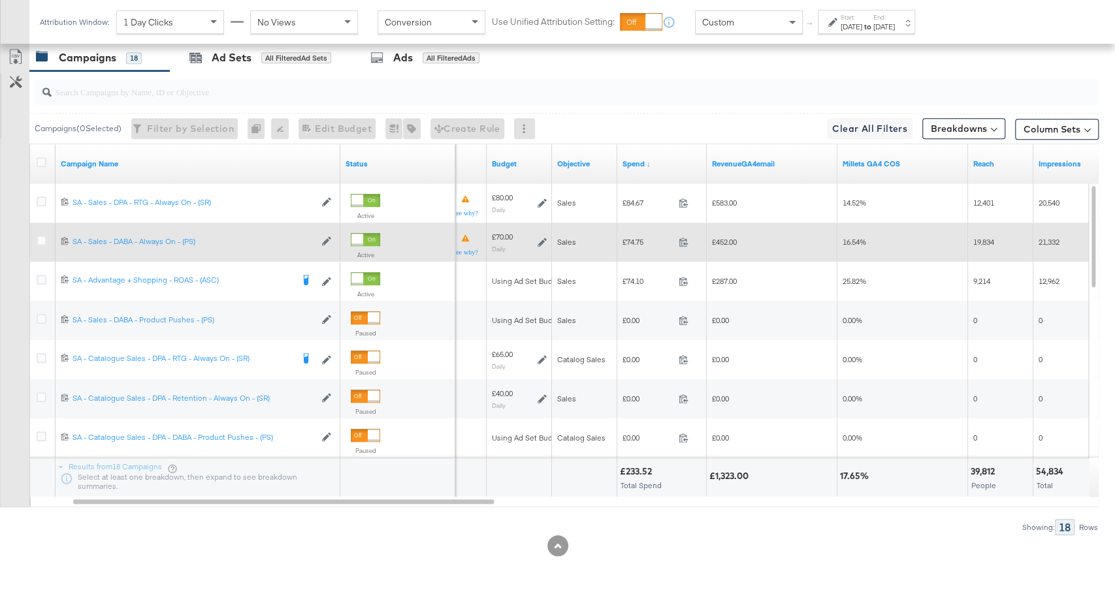
click at [636, 241] on span "£74.75" at bounding box center [647, 242] width 51 height 10
copy span "74.75"
click at [722, 239] on span "£452.00" at bounding box center [724, 242] width 25 height 10
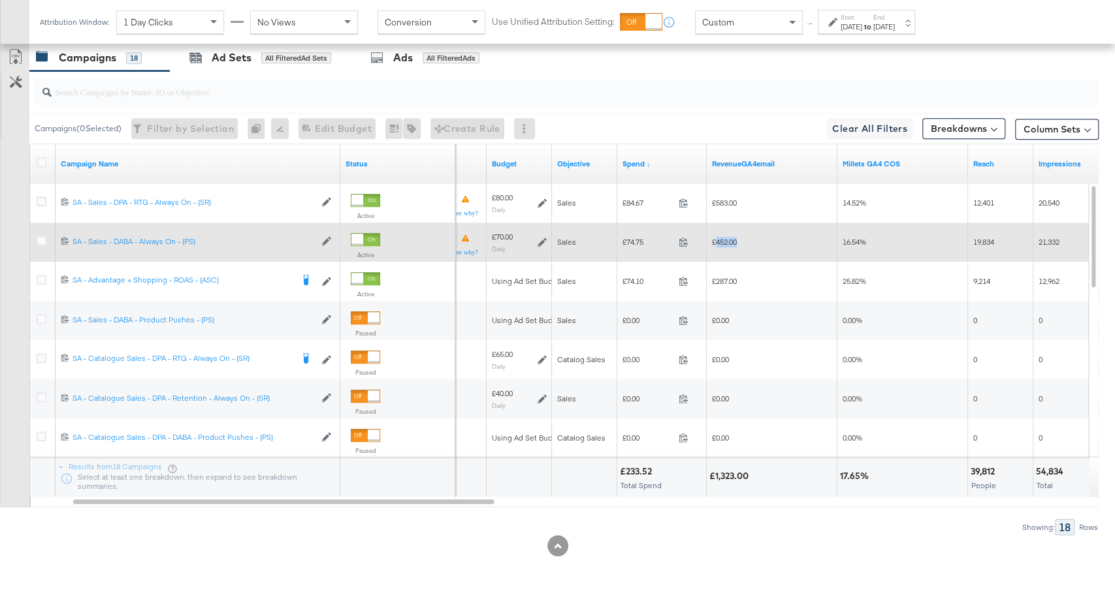
copy span "452.00"
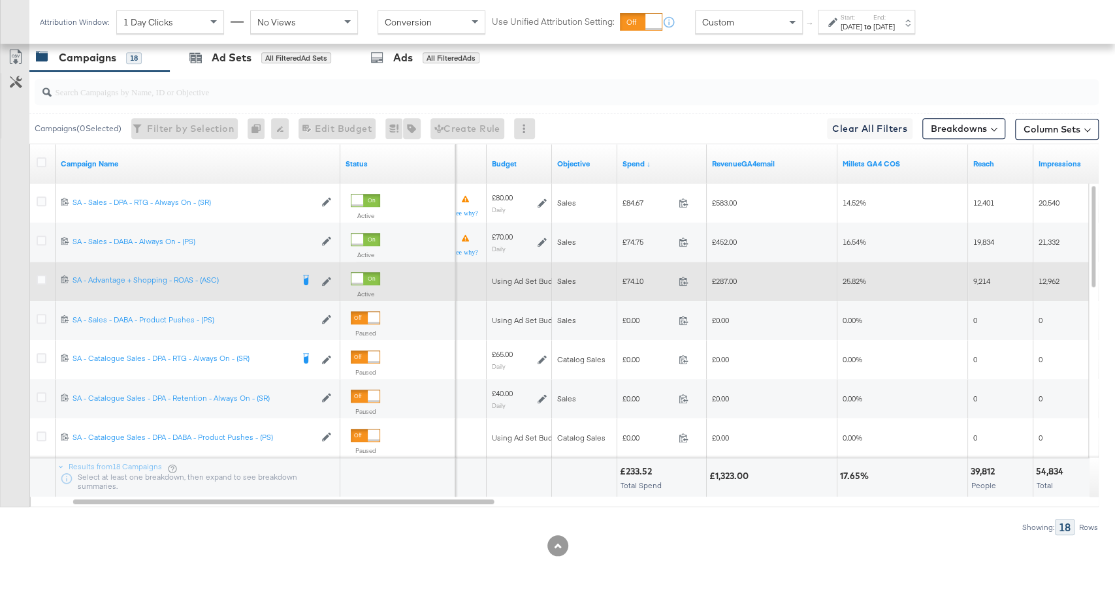
click at [633, 278] on span "£74.10" at bounding box center [647, 281] width 51 height 10
click at [729, 276] on span "£287.00" at bounding box center [724, 281] width 25 height 10
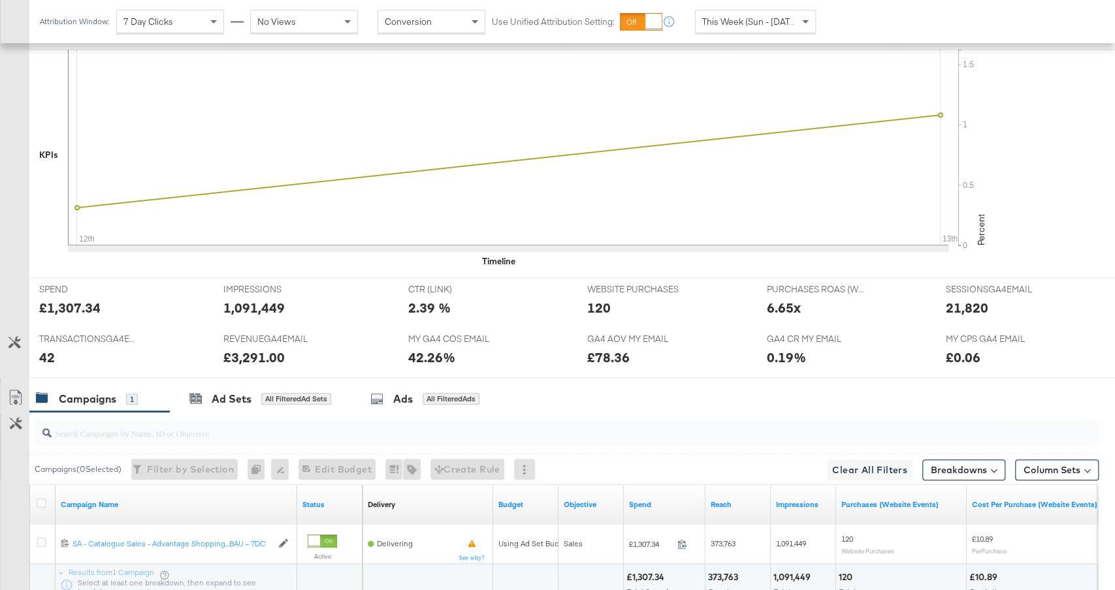
scroll to position [491, 0]
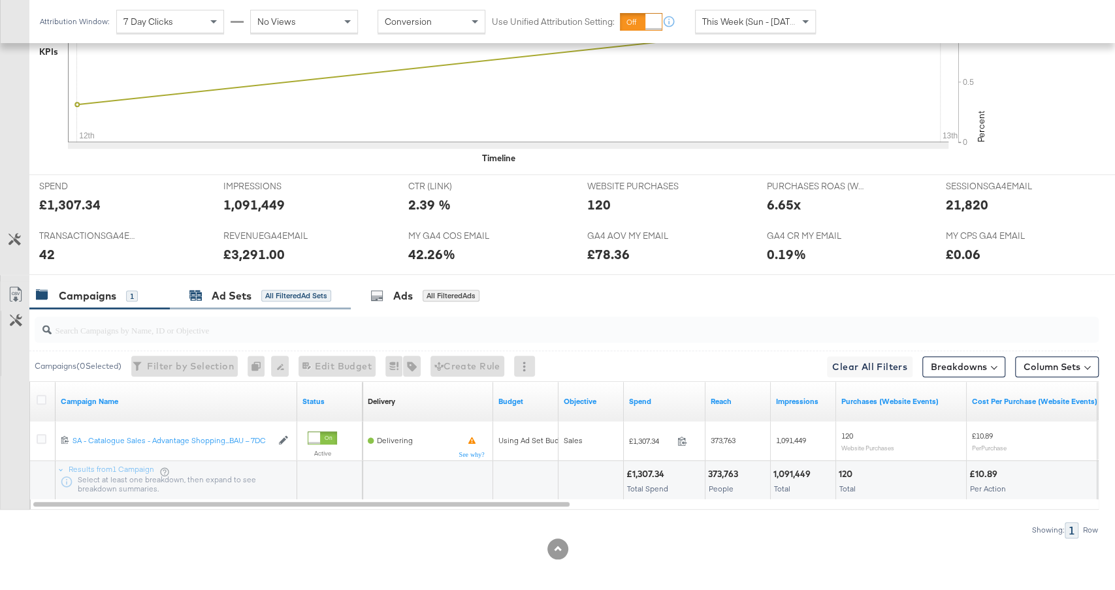
click at [285, 289] on div "Ad Sets All Filtered Ad Sets" at bounding box center [260, 296] width 142 height 15
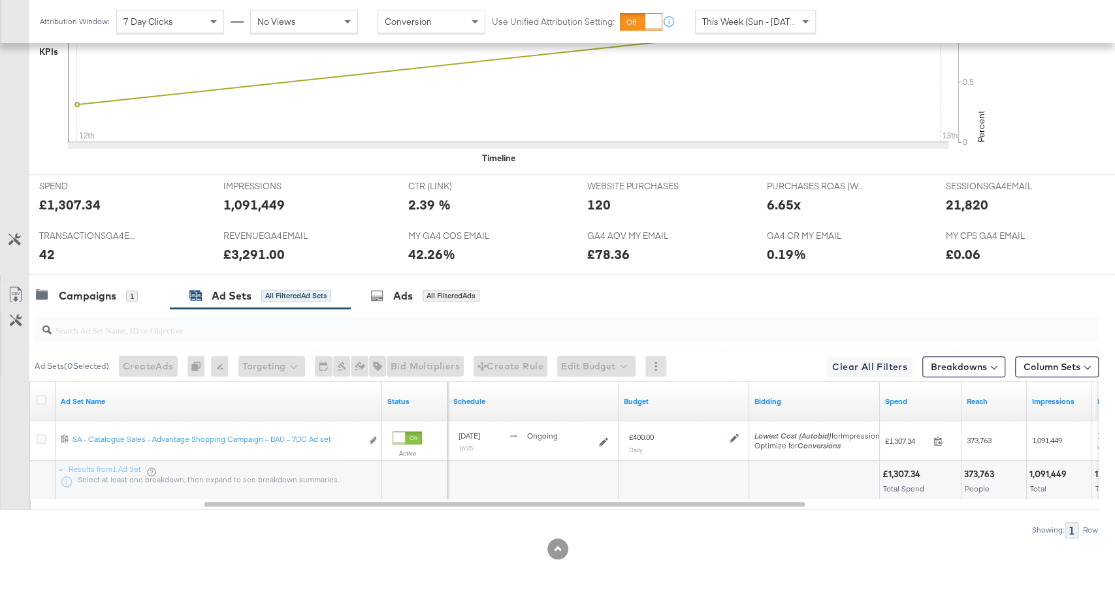
click at [723, 24] on span "This Week (Sun - [DATE])" at bounding box center [751, 22] width 98 height 12
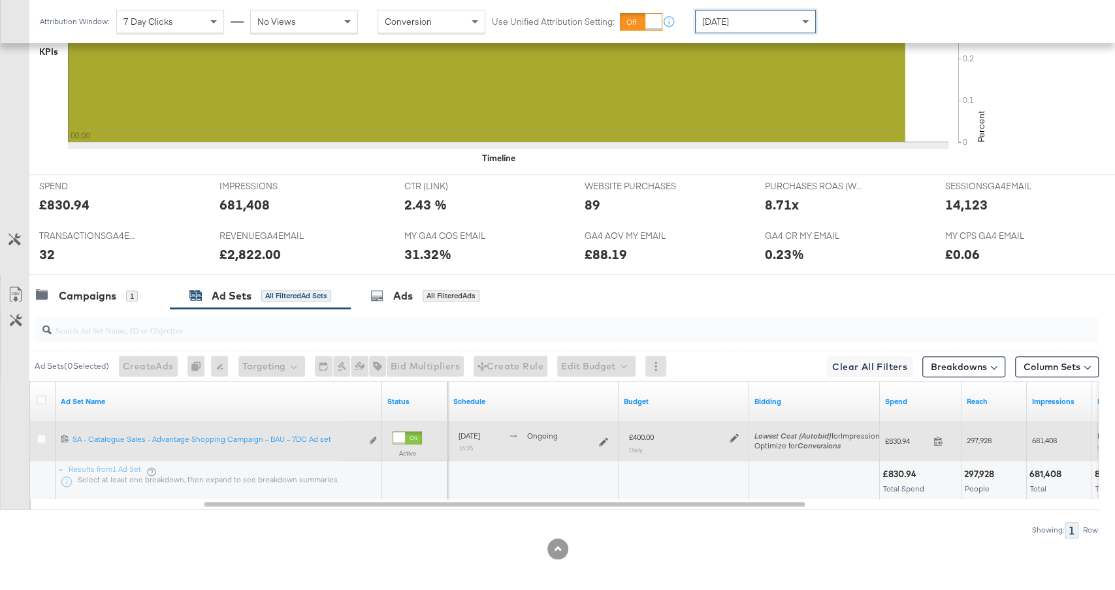
click at [735, 434] on icon at bounding box center [733, 438] width 9 height 9
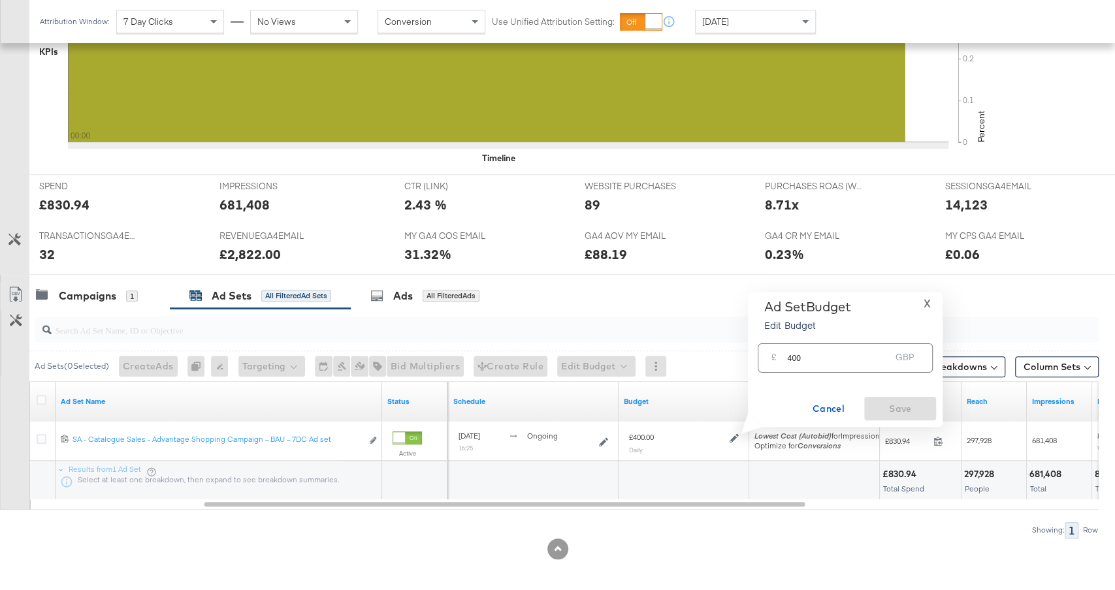
click at [794, 354] on input "400" at bounding box center [838, 353] width 103 height 28
type input "280"
click at [893, 409] on span "Save" at bounding box center [899, 409] width 61 height 16
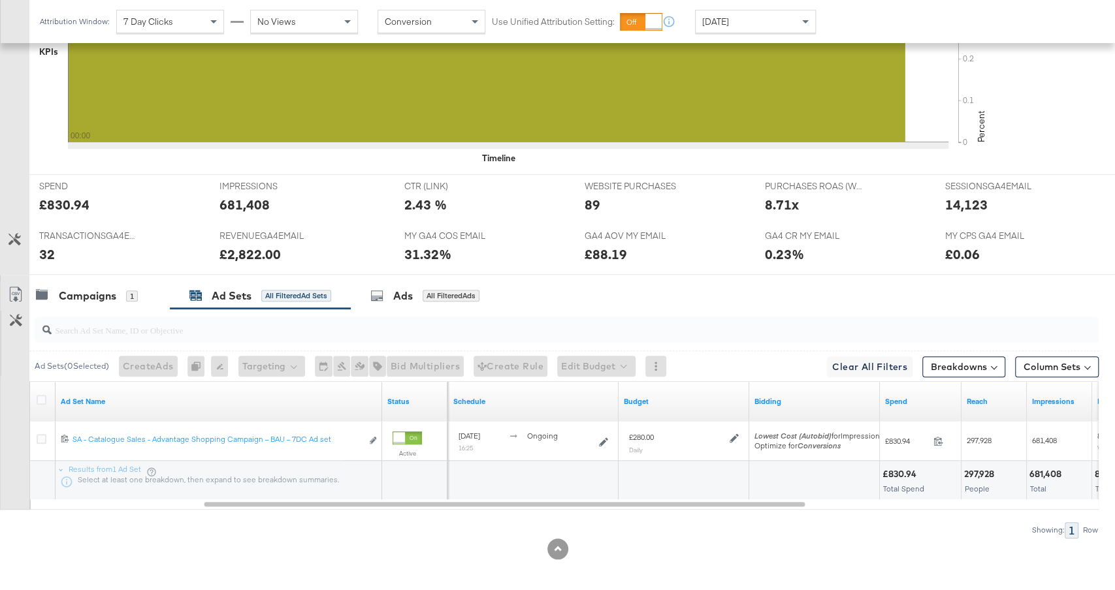
click at [759, 10] on div "[DATE]" at bounding box center [755, 22] width 121 height 24
